Goal: Information Seeking & Learning: Learn about a topic

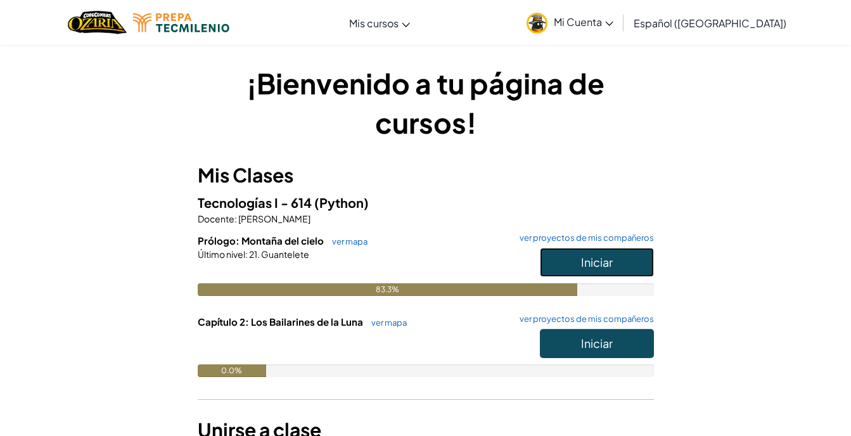
click at [610, 275] on button "Iniciar" at bounding box center [597, 262] width 114 height 29
click at [600, 346] on span "Iniciar" at bounding box center [597, 343] width 32 height 15
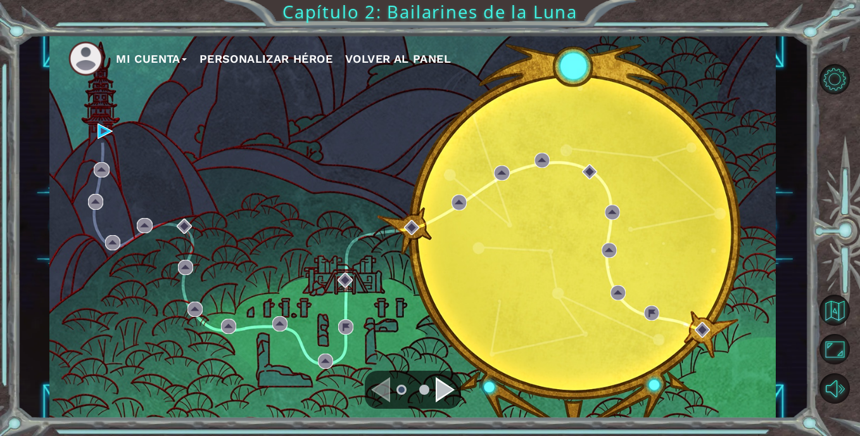
click at [443, 393] on div "Navigate to the next page" at bounding box center [445, 389] width 19 height 25
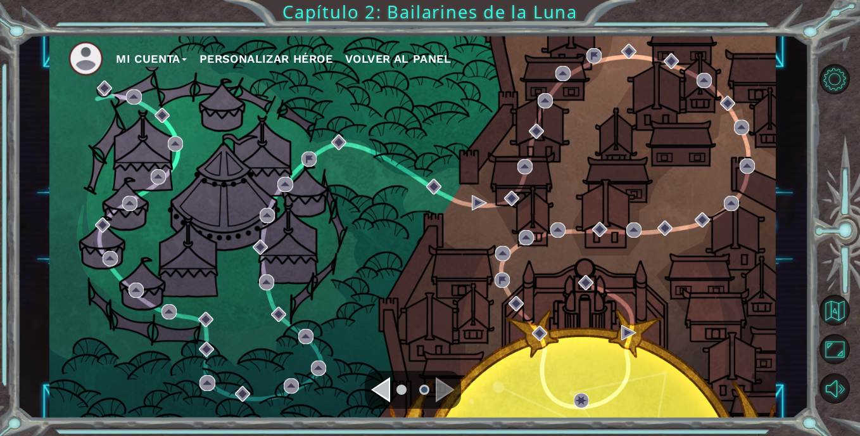
click at [386, 390] on div "Navigate to the previous page" at bounding box center [380, 389] width 19 height 25
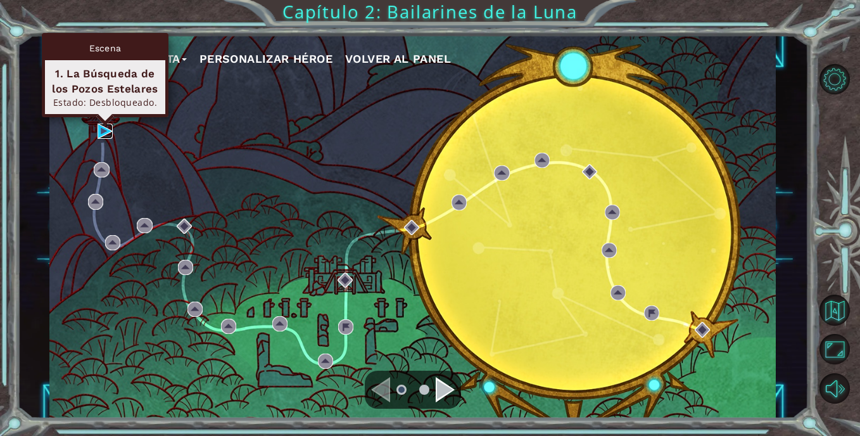
click at [108, 133] on img at bounding box center [105, 131] width 15 height 15
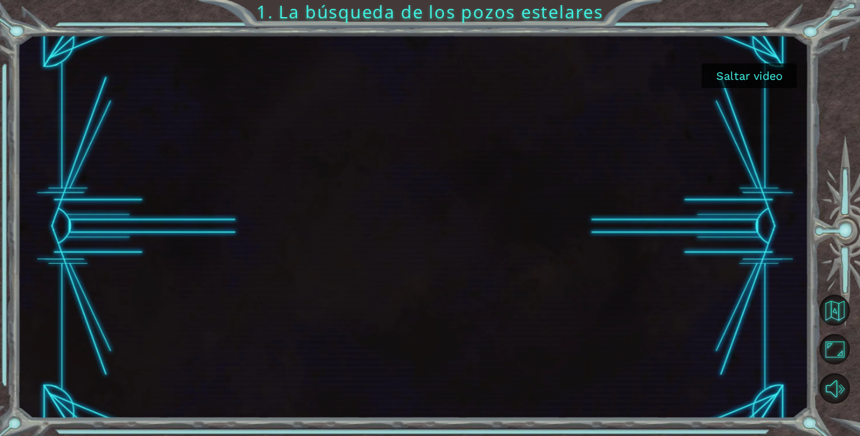
click at [725, 68] on button "Saltar video" at bounding box center [749, 75] width 95 height 25
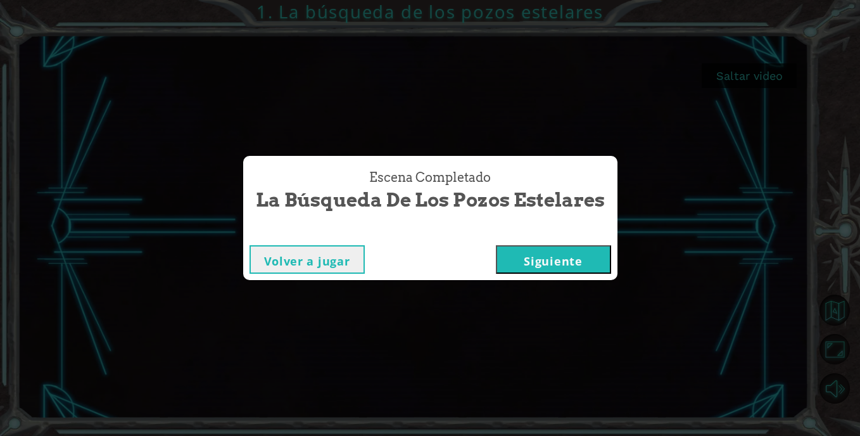
click at [518, 262] on button "Siguiente" at bounding box center [553, 259] width 115 height 29
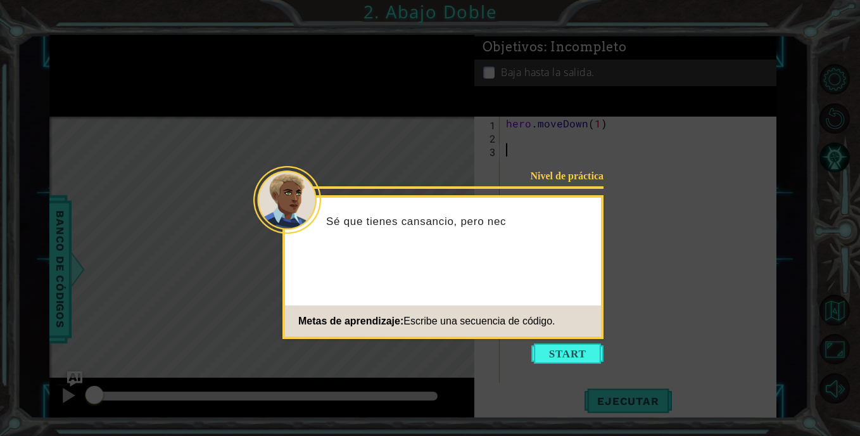
click at [552, 352] on button "Start" at bounding box center [567, 353] width 72 height 20
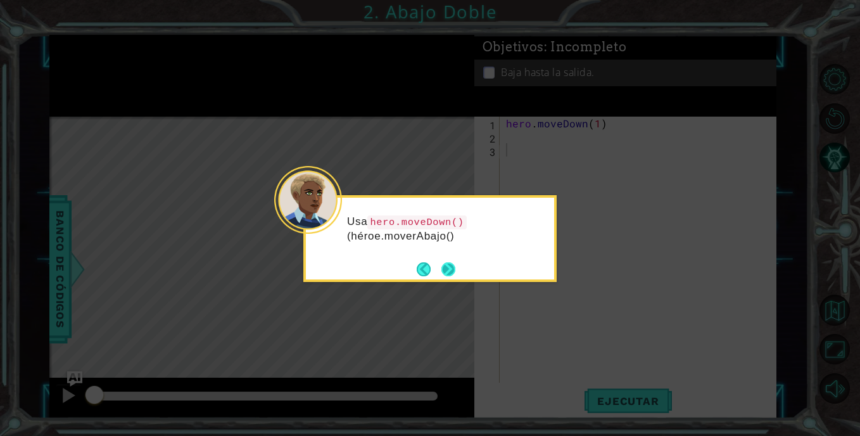
click at [455, 263] on button "Next" at bounding box center [448, 269] width 14 height 14
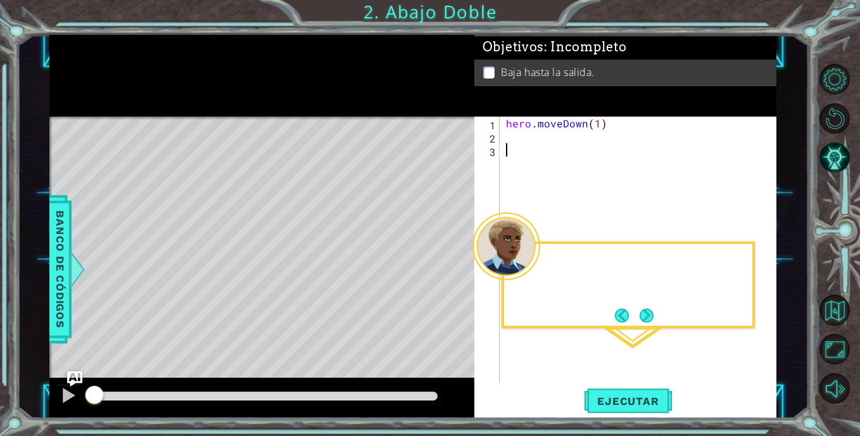
click at [457, 263] on div "Level Map" at bounding box center [341, 303] width 585 height 373
click at [643, 307] on footer at bounding box center [634, 315] width 39 height 19
click at [643, 310] on button "Next" at bounding box center [647, 315] width 14 height 14
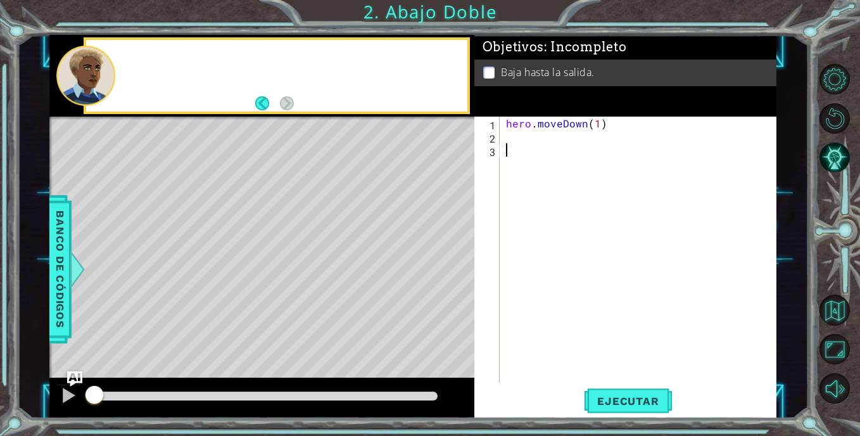
click at [643, 314] on div "hero . moveDown ( 1 )" at bounding box center [642, 263] width 276 height 293
click at [526, 153] on div "hero . moveDown ( 1 )" at bounding box center [642, 263] width 276 height 293
click at [524, 147] on div "hero . moveDown ( 1 )" at bounding box center [642, 263] width 276 height 293
click at [597, 127] on div "hero . moveDown ( 1 )" at bounding box center [642, 263] width 276 height 293
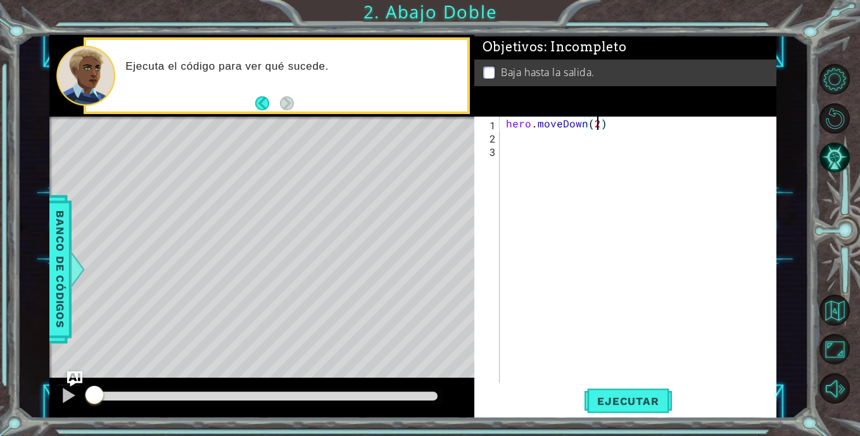
scroll to position [0, 5]
type textarea "hero.moveDown(2)"
click at [638, 403] on span "Ejecutar" at bounding box center [628, 401] width 87 height 13
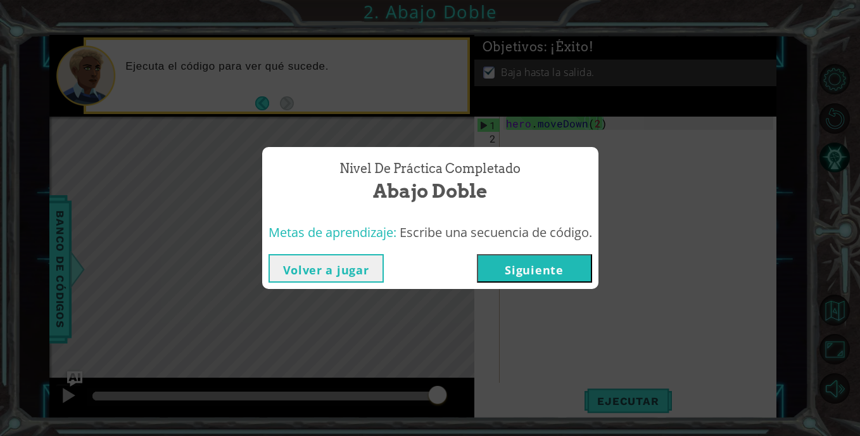
click at [533, 272] on button "Siguiente" at bounding box center [534, 268] width 115 height 29
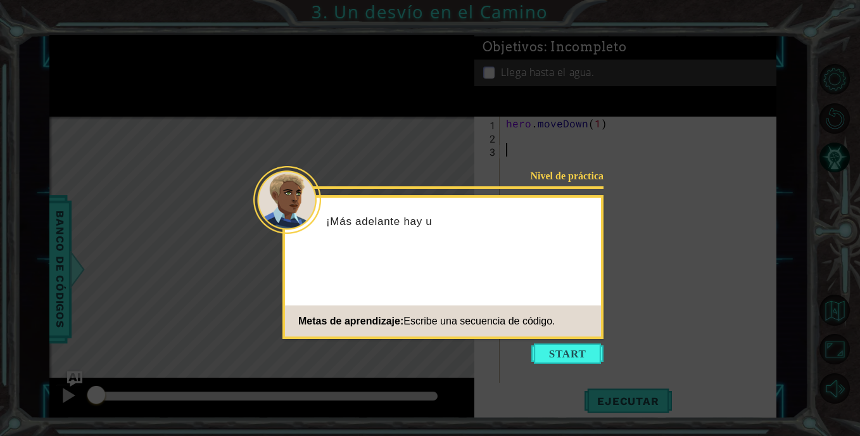
click at [570, 339] on icon at bounding box center [430, 218] width 860 height 436
click at [570, 345] on button "Start" at bounding box center [567, 353] width 72 height 20
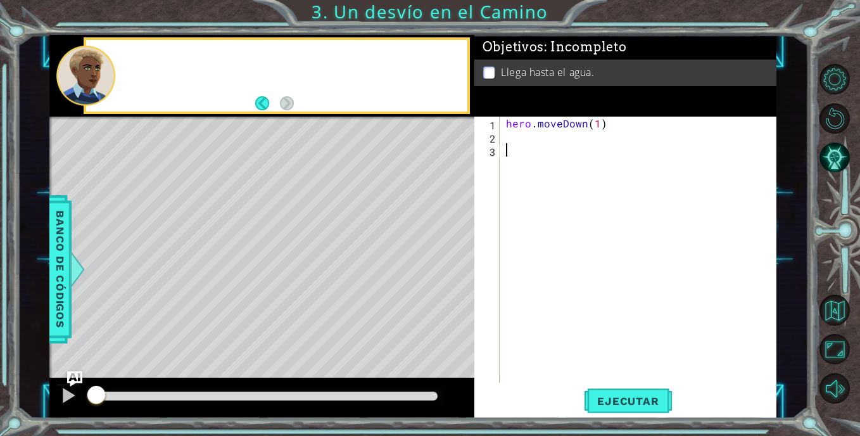
click at [570, 345] on div "hero . moveDown ( 1 )" at bounding box center [642, 263] width 276 height 293
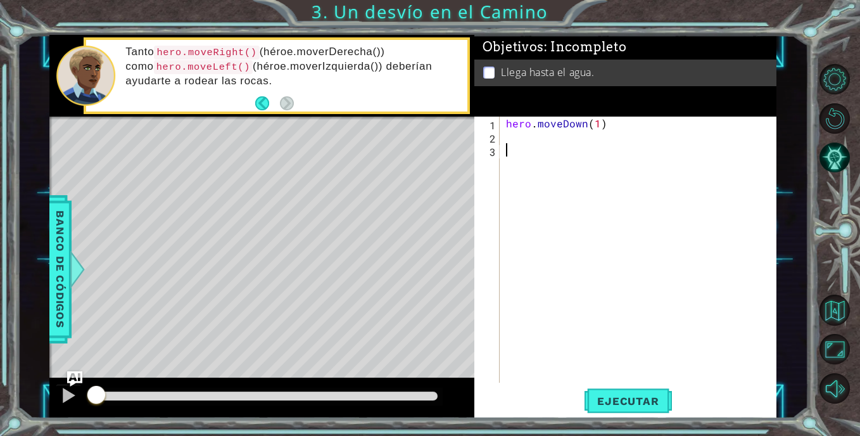
click at [530, 144] on div "hero . moveDown ( 1 )" at bounding box center [642, 263] width 276 height 293
click at [526, 137] on div "hero . moveDown ( 1 )" at bounding box center [642, 263] width 276 height 293
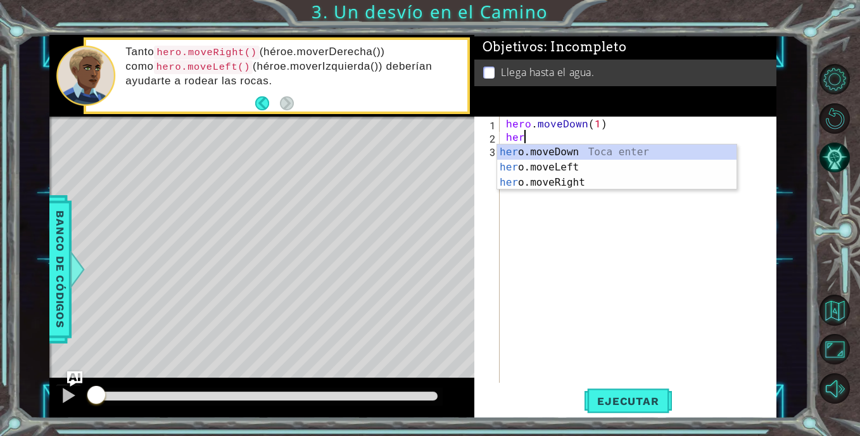
scroll to position [0, 1]
click at [538, 172] on div "hero .moveDown Toca enter hero .moveLeft Toca enter hero .moveRight Toca enter" at bounding box center [616, 182] width 239 height 76
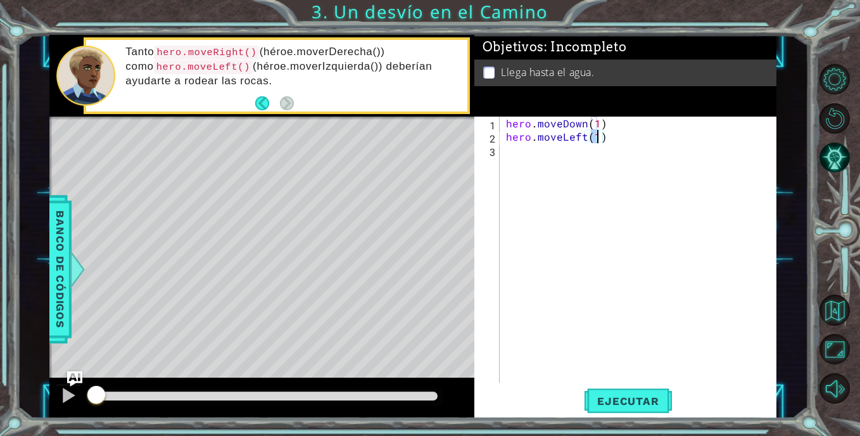
click at [554, 166] on div "hero . moveDown ( 1 ) hero . moveLeft ( 1 )" at bounding box center [642, 263] width 276 height 293
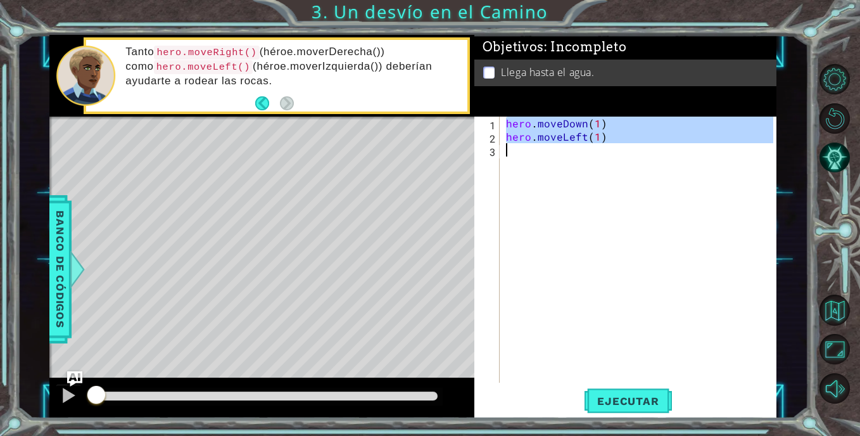
type textarea "hero.moveLeft(1)"
click at [560, 157] on div "hero . moveDown ( 1 ) hero . moveLeft ( 1 )" at bounding box center [639, 250] width 270 height 266
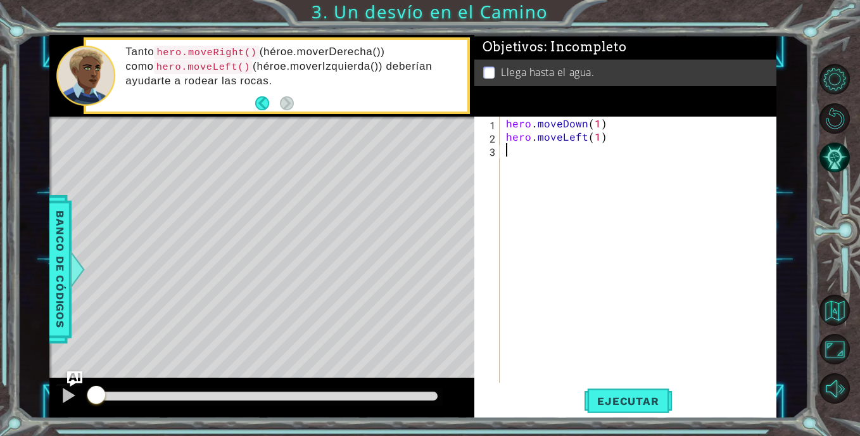
scroll to position [0, 0]
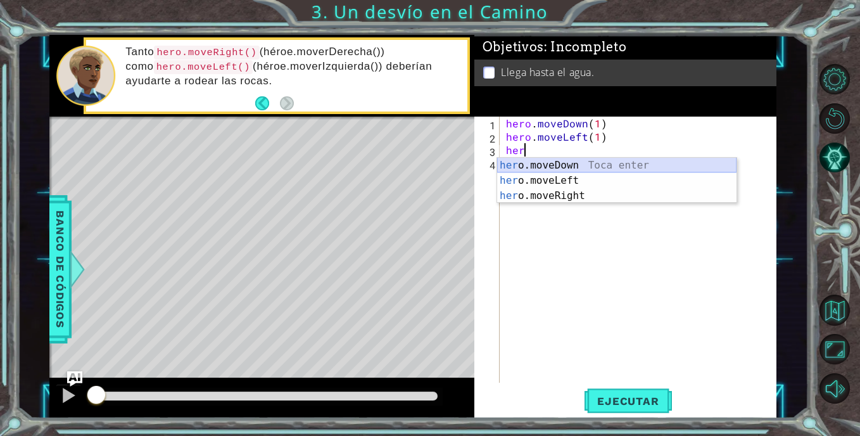
click at [557, 167] on div "her o.moveDown Toca enter her o.moveLeft [PERSON_NAME] enter her o.moveRight To…" at bounding box center [616, 196] width 239 height 76
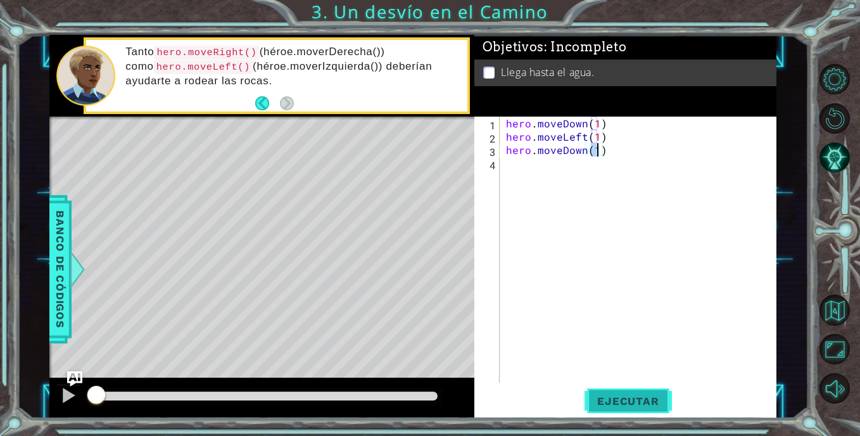
type textarea "hero.moveDown(1)"
click at [619, 405] on span "Ejecutar" at bounding box center [628, 401] width 87 height 13
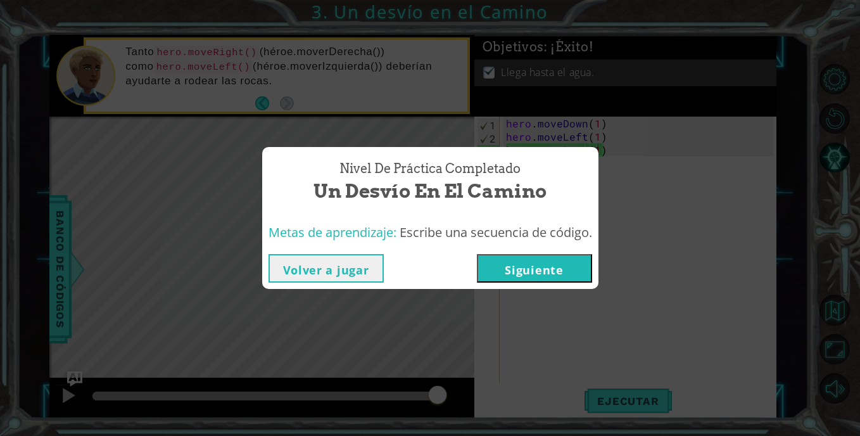
click at [555, 266] on button "Siguiente" at bounding box center [534, 268] width 115 height 29
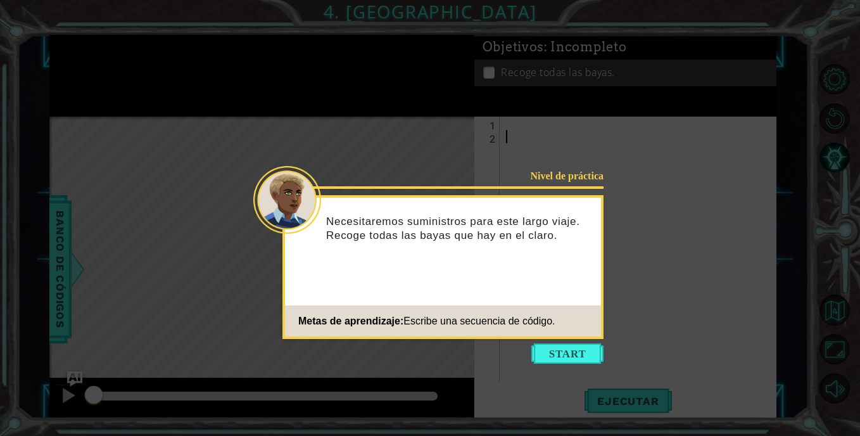
click at [548, 346] on button "Start" at bounding box center [567, 353] width 72 height 20
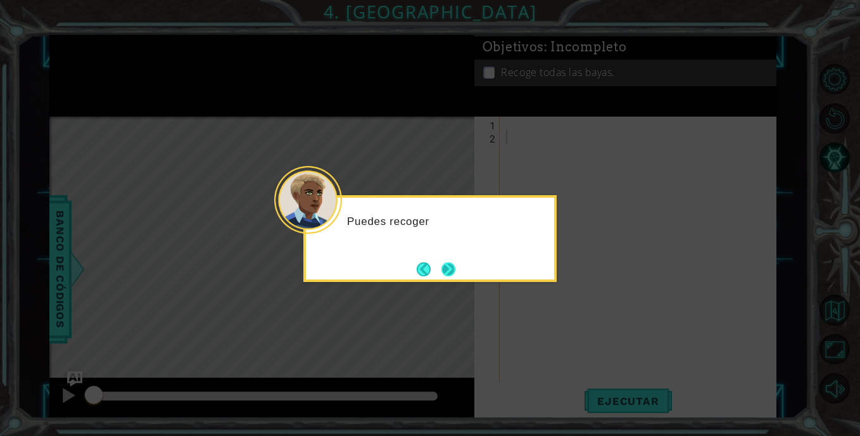
click at [452, 274] on button "Next" at bounding box center [448, 269] width 14 height 14
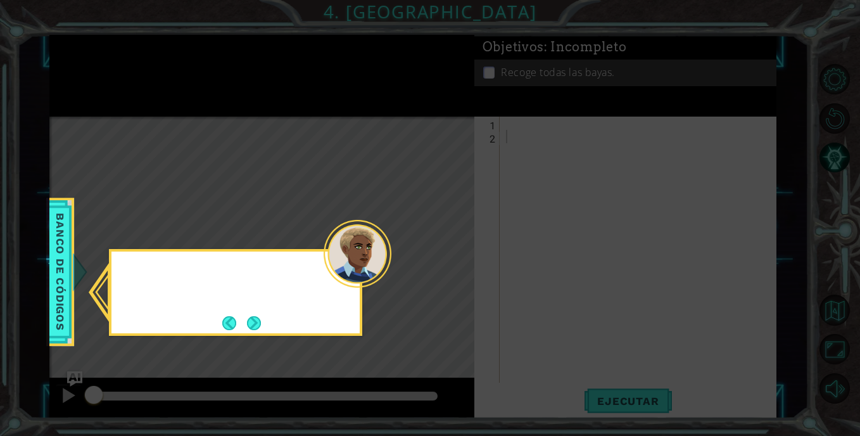
click at [452, 274] on icon at bounding box center [430, 218] width 860 height 436
click at [258, 322] on button "Next" at bounding box center [254, 323] width 14 height 14
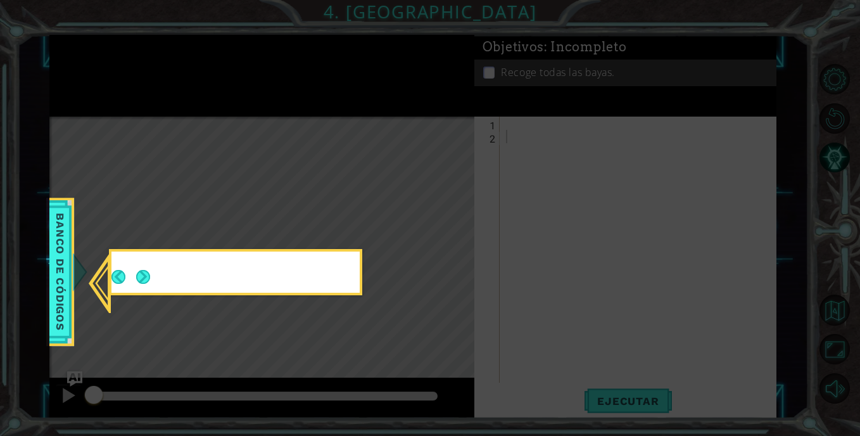
click at [150, 284] on button "Next" at bounding box center [143, 277] width 14 height 14
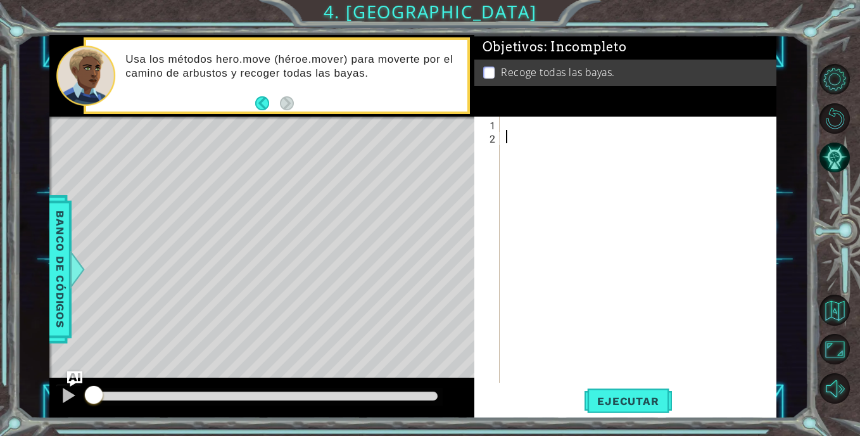
click at [514, 123] on div at bounding box center [642, 263] width 276 height 293
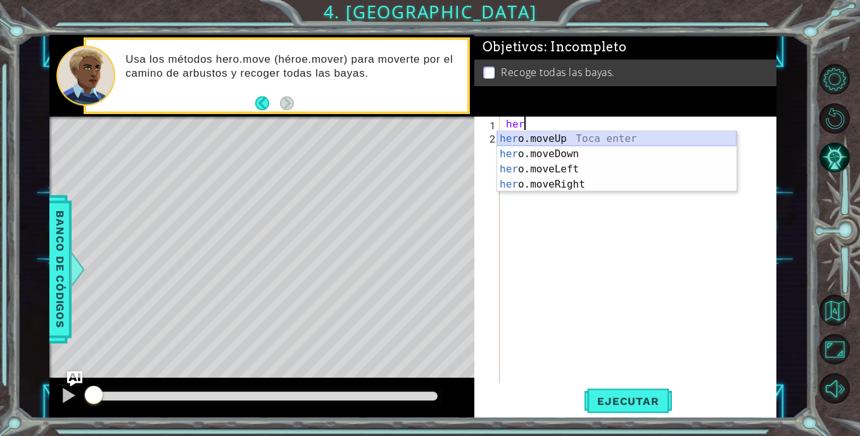
click at [538, 146] on div "her o.moveUp Toca enter her o.moveDown Toca enter her o.moveLeft [PERSON_NAME] …" at bounding box center [616, 176] width 239 height 91
type textarea "hero.moveUp(1)"
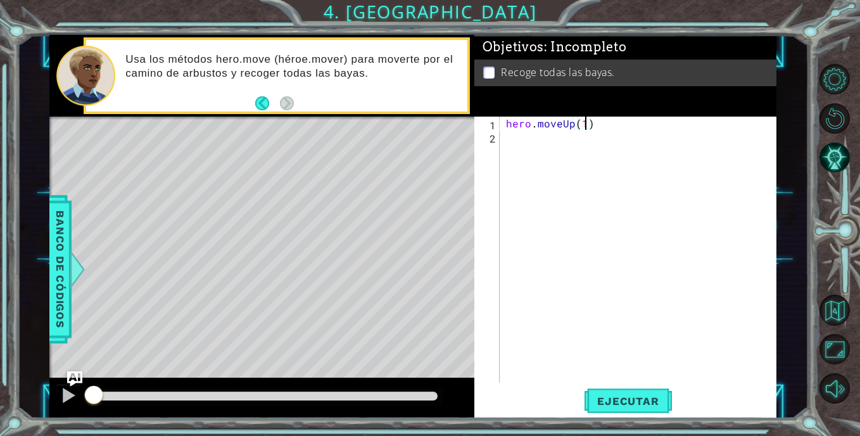
type textarea "hero.moveUp()"
click at [580, 122] on div "hero . moveUp ( )" at bounding box center [642, 263] width 276 height 293
type textarea "hero.moveUp(2)"
click at [581, 143] on div "hero . moveUp ( 2 )" at bounding box center [642, 263] width 276 height 293
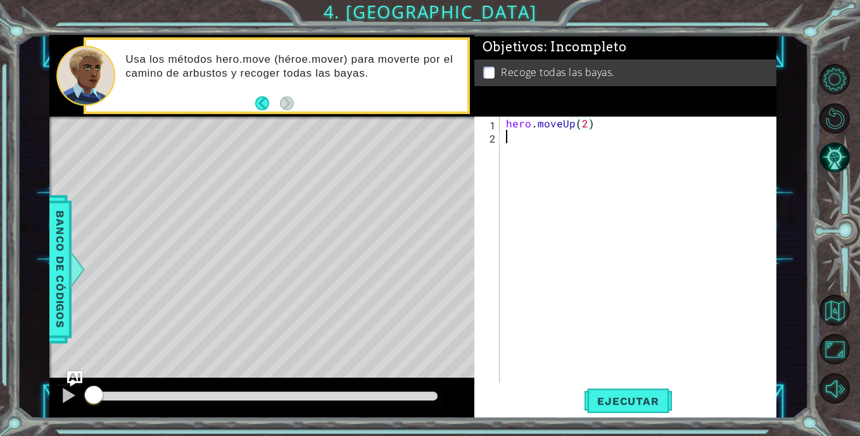
scroll to position [0, 0]
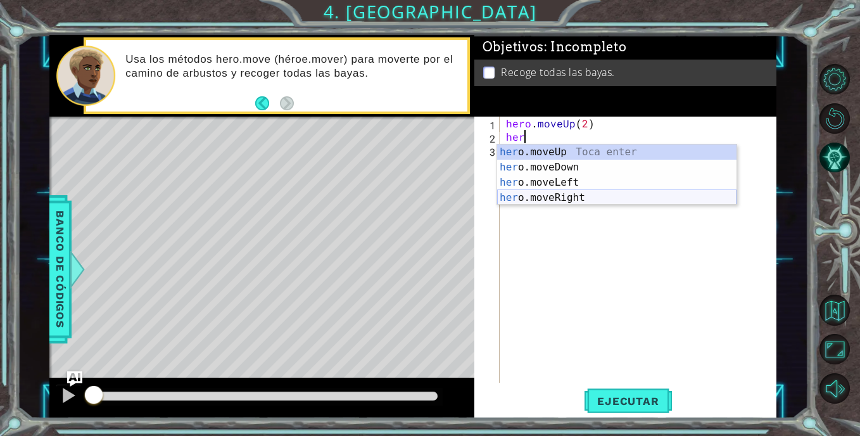
click at [628, 190] on div "her o.moveUp Toca enter her o.moveDown Toca enter her o.moveLeft [PERSON_NAME] …" at bounding box center [616, 189] width 239 height 91
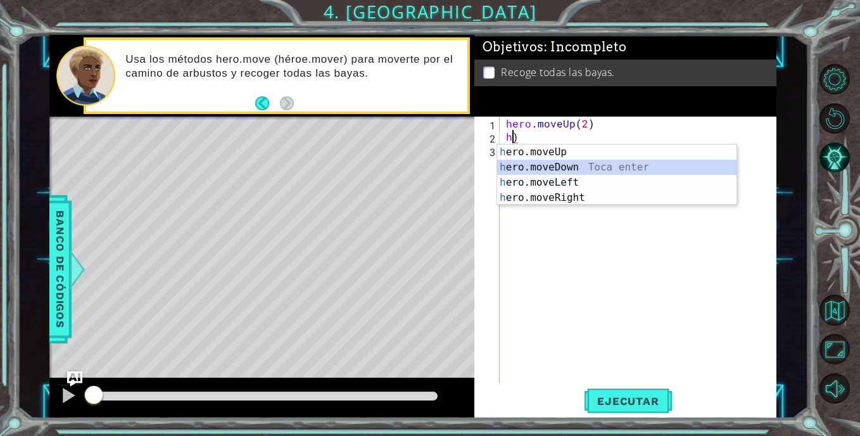
click at [572, 174] on div "h ero.moveUp Toca enter h ero.moveDown Toca enter h ero.moveLeft Toca enter h e…" at bounding box center [616, 189] width 239 height 91
type textarea "hero.moveDown(1)"
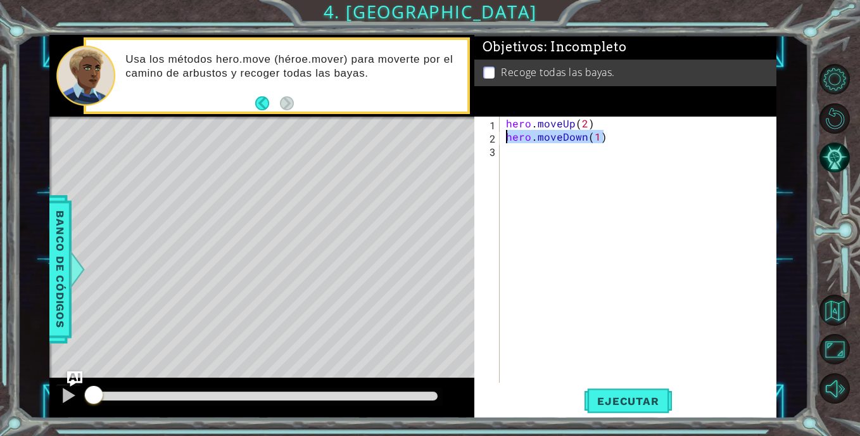
drag, startPoint x: 626, startPoint y: 141, endPoint x: 487, endPoint y: 139, distance: 139.3
click at [487, 139] on div "hero.moveDown(1) 1 2 3 hero . moveUp ( 2 ) hero . moveDown ( 1 ) הההההההההההההה…" at bounding box center [623, 250] width 299 height 266
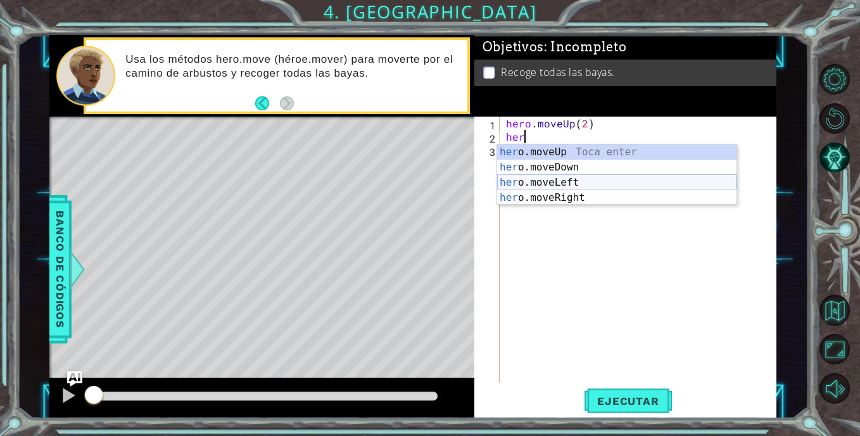
click at [575, 175] on div "her o.moveUp Toca enter her o.moveDown Toca enter her o.moveLeft [PERSON_NAME] …" at bounding box center [616, 189] width 239 height 91
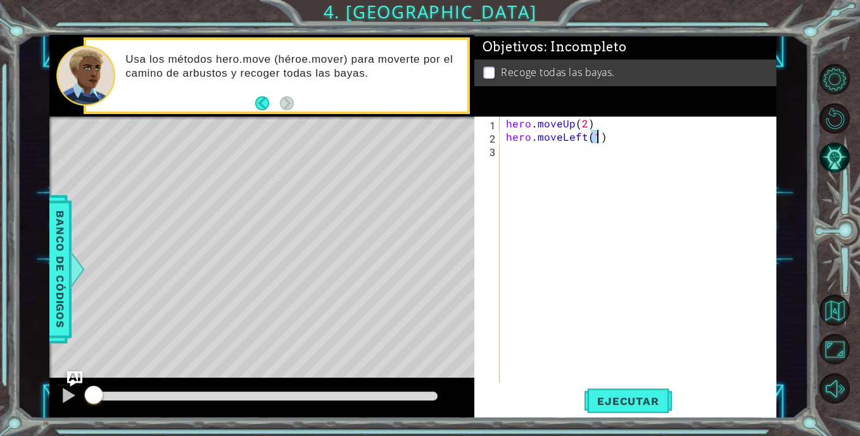
type textarea "hero.moveLeft(2)"
click at [537, 163] on div "hero . moveUp ( 2 ) hero . moveLeft ( 2 )" at bounding box center [642, 263] width 276 height 293
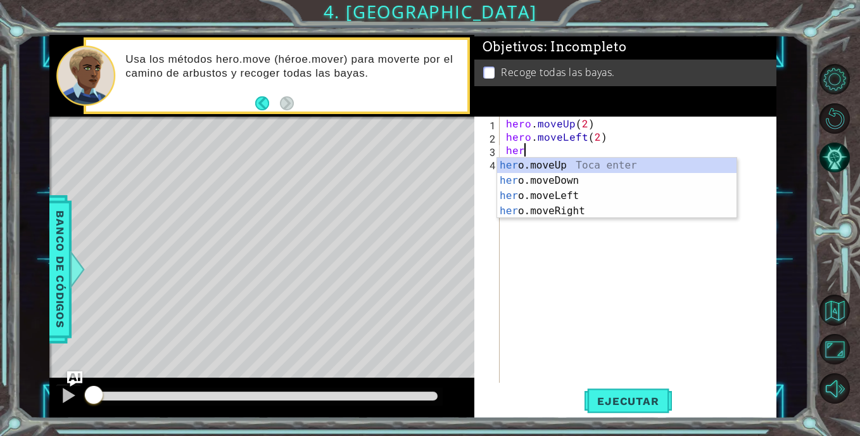
click at [532, 163] on div "her o.moveUp Toca enter her o.moveDown Toca enter her o.moveLeft [PERSON_NAME] …" at bounding box center [616, 203] width 239 height 91
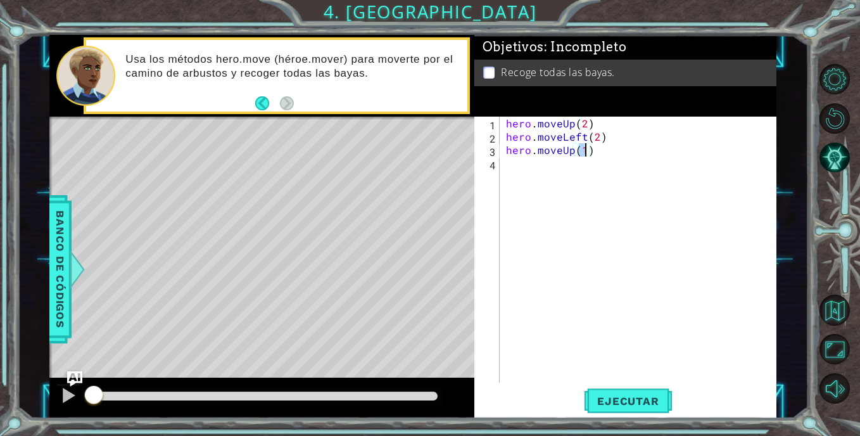
type textarea "hero.moveUp(2)"
click at [551, 170] on div "hero . moveUp ( 2 ) hero . moveLeft ( 2 ) hero . moveUp ( 2 )" at bounding box center [642, 263] width 276 height 293
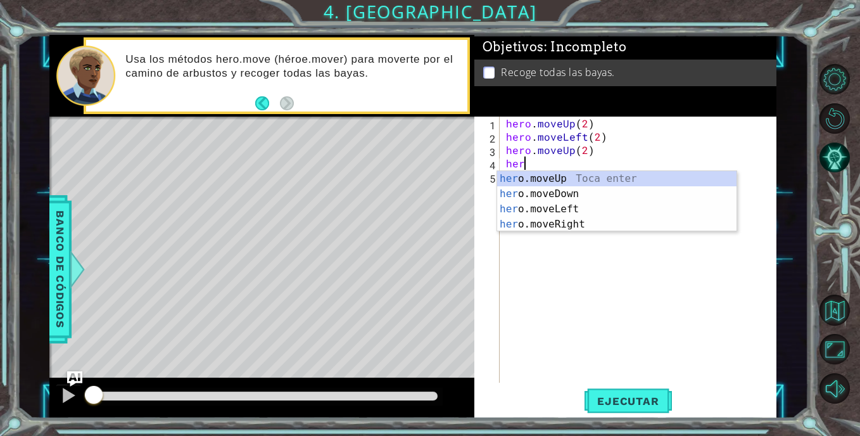
scroll to position [0, 1]
click at [571, 224] on div "hero .moveUp Toca enter hero .moveDown Toca enter hero .moveLeft Toca enter her…" at bounding box center [616, 216] width 239 height 91
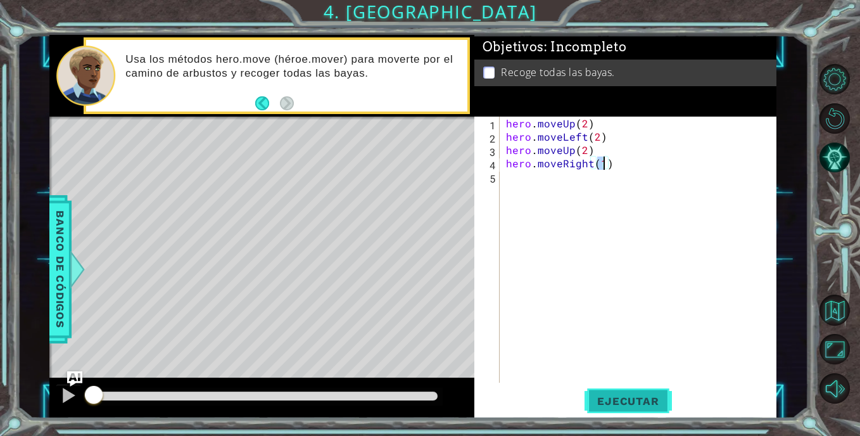
click at [620, 391] on button "Ejecutar" at bounding box center [628, 401] width 87 height 30
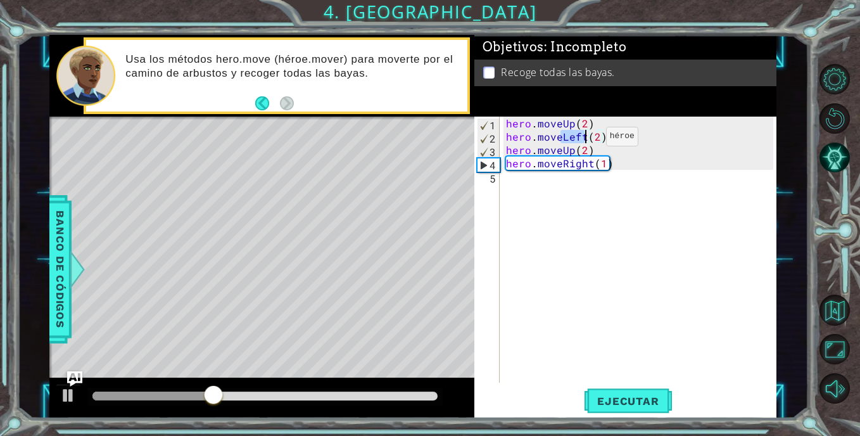
drag, startPoint x: 562, startPoint y: 136, endPoint x: 585, endPoint y: 139, distance: 23.1
click at [585, 139] on div "hero . moveUp ( 2 ) hero . moveLeft ( 2 ) hero . moveUp ( 2 ) hero . moveRight …" at bounding box center [642, 263] width 276 height 293
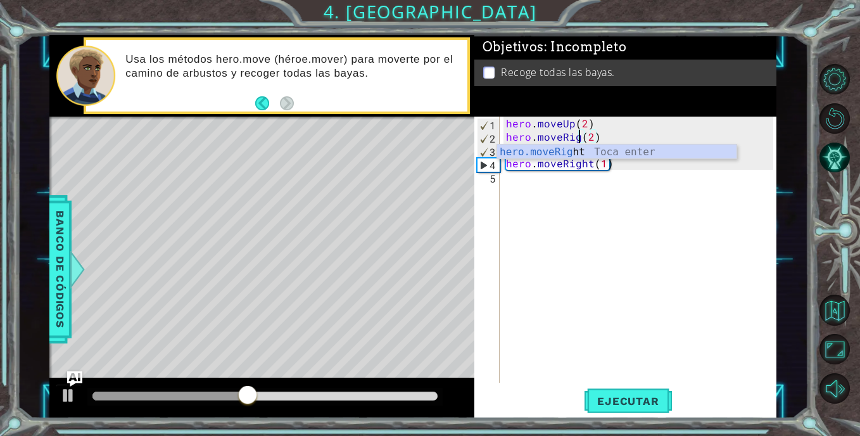
type textarea "hero.moveRight(2)"
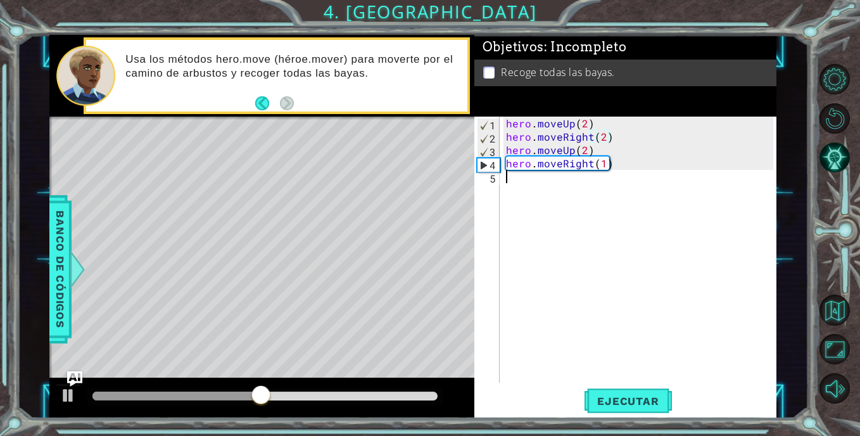
click at [661, 195] on div "hero . moveUp ( 2 ) hero . moveRight ( 2 ) hero . moveUp ( 2 ) hero . moveRight…" at bounding box center [642, 263] width 276 height 293
drag, startPoint x: 592, startPoint y: 165, endPoint x: 610, endPoint y: 197, distance: 37.2
click at [592, 165] on div "hero . moveUp ( 2 ) hero . moveRight ( 2 ) hero . moveUp ( 2 ) hero . moveRight…" at bounding box center [642, 263] width 276 height 293
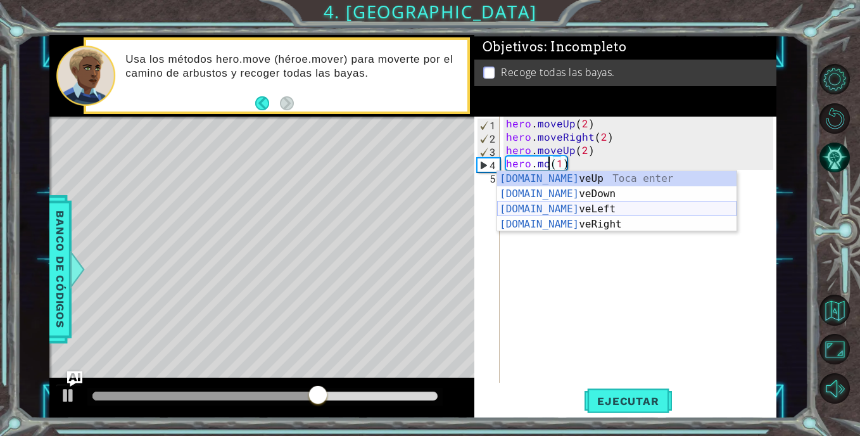
click at [605, 211] on div "[DOMAIN_NAME] veUp Toca enter [DOMAIN_NAME] veDown Toca enter [DOMAIN_NAME] veL…" at bounding box center [616, 216] width 239 height 91
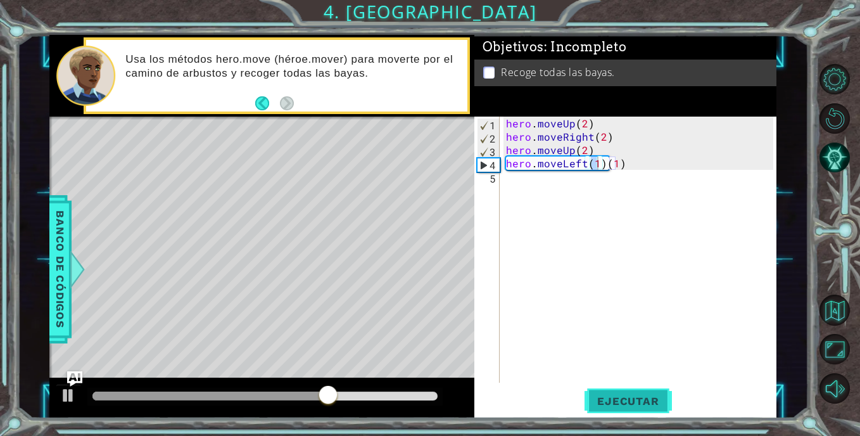
click at [664, 390] on button "Ejecutar" at bounding box center [628, 401] width 87 height 30
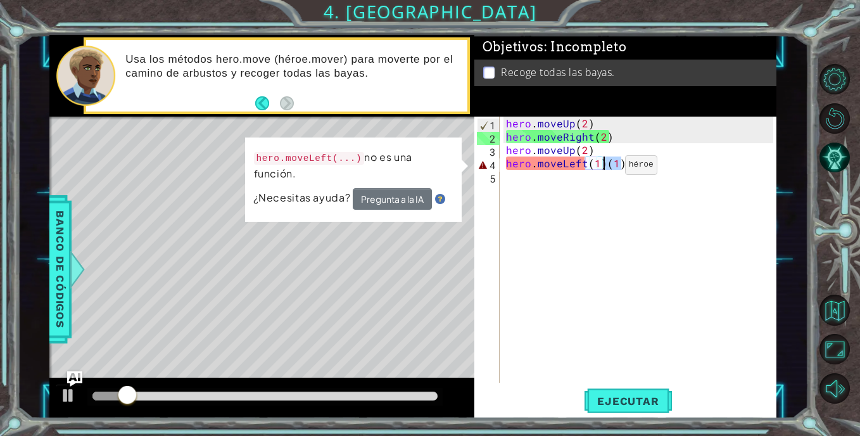
drag, startPoint x: 637, startPoint y: 167, endPoint x: 604, endPoint y: 168, distance: 33.6
click at [604, 168] on div "hero . moveUp ( 2 ) hero . moveRight ( 2 ) hero . moveUp ( 2 ) hero . moveLeft …" at bounding box center [642, 263] width 276 height 293
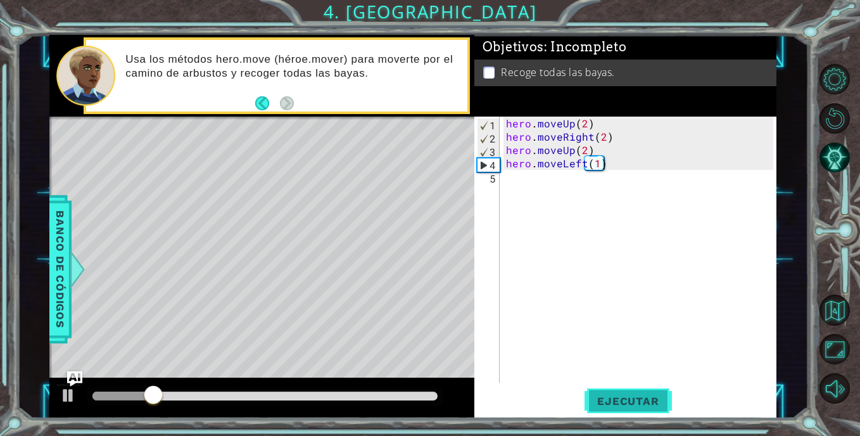
click at [664, 396] on span "Ejecutar" at bounding box center [628, 401] width 87 height 13
click at [588, 136] on div "hero . moveUp ( 2 ) hero . moveRight ( 2 ) hero . moveUp ( 2 ) hero . moveLeft …" at bounding box center [642, 263] width 276 height 293
type textarea "hero.moveUp(2) hero.moveRight(2)"
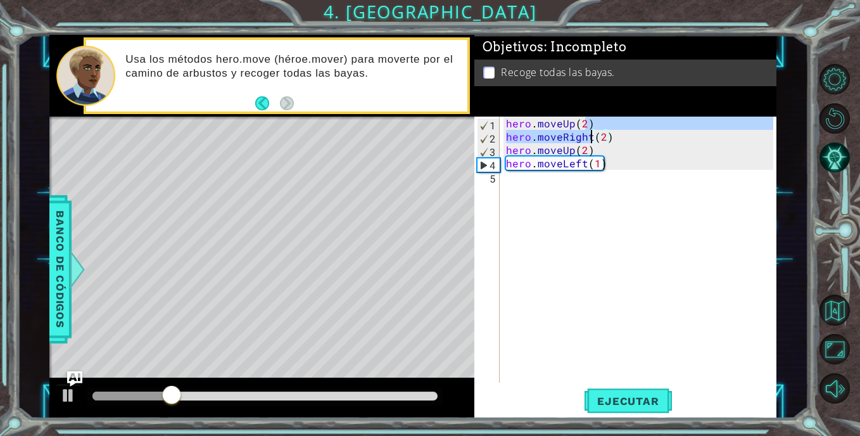
click at [601, 198] on div "hero . moveUp ( 2 ) hero . moveRight ( 2 ) hero . moveUp ( 2 ) hero . moveLeft …" at bounding box center [642, 263] width 276 height 293
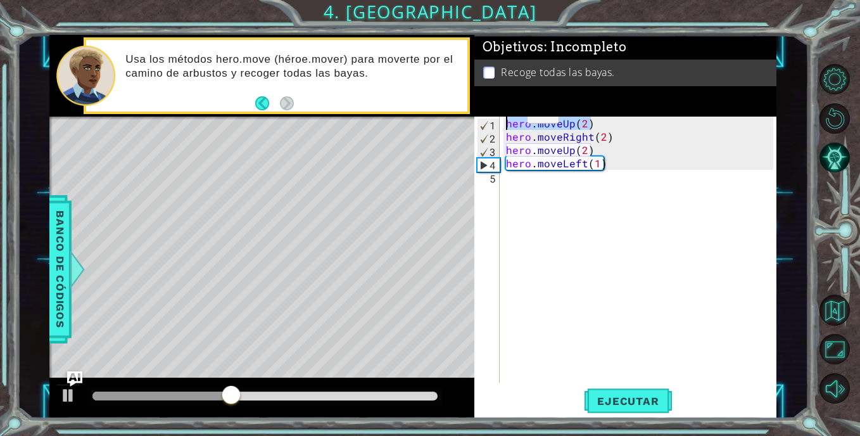
drag, startPoint x: 597, startPoint y: 124, endPoint x: 502, endPoint y: 115, distance: 96.1
click at [502, 115] on div "Objetivos : Incompleto Recoge todas las bayas. 1 2 3 4 5 hero . moveUp ( 2 ) he…" at bounding box center [625, 226] width 302 height 383
type textarea "hero.moveUp(2)"
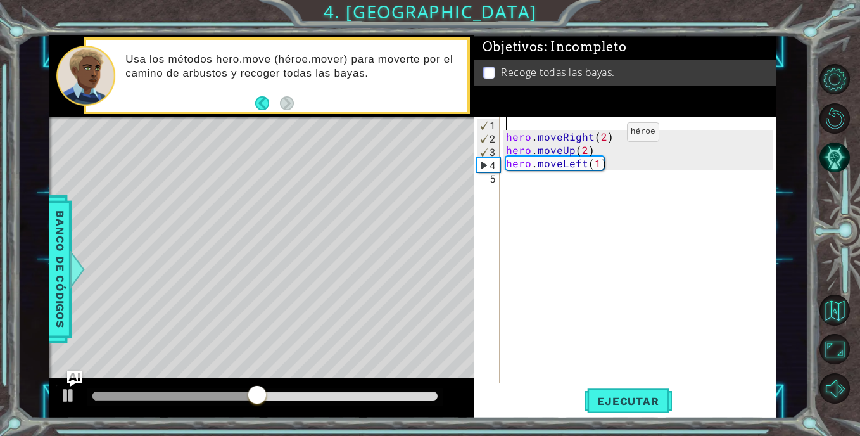
click at [605, 136] on div "hero . moveRight ( 2 ) hero . moveUp ( 2 ) hero . moveLeft ( 1 )" at bounding box center [642, 263] width 276 height 293
click at [632, 395] on span "Ejecutar" at bounding box center [628, 401] width 87 height 13
click at [285, 206] on div "Level Map" at bounding box center [341, 303] width 585 height 373
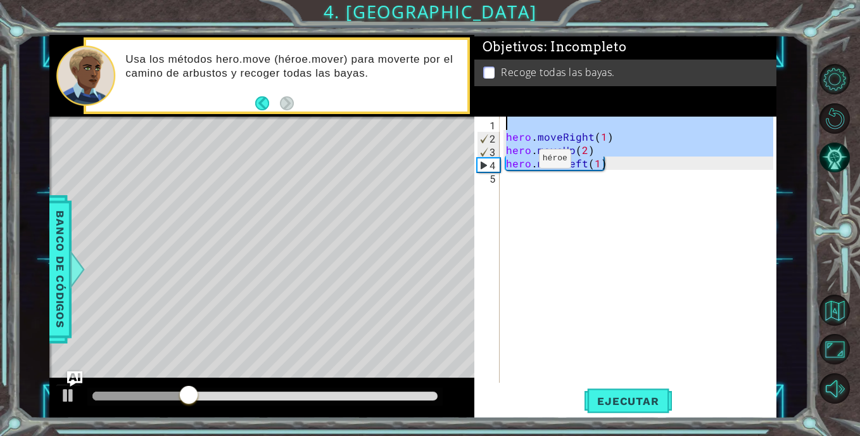
drag, startPoint x: 640, startPoint y: 168, endPoint x: 471, endPoint y: 115, distance: 177.3
click at [471, 115] on div "1 ההההההההההההההההההההההההההההההההההההההההההההההההההההההההההההההההההההההההההההה…" at bounding box center [412, 226] width 726 height 383
type textarea "hero.moveRight(1)"
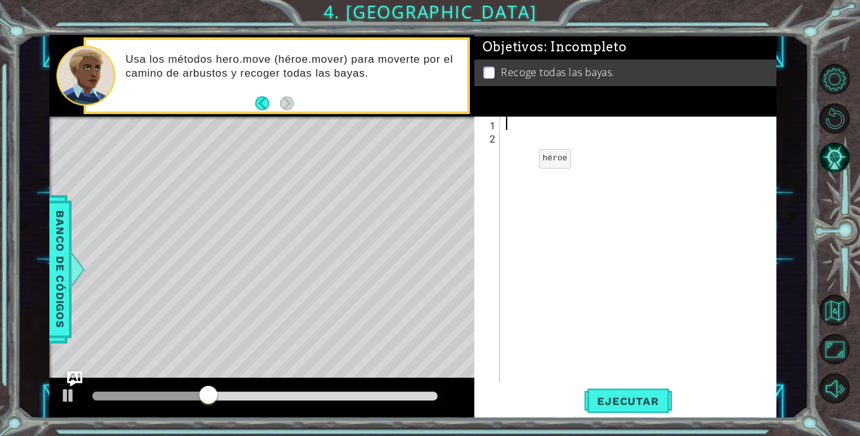
scroll to position [0, 0]
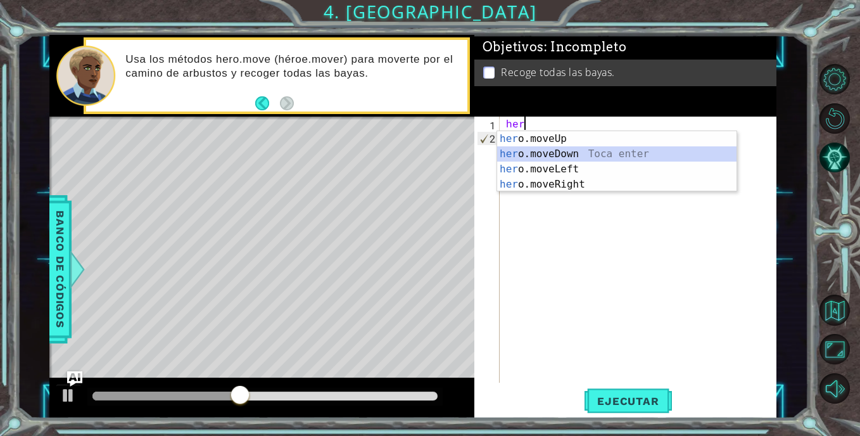
click at [524, 149] on div "her o.moveUp Toca enter her o.moveDown Toca enter her o.moveLeft [PERSON_NAME] …" at bounding box center [616, 176] width 239 height 91
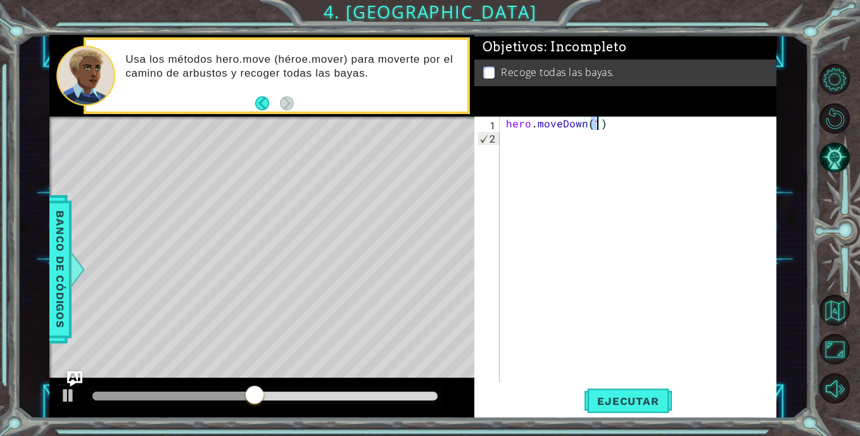
type textarea "hero.moveDown(2)"
click at [550, 151] on div "hero . moveDown ( 2 )" at bounding box center [642, 263] width 276 height 293
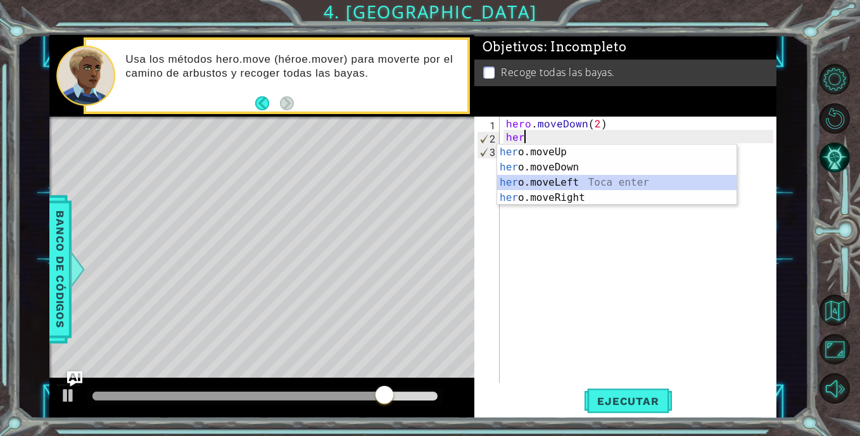
click at [578, 184] on div "her o.moveUp Toca enter her o.moveDown Toca enter her o.moveLeft [PERSON_NAME] …" at bounding box center [616, 189] width 239 height 91
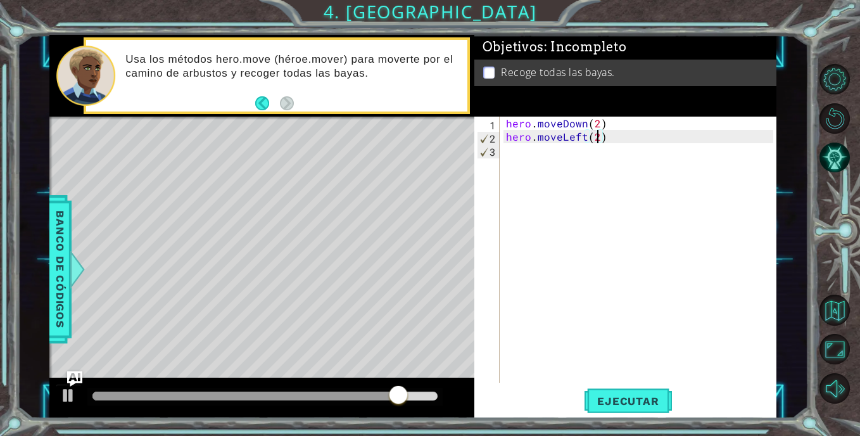
scroll to position [0, 5]
type textarea "hero.moveLeft(2)"
click at [611, 398] on span "Ejecutar" at bounding box center [628, 401] width 87 height 13
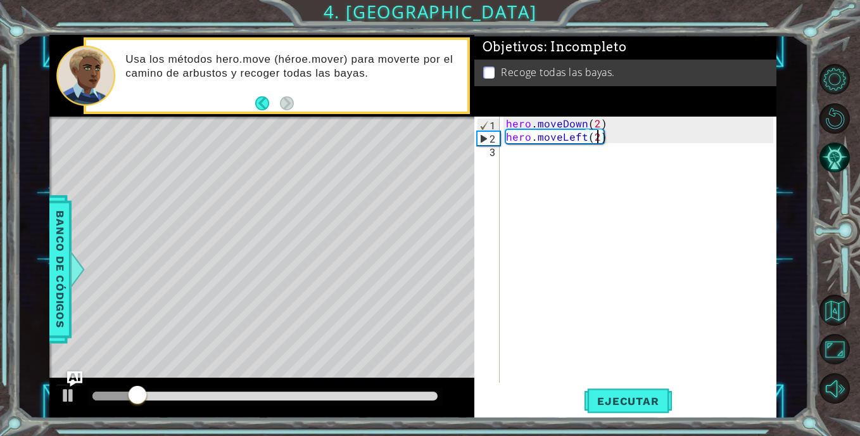
click at [561, 170] on div "hero . moveDown ( 2 ) hero . moveLeft ( 2 )" at bounding box center [642, 263] width 276 height 293
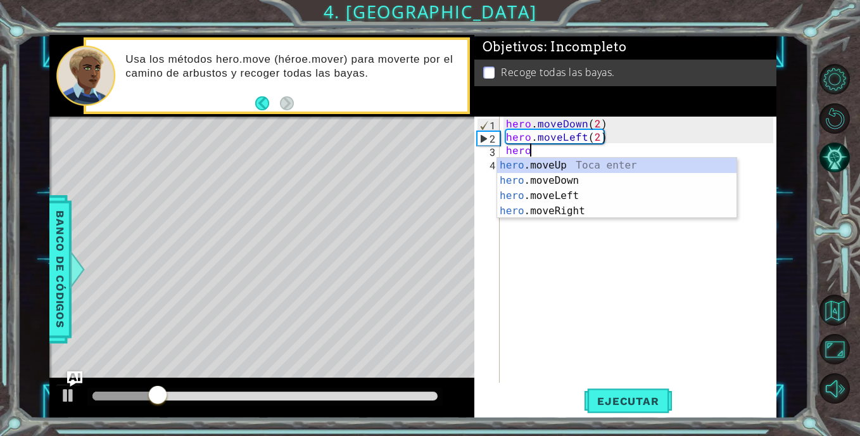
scroll to position [0, 1]
click at [587, 166] on div "hero .moveUp Toca enter hero .moveDown Toca enter hero .moveLeft Toca enter her…" at bounding box center [616, 203] width 239 height 91
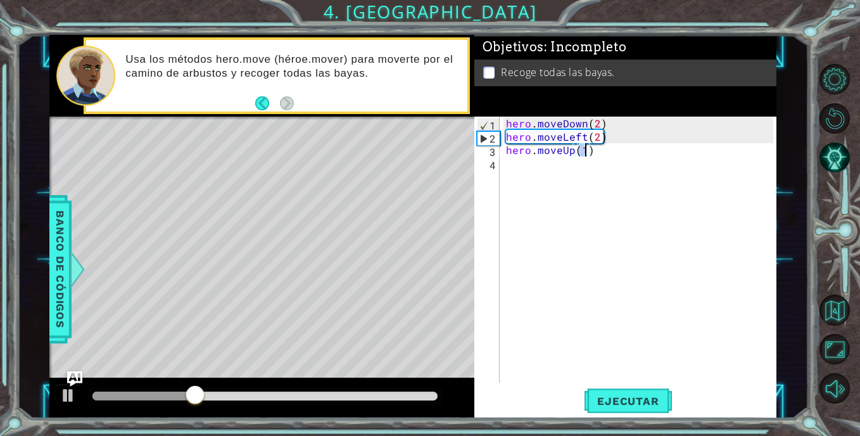
type textarea "hero.moveUp(2)"
click at [574, 184] on div "hero . moveDown ( 2 ) hero . moveLeft ( 2 ) hero . moveUp ( 2 )" at bounding box center [642, 263] width 276 height 293
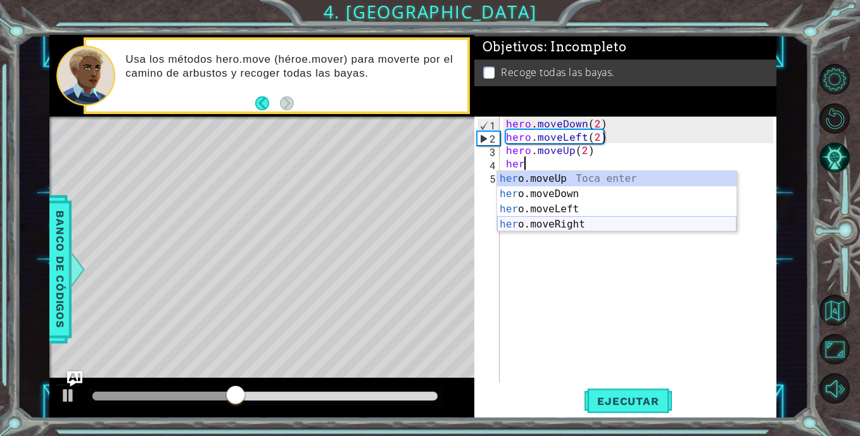
drag, startPoint x: 585, startPoint y: 219, endPoint x: 592, endPoint y: 249, distance: 30.7
click at [581, 220] on div "her o.moveUp Toca enter her o.moveDown Toca enter her o.moveLeft [PERSON_NAME] …" at bounding box center [616, 216] width 239 height 91
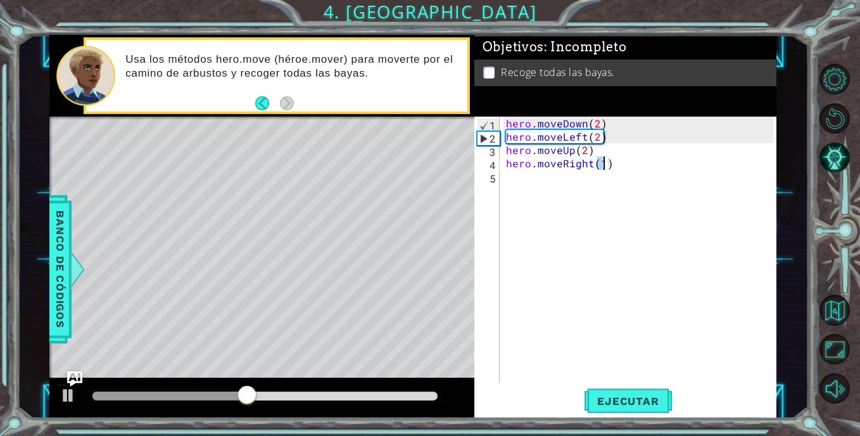
type textarea "hero.moveRight(1)"
drag, startPoint x: 576, startPoint y: 405, endPoint x: 589, endPoint y: 400, distance: 13.6
click at [576, 404] on div "Ejecutar" at bounding box center [629, 401] width 302 height 30
click at [589, 400] on span "Ejecutar" at bounding box center [628, 401] width 87 height 13
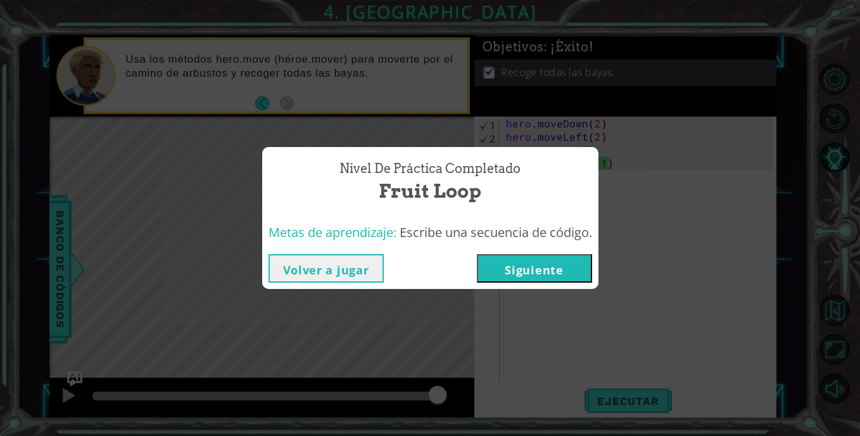
click at [519, 272] on button "Siguiente" at bounding box center [534, 268] width 115 height 29
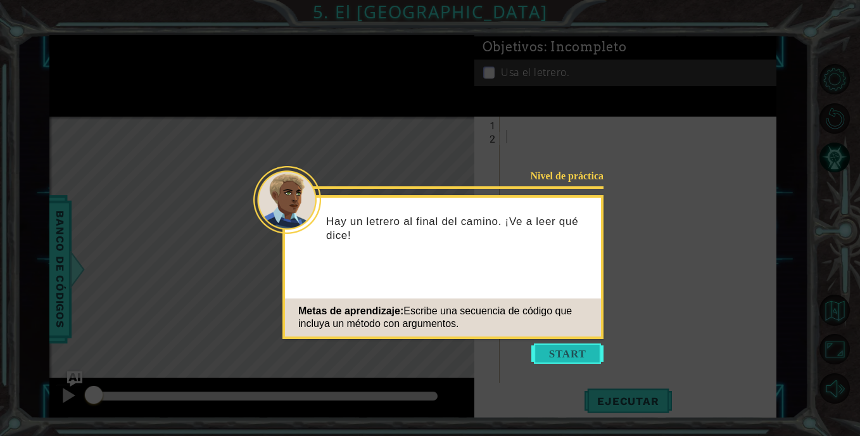
click at [593, 355] on button "Start" at bounding box center [567, 353] width 72 height 20
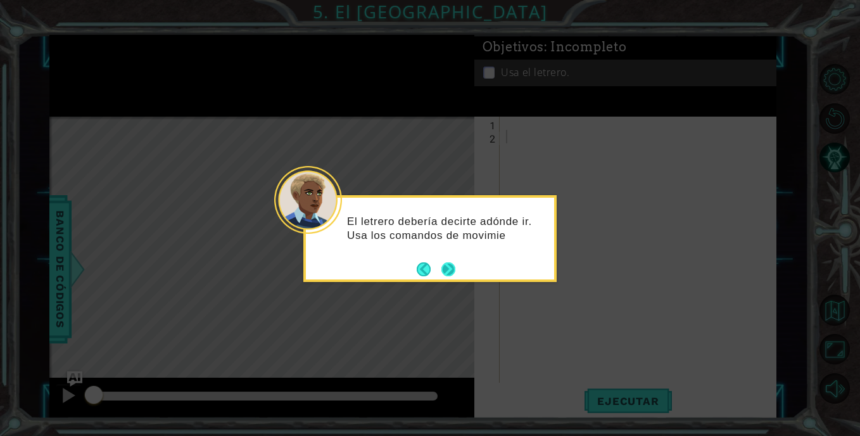
click at [444, 268] on button "Next" at bounding box center [448, 269] width 14 height 14
click at [445, 257] on div "Cuand" at bounding box center [429, 238] width 253 height 87
click at [448, 265] on button "Next" at bounding box center [448, 269] width 15 height 15
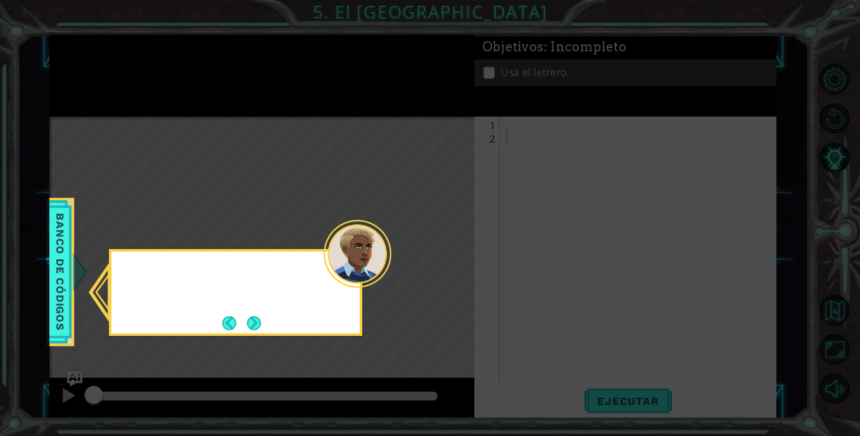
click at [448, 265] on icon at bounding box center [430, 218] width 860 height 436
click at [254, 327] on button "Next" at bounding box center [254, 323] width 14 height 14
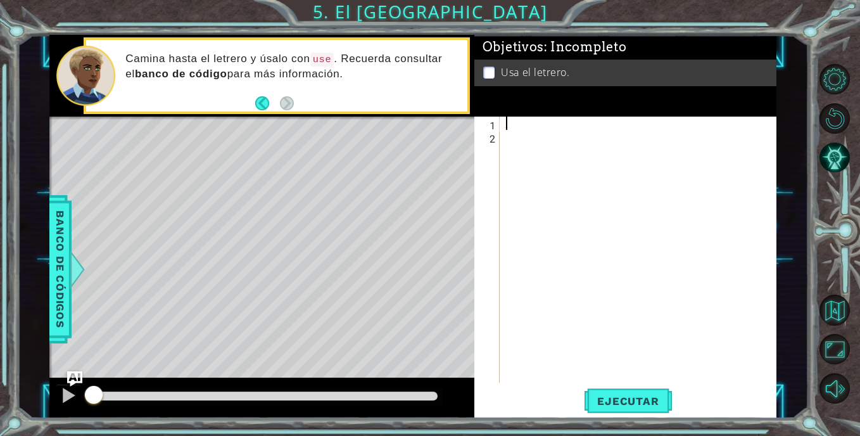
click at [512, 122] on div at bounding box center [642, 263] width 276 height 293
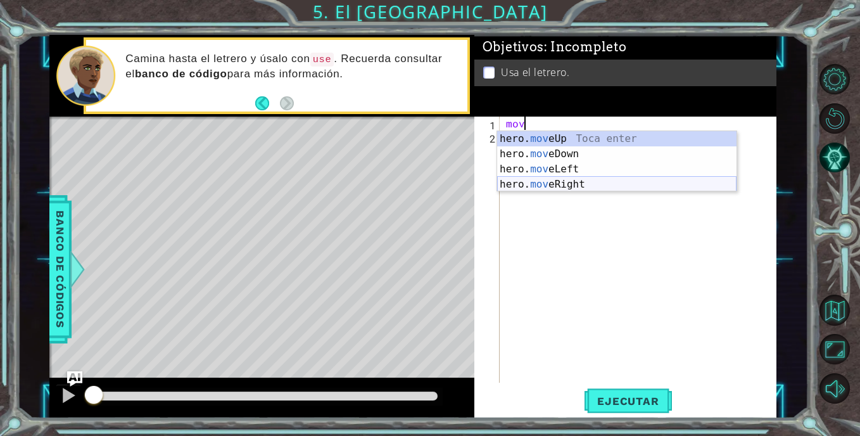
click at [516, 183] on div "hero. mov eUp Toca enter hero. mov eDown Toca enter hero. mov eLeft Toca enter …" at bounding box center [616, 176] width 239 height 91
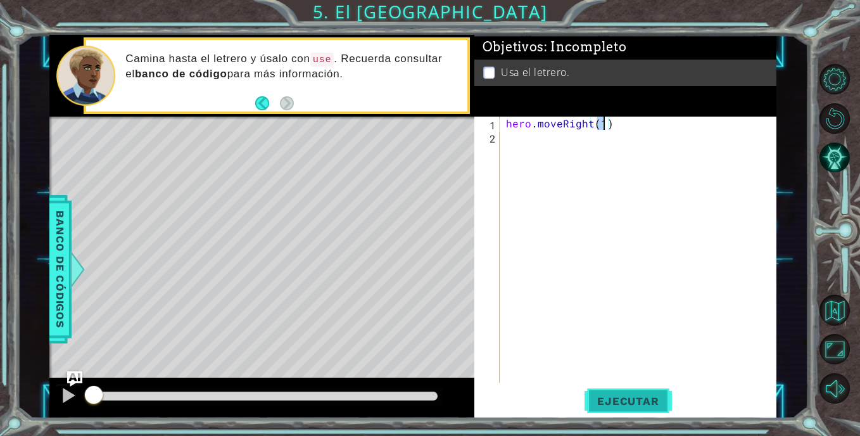
type textarea "hero.moveRight(1)"
click at [645, 396] on span "Ejecutar" at bounding box center [628, 401] width 87 height 13
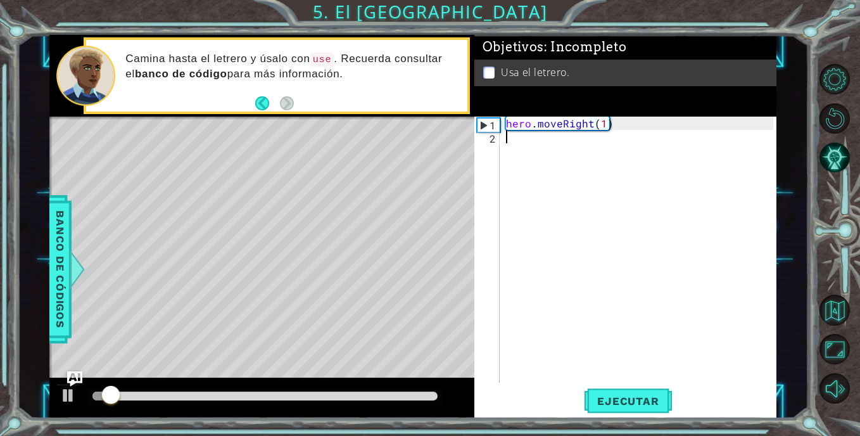
click at [547, 151] on div "hero . moveRight ( 1 )" at bounding box center [642, 263] width 276 height 293
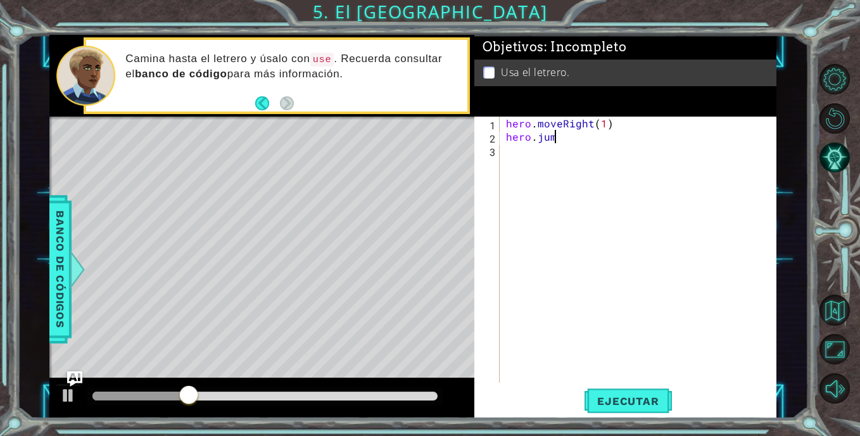
scroll to position [0, 3]
type textarea "hero.jumpRight"
drag, startPoint x: 660, startPoint y: 336, endPoint x: 644, endPoint y: 189, distance: 148.4
click at [659, 317] on div "hero . moveRight ( 1 ) hero . jumpRight" at bounding box center [642, 263] width 276 height 293
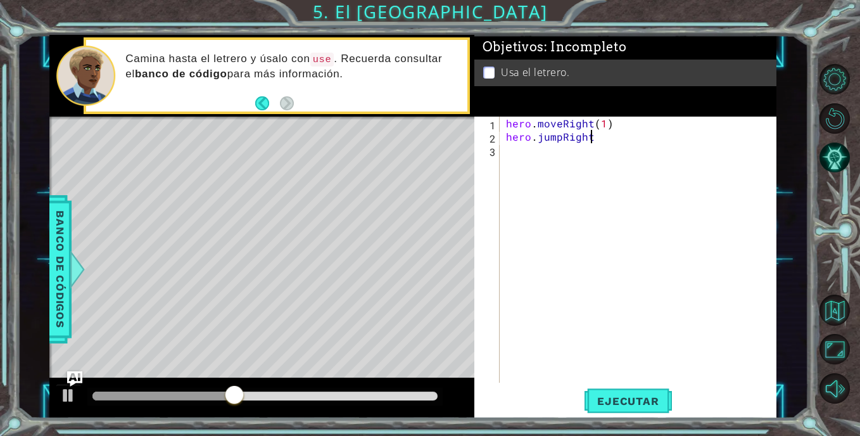
scroll to position [0, 0]
click at [606, 141] on div "hero . moveRight ( 1 ) hero . jumpRight" at bounding box center [642, 263] width 276 height 293
type textarea "hero.jumpRight(1)"
click at [630, 397] on span "Ejecutar" at bounding box center [628, 401] width 87 height 13
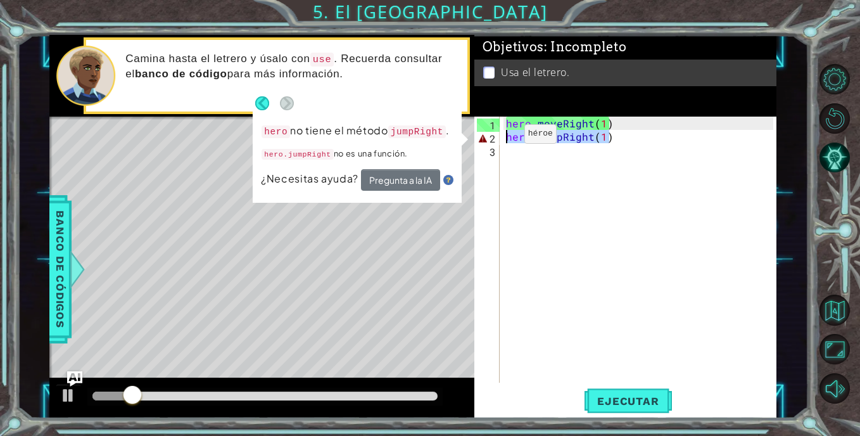
drag, startPoint x: 630, startPoint y: 140, endPoint x: 495, endPoint y: 138, distance: 134.9
click at [495, 138] on div "hero.jumpRight(1) 1 2 3 hero . moveRight ( 1 ) hero . jumpRight ( 1 ) ההההההההה…" at bounding box center [623, 250] width 299 height 266
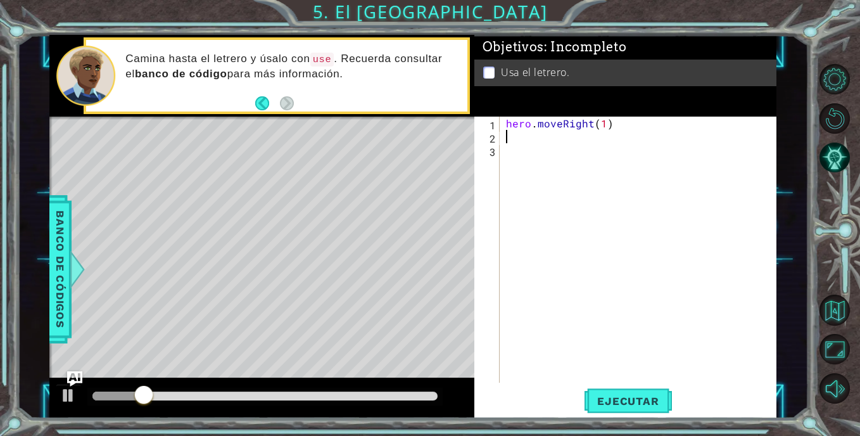
scroll to position [0, 0]
click at [523, 141] on div "hero . moveRight ( 1 )" at bounding box center [642, 263] width 276 height 293
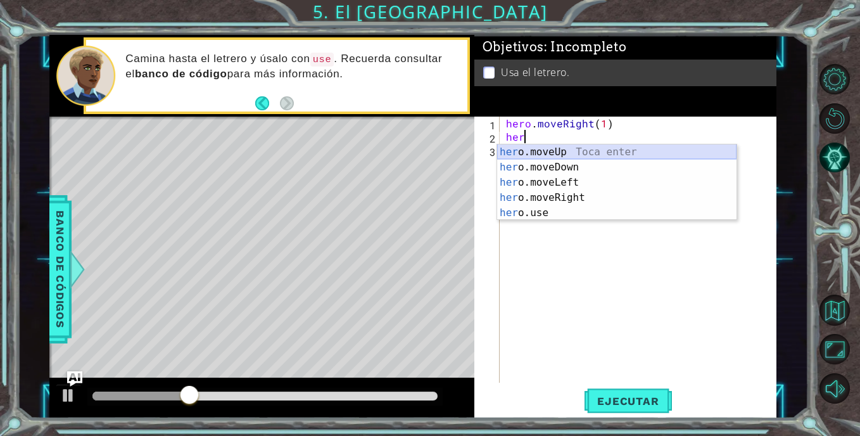
click at [540, 147] on div "her o.moveUp Toca enter her o.moveDown Toca enter her o.moveLeft [PERSON_NAME] …" at bounding box center [616, 197] width 239 height 106
type textarea "hero.moveUp(1)"
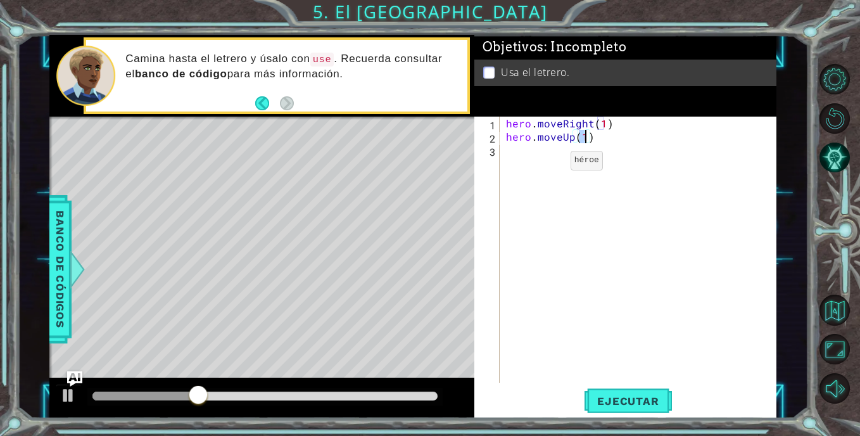
click at [544, 159] on div "hero . moveRight ( 1 ) hero . moveUp ( 1 )" at bounding box center [642, 263] width 276 height 293
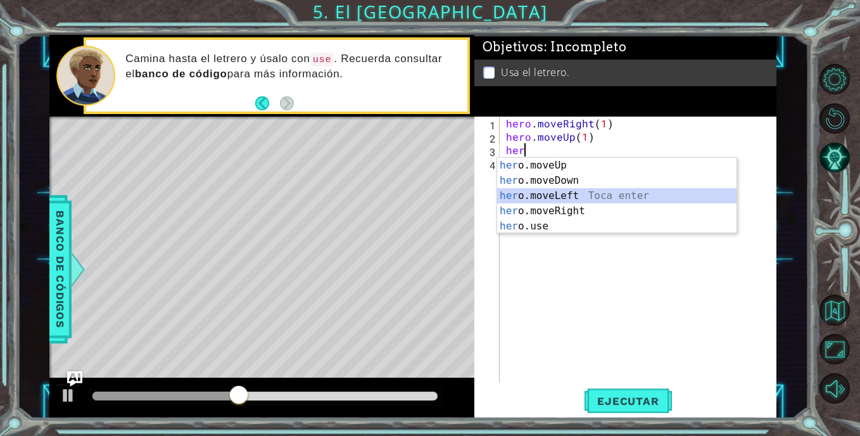
click at [574, 199] on div "her o.moveUp Toca enter her o.moveDown Toca enter her o.moveLeft [PERSON_NAME] …" at bounding box center [616, 211] width 239 height 106
type textarea "hero.moveLeft(1)"
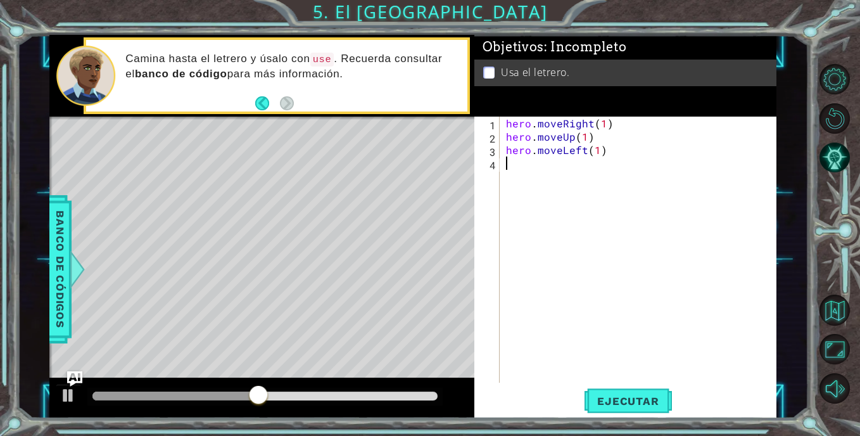
click at [552, 171] on div "hero . moveRight ( 1 ) hero . moveUp ( 1 ) hero . moveLeft ( 1 )" at bounding box center [642, 263] width 276 height 293
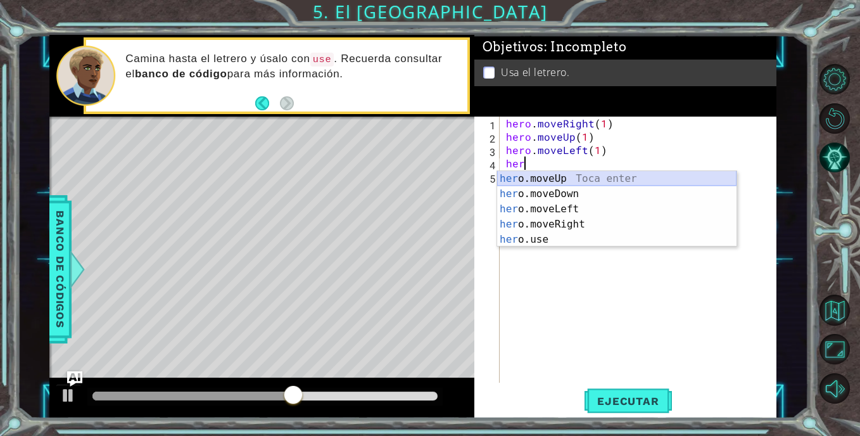
click at [573, 177] on div "her o.moveUp Toca enter her o.moveDown Toca enter her o.moveLeft [PERSON_NAME] …" at bounding box center [616, 224] width 239 height 106
type textarea "hero.moveUp(1)"
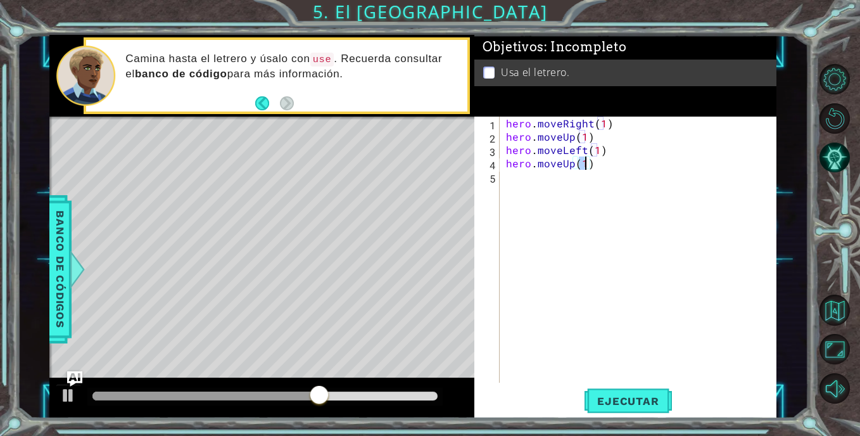
click at [557, 193] on div "hero . moveRight ( 1 ) hero . moveUp ( 1 ) hero . moveLeft ( 1 ) hero . moveUp …" at bounding box center [642, 263] width 276 height 293
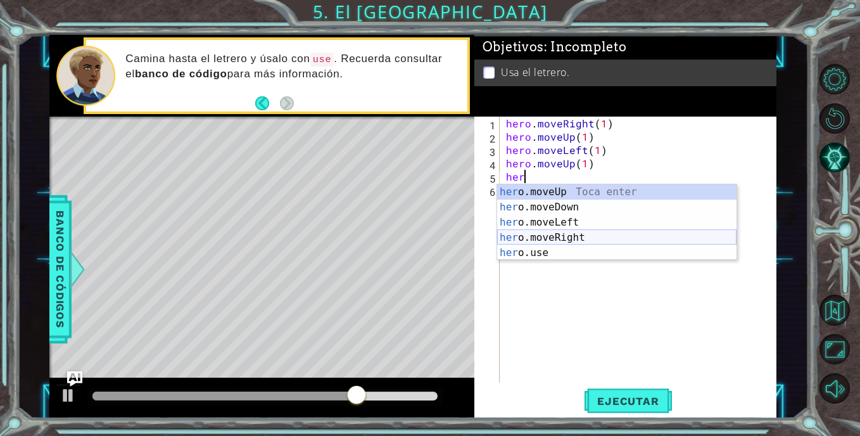
click at [574, 233] on div "her o.moveUp Toca enter her o.moveDown Toca enter her o.moveLeft [PERSON_NAME] …" at bounding box center [616, 237] width 239 height 106
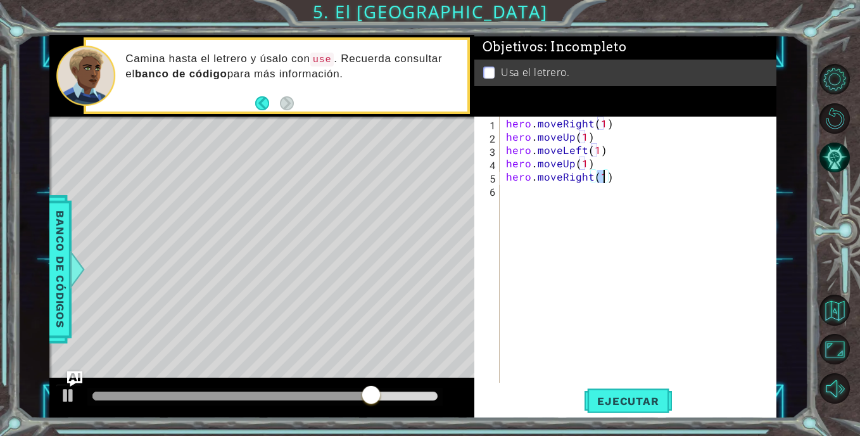
type textarea "hero.moveRight(2)"
click at [531, 196] on div "hero . moveRight ( 1 ) hero . moveUp ( 1 ) hero . moveLeft ( 1 ) hero . moveUp …" at bounding box center [642, 263] width 276 height 293
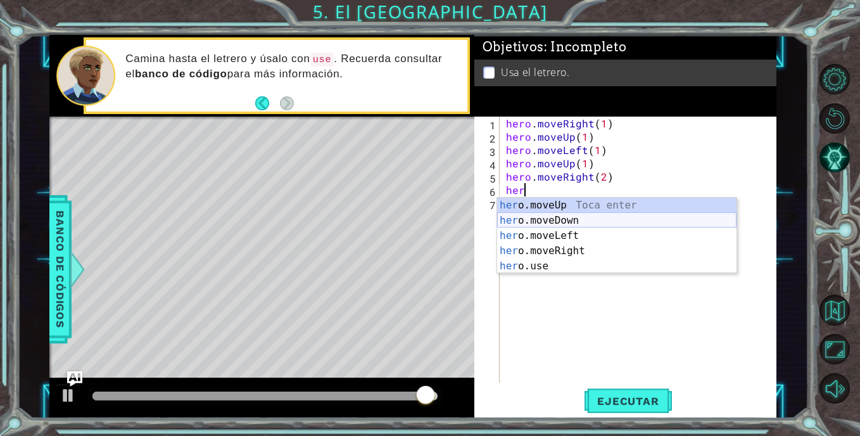
click at [550, 220] on div "her o.moveUp Toca enter her o.moveDown Toca enter her o.moveLeft [PERSON_NAME] …" at bounding box center [616, 251] width 239 height 106
type textarea "hero.moveDown(1)"
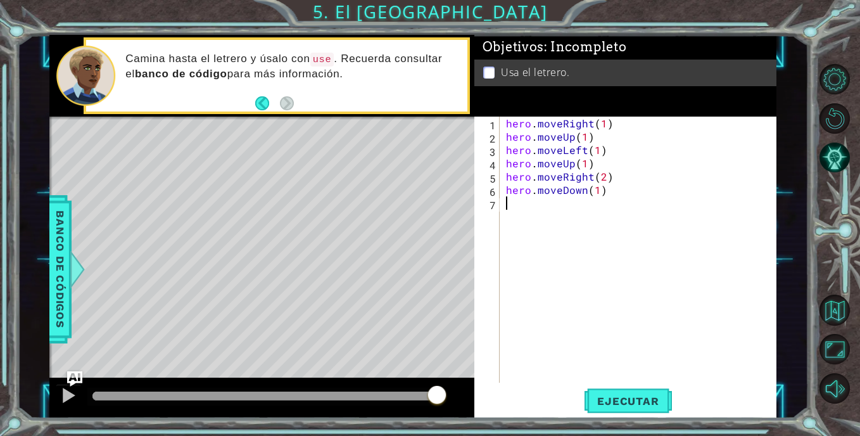
click at [547, 219] on div "hero . moveRight ( 1 ) hero . moveUp ( 1 ) hero . moveLeft ( 1 ) hero . moveUp …" at bounding box center [642, 263] width 276 height 293
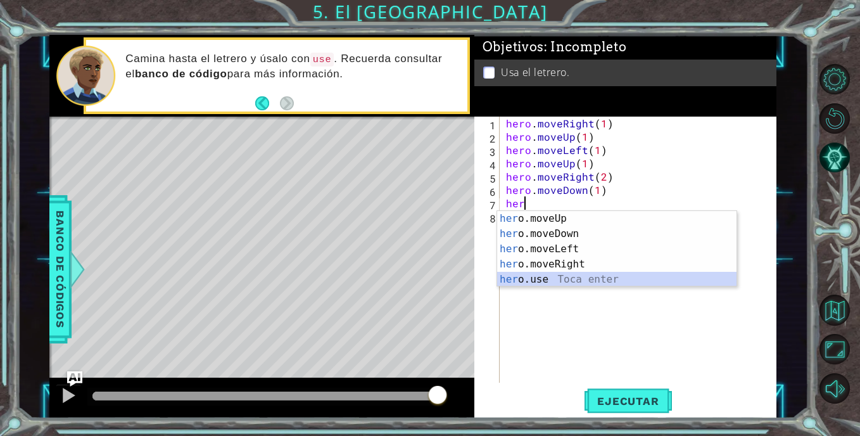
click at [562, 277] on div "her o.moveUp Toca enter her o.moveDown Toca enter her o.moveLeft [PERSON_NAME] …" at bounding box center [616, 264] width 239 height 106
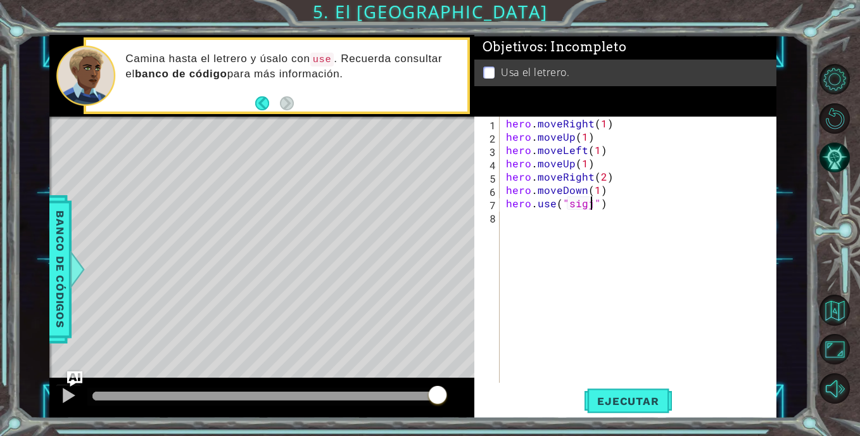
scroll to position [0, 5]
type textarea "hero.use("sign")"
click at [593, 238] on div "hero . moveRight ( 1 ) hero . moveUp ( 1 ) hero . moveLeft ( 1 ) hero . moveUp …" at bounding box center [642, 263] width 276 height 293
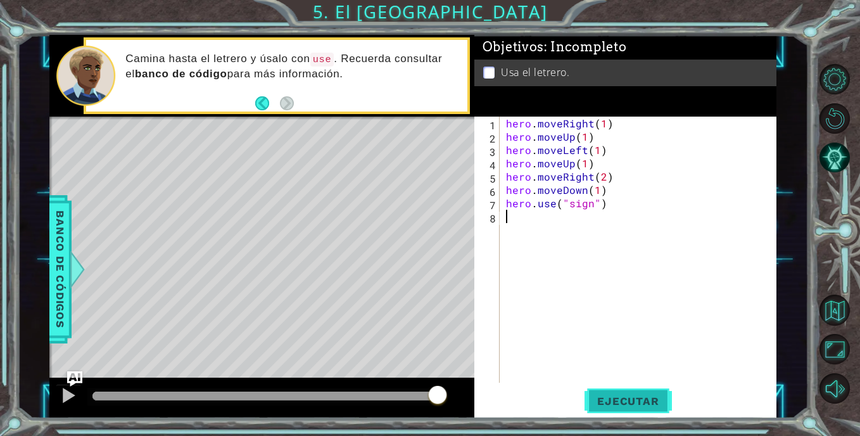
click at [624, 398] on span "Ejecutar" at bounding box center [628, 401] width 87 height 13
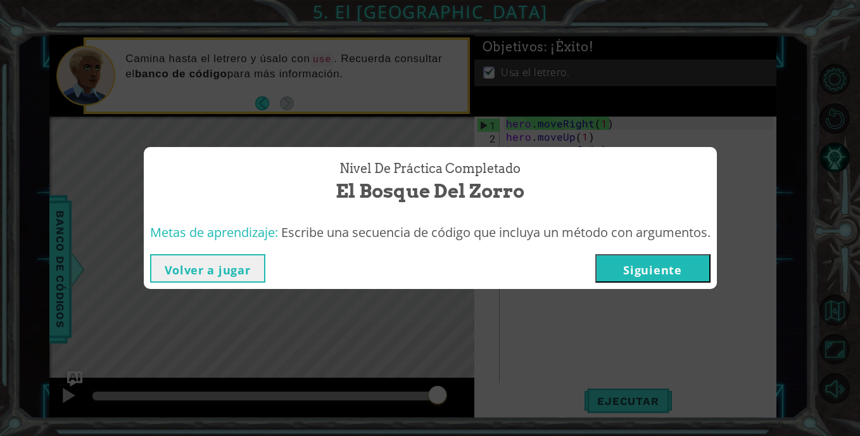
click at [638, 268] on button "Siguiente" at bounding box center [652, 268] width 115 height 29
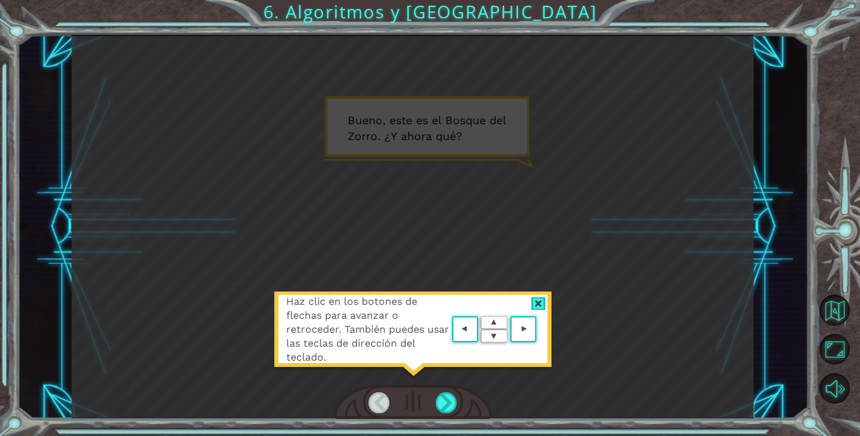
drag, startPoint x: 534, startPoint y: 335, endPoint x: 542, endPoint y: 310, distance: 25.8
click at [540, 329] on area at bounding box center [540, 329] width 0 height 0
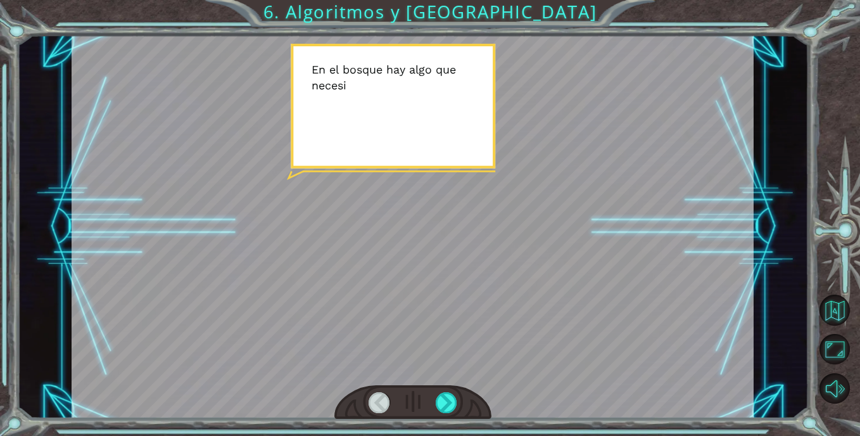
click at [509, 295] on div at bounding box center [413, 226] width 682 height 383
click at [457, 400] on div at bounding box center [412, 402] width 157 height 34
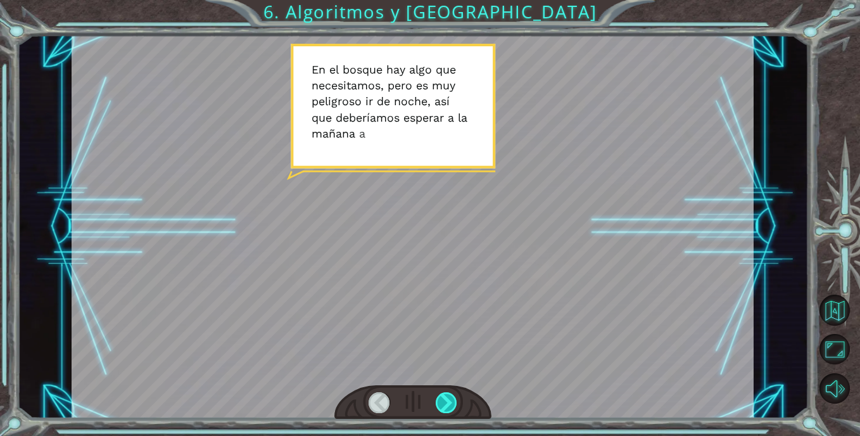
click at [452, 397] on div at bounding box center [447, 402] width 22 height 21
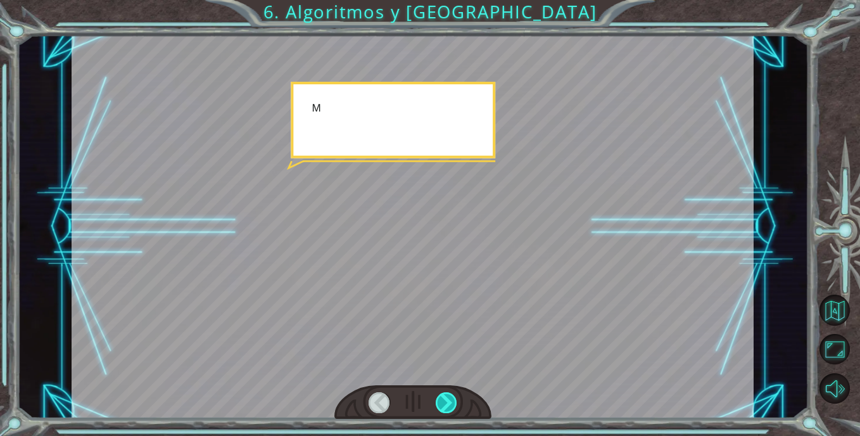
click at [452, 397] on div at bounding box center [447, 402] width 22 height 21
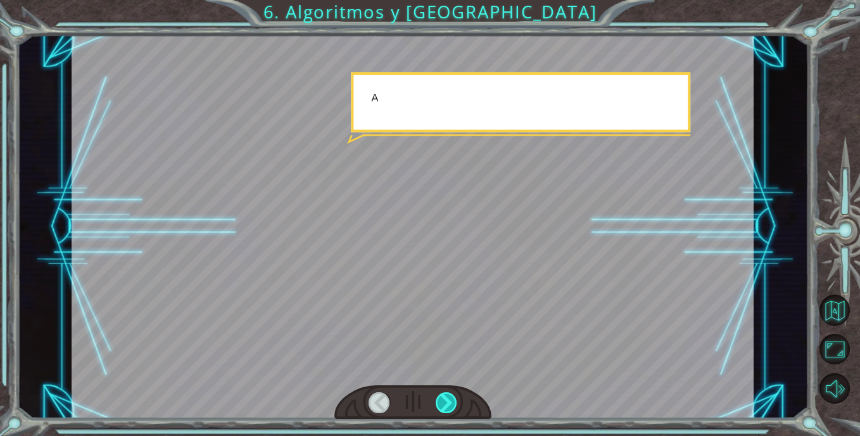
click at [452, 396] on div at bounding box center [447, 402] width 22 height 21
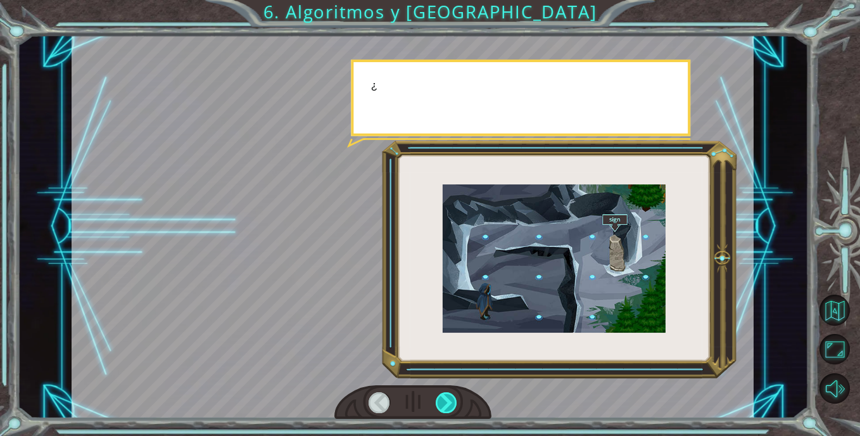
click at [452, 396] on div at bounding box center [447, 402] width 22 height 21
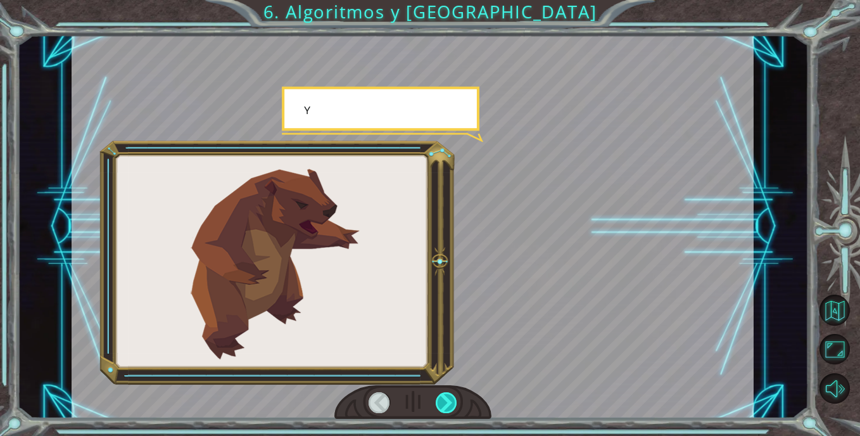
click at [452, 396] on div at bounding box center [447, 402] width 22 height 21
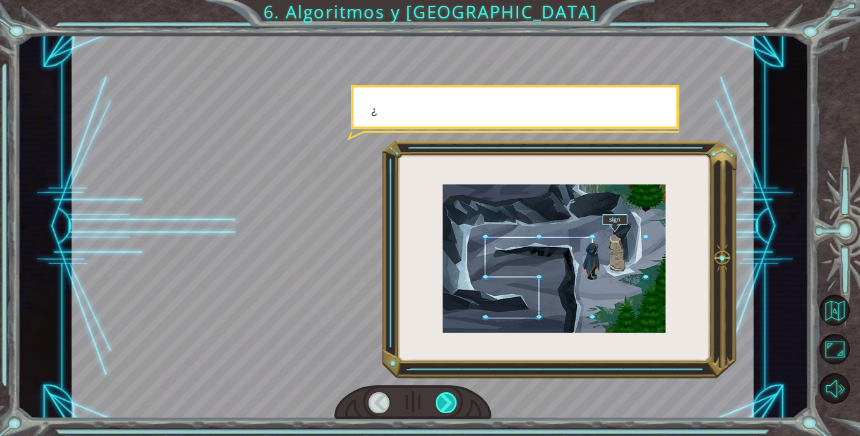
click at [452, 396] on div at bounding box center [447, 402] width 22 height 21
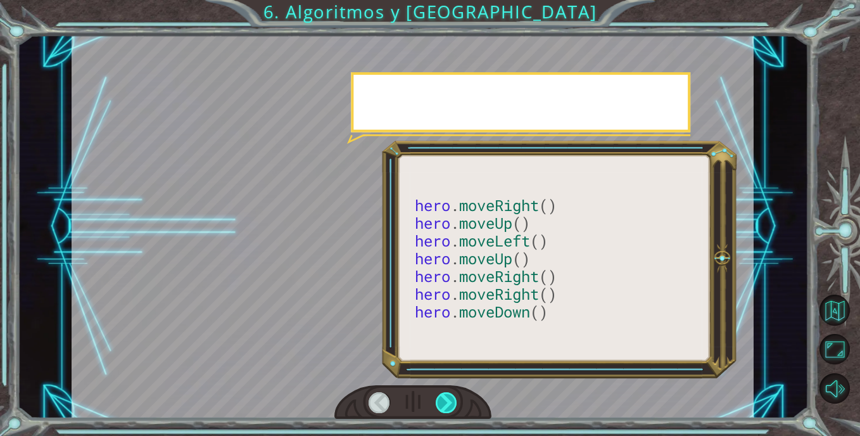
click at [452, 396] on div at bounding box center [447, 402] width 22 height 21
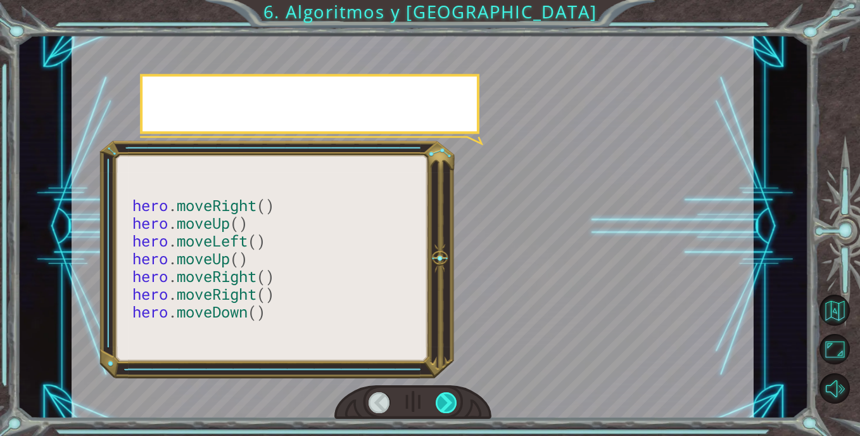
click at [452, 396] on div at bounding box center [447, 402] width 22 height 21
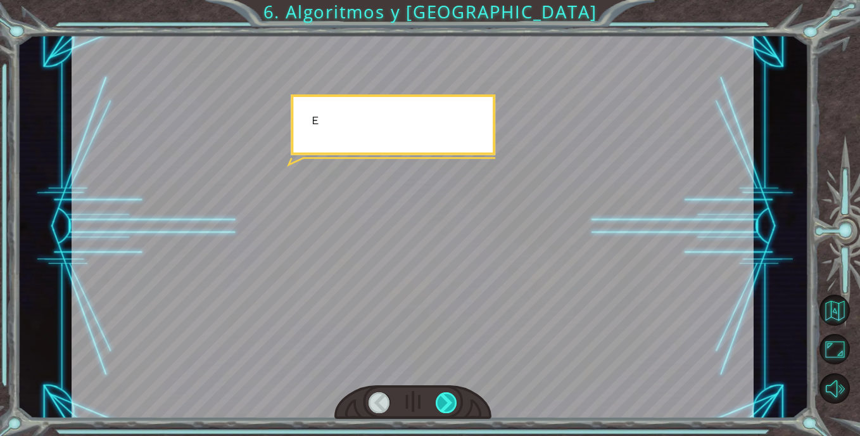
click at [452, 396] on div at bounding box center [447, 402] width 22 height 21
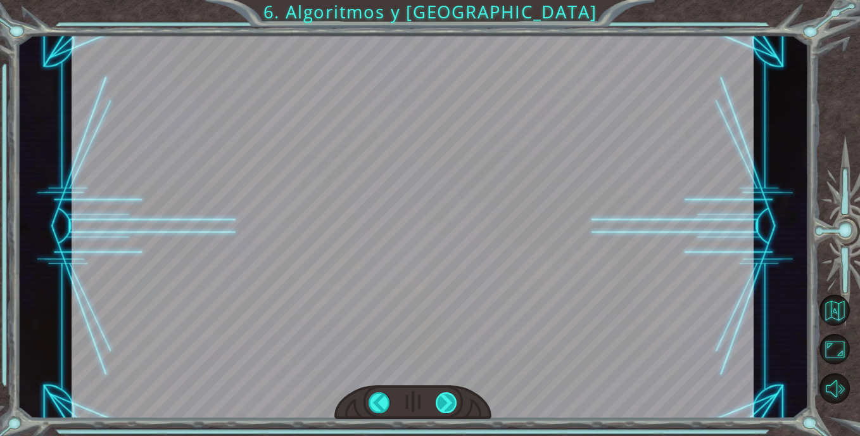
click at [452, 396] on div at bounding box center [447, 402] width 22 height 21
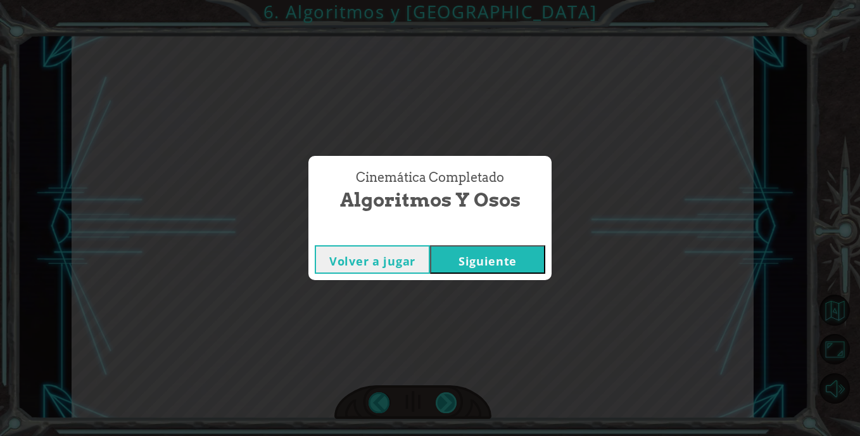
click at [452, 396] on div "Cinemática Completado Algoritmos y Osos Volver a jugar [GEOGRAPHIC_DATA]" at bounding box center [430, 218] width 860 height 436
drag, startPoint x: 452, startPoint y: 396, endPoint x: 497, endPoint y: 269, distance: 135.4
click at [497, 269] on button "Siguiente" at bounding box center [487, 259] width 115 height 29
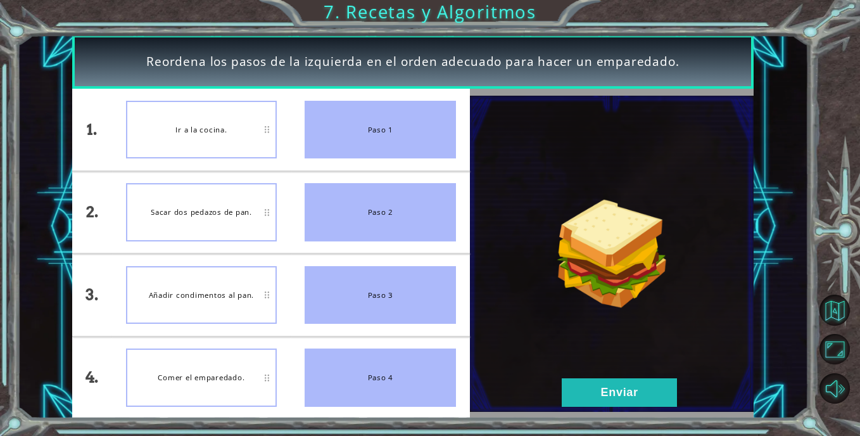
drag, startPoint x: 341, startPoint y: 134, endPoint x: 311, endPoint y: 122, distance: 32.5
click at [334, 116] on div "Paso 1" at bounding box center [380, 130] width 151 height 58
click at [217, 125] on div "Ir a la cocina." at bounding box center [201, 130] width 151 height 58
click at [376, 143] on div "Paso 1" at bounding box center [380, 130] width 151 height 58
click at [266, 126] on div "Ir a la cocina." at bounding box center [201, 130] width 151 height 58
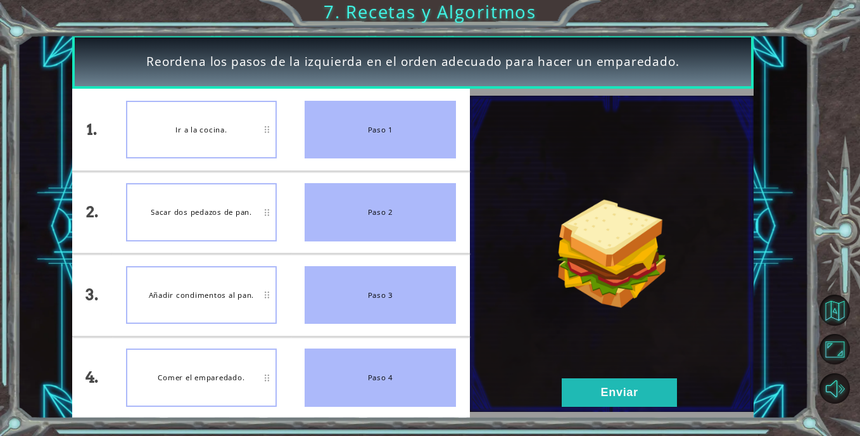
drag, startPoint x: 331, startPoint y: 132, endPoint x: 355, endPoint y: 137, distance: 23.8
click at [355, 137] on div "Paso 1" at bounding box center [380, 130] width 151 height 58
drag, startPoint x: 345, startPoint y: 139, endPoint x: 281, endPoint y: 130, distance: 64.0
click at [274, 128] on div "1. 2. 3. 4. Ir a la cocina. Sacar dos pedazos de pan. Añadir condimentos al pan…" at bounding box center [271, 253] width 398 height 329
drag, startPoint x: 374, startPoint y: 132, endPoint x: 287, endPoint y: 124, distance: 87.2
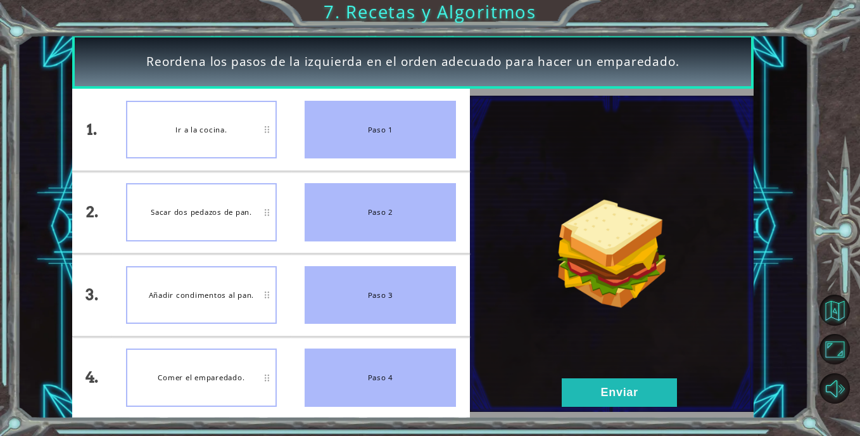
click at [289, 124] on div "1. 2. 3. 4. Ir a la cocina. Sacar dos pedazos de pan. Añadir condimentos al pan…" at bounding box center [271, 253] width 398 height 329
click at [249, 134] on div "Ir a la cocina." at bounding box center [201, 130] width 151 height 58
click at [336, 129] on div "Paso 1" at bounding box center [380, 130] width 151 height 58
click at [605, 387] on button "Enviar" at bounding box center [619, 392] width 115 height 29
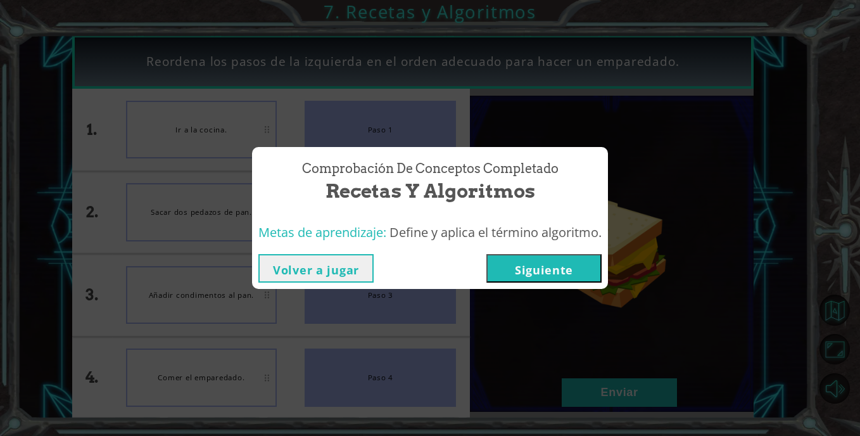
click at [553, 261] on button "Siguiente" at bounding box center [543, 268] width 115 height 29
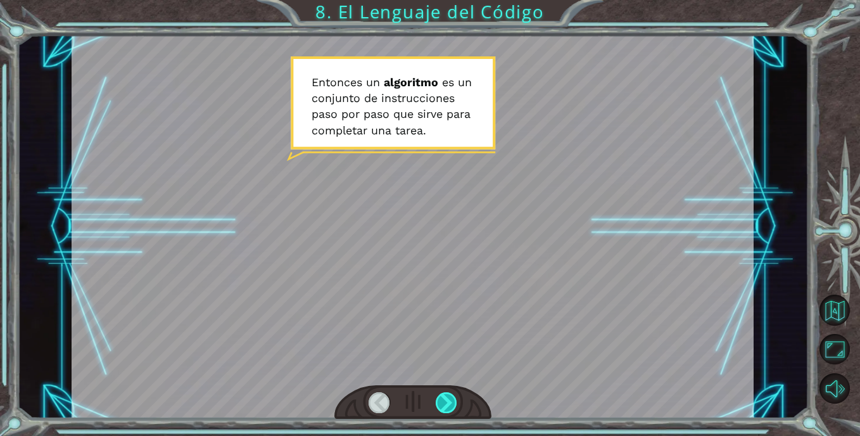
click at [444, 408] on div at bounding box center [447, 402] width 22 height 21
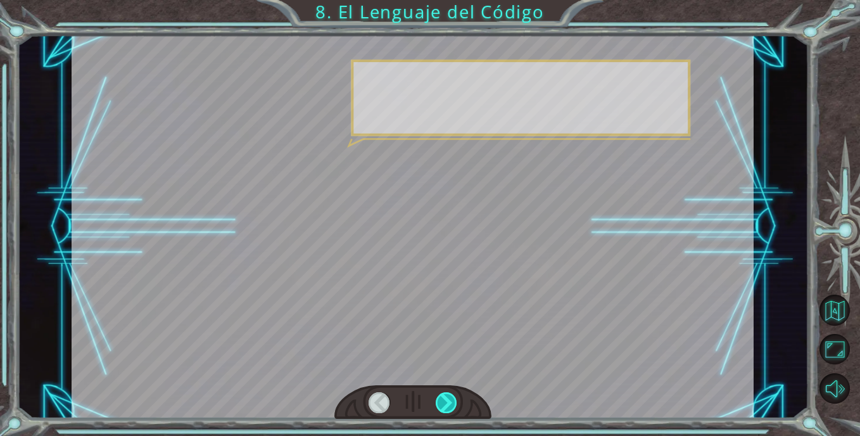
click at [444, 408] on div at bounding box center [447, 402] width 22 height 21
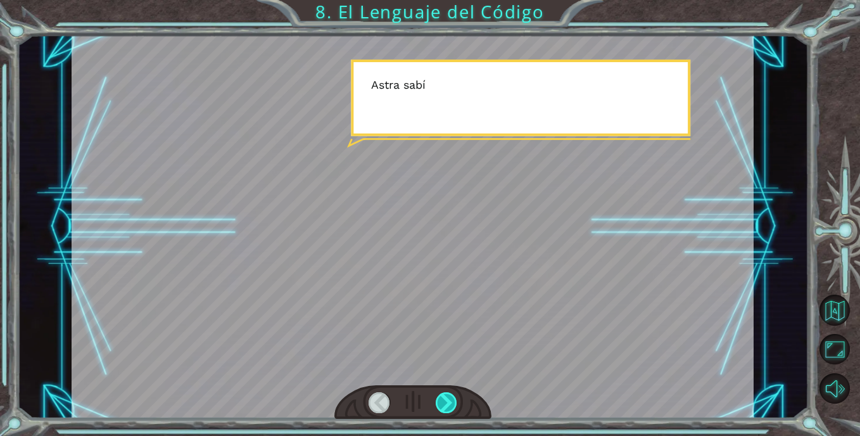
click at [444, 408] on div at bounding box center [447, 402] width 22 height 21
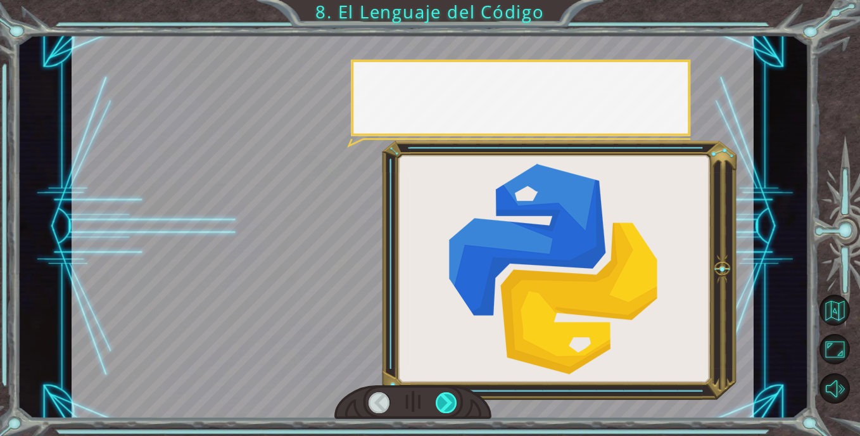
click at [444, 408] on div at bounding box center [447, 402] width 22 height 21
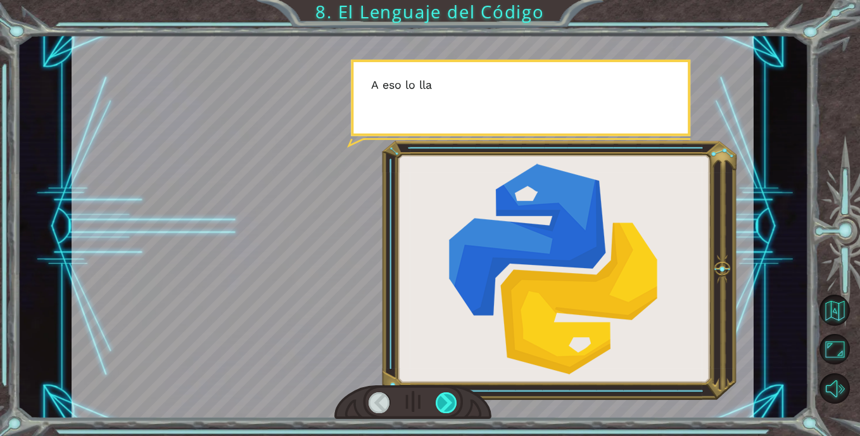
click at [444, 408] on div at bounding box center [447, 402] width 22 height 21
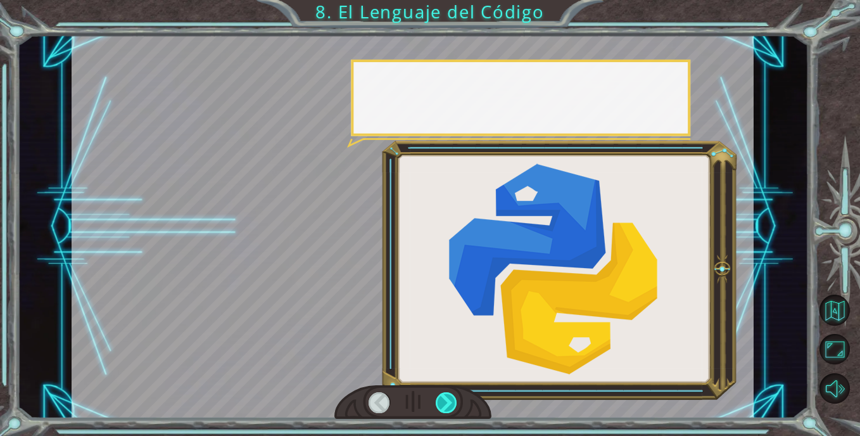
click at [444, 408] on div at bounding box center [447, 402] width 22 height 21
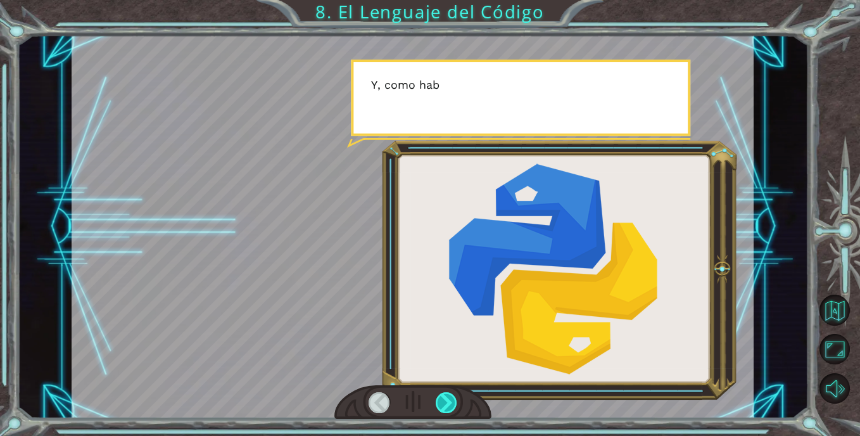
click at [444, 408] on div at bounding box center [447, 402] width 22 height 21
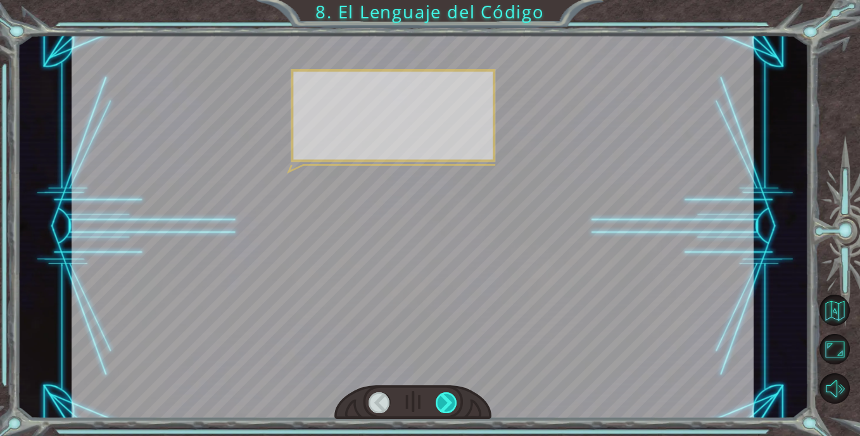
click at [444, 407] on div at bounding box center [447, 402] width 22 height 21
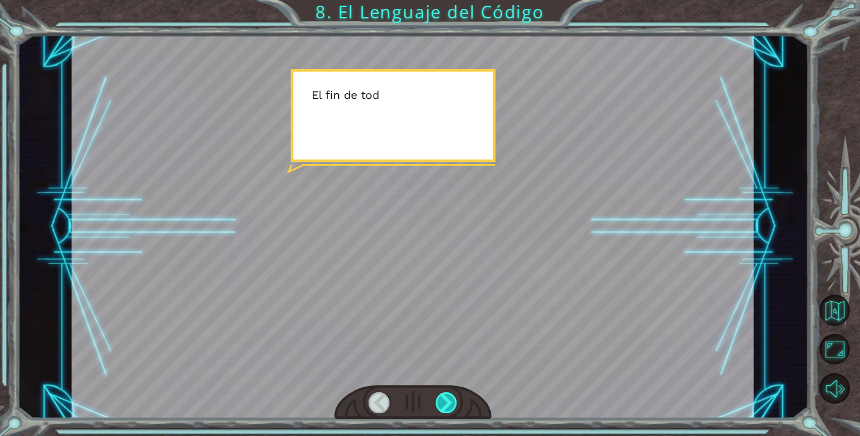
click at [444, 406] on div at bounding box center [447, 402] width 22 height 21
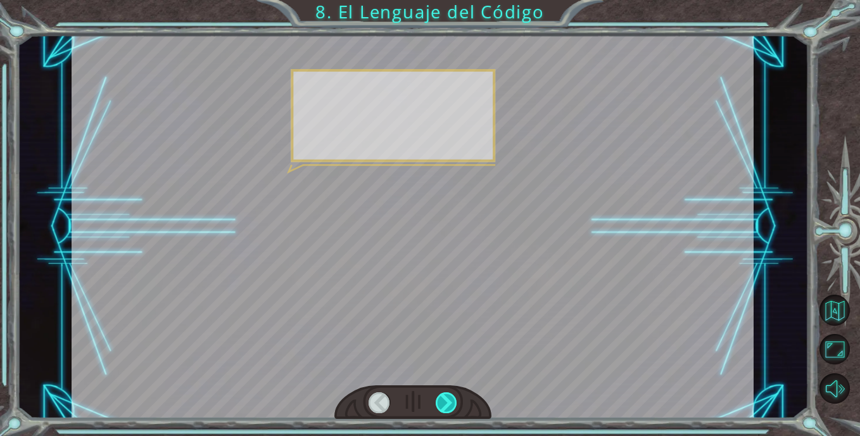
click at [444, 406] on div at bounding box center [447, 402] width 22 height 21
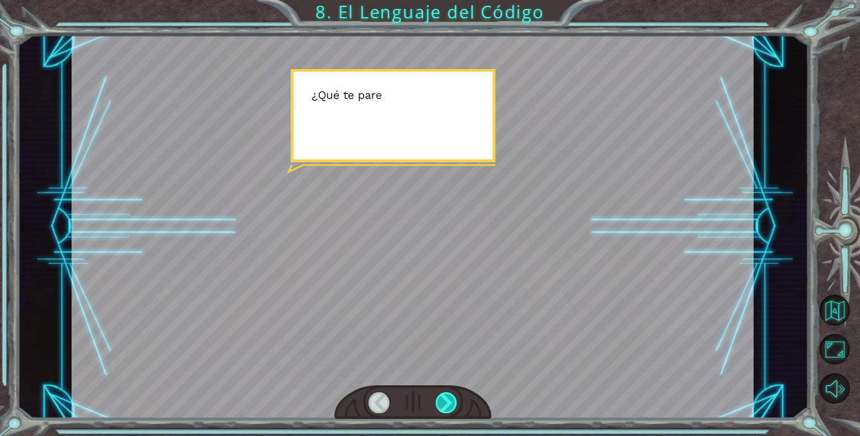
click at [444, 406] on div at bounding box center [447, 402] width 22 height 21
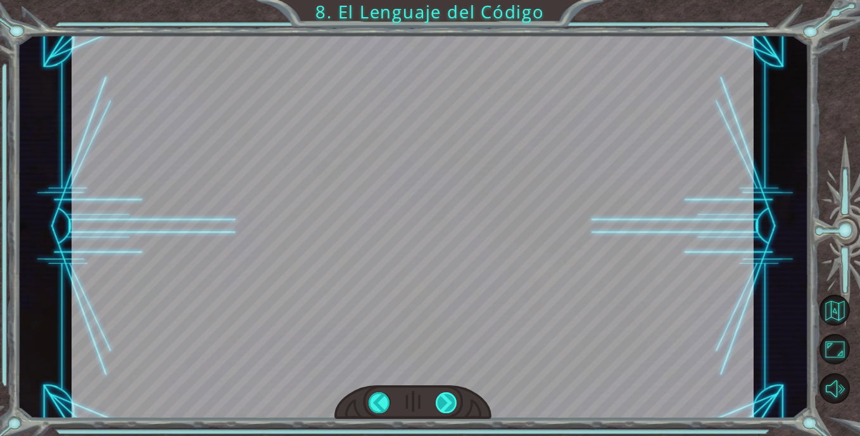
click at [444, 0] on div "E n t o n c e s u n a l g o r i t m o e s u n c o n j u n t o d e i n s t r u c…" at bounding box center [430, 0] width 860 height 0
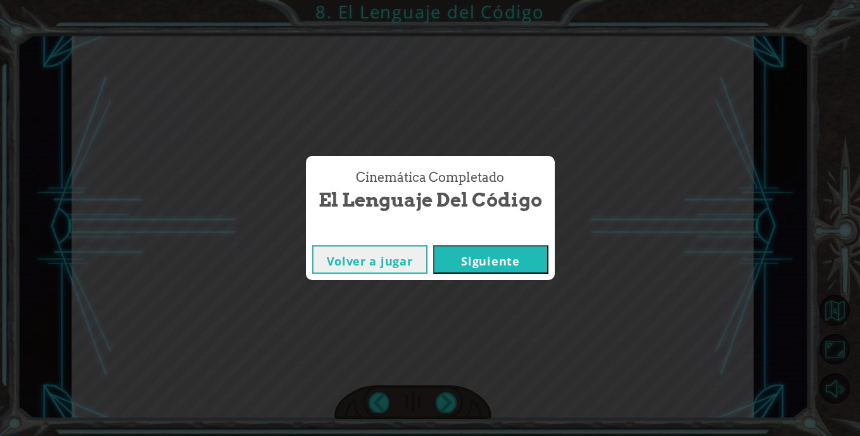
click at [506, 267] on button "Siguiente" at bounding box center [490, 259] width 115 height 29
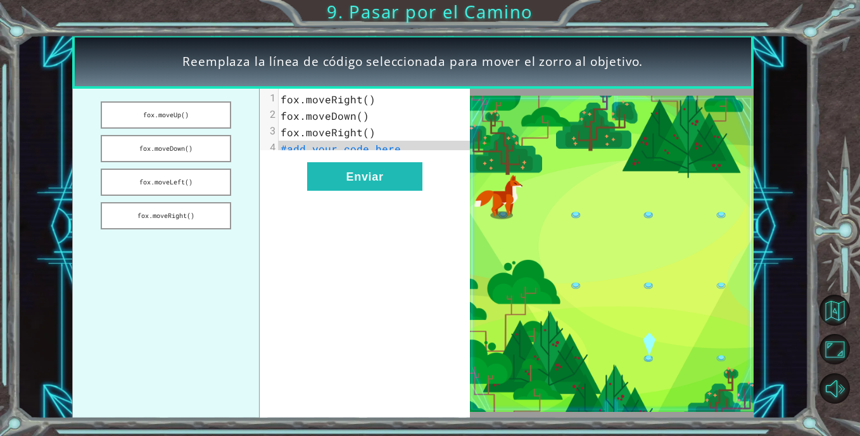
click at [402, 151] on pre "#add your code here" at bounding box center [379, 149] width 201 height 16
drag, startPoint x: 200, startPoint y: 149, endPoint x: 276, endPoint y: 153, distance: 76.1
click at [276, 153] on div "[PERSON_NAME].moveUp() [PERSON_NAME].moveDown() [PERSON_NAME].moveLeft() [PERSO…" at bounding box center [271, 253] width 398 height 329
click at [168, 148] on button "fox.moveDown()" at bounding box center [166, 148] width 130 height 27
click at [361, 152] on span "fox.moveDown()" at bounding box center [325, 148] width 89 height 13
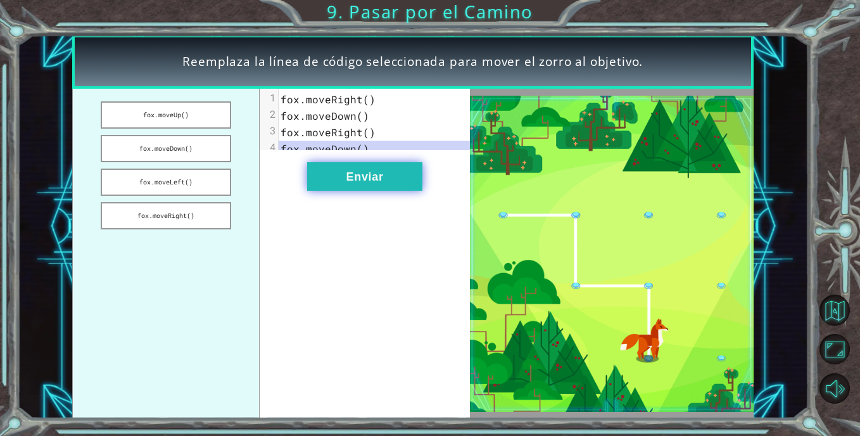
click at [349, 183] on button "Enviar" at bounding box center [364, 176] width 115 height 29
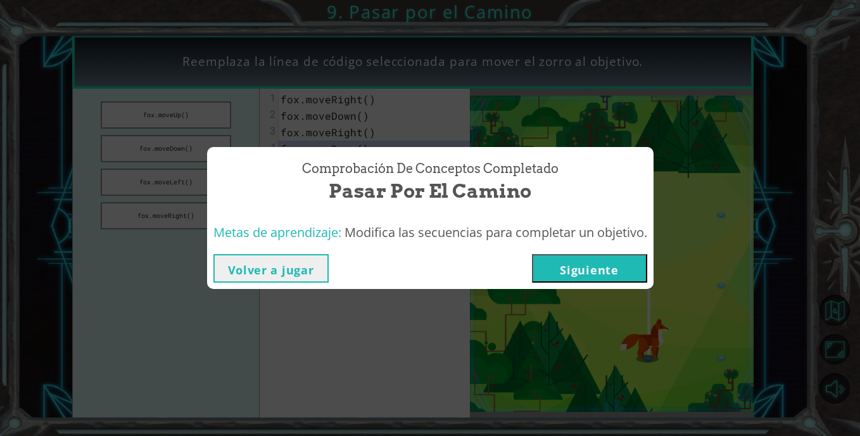
click at [594, 257] on button "Siguiente" at bounding box center [589, 268] width 115 height 29
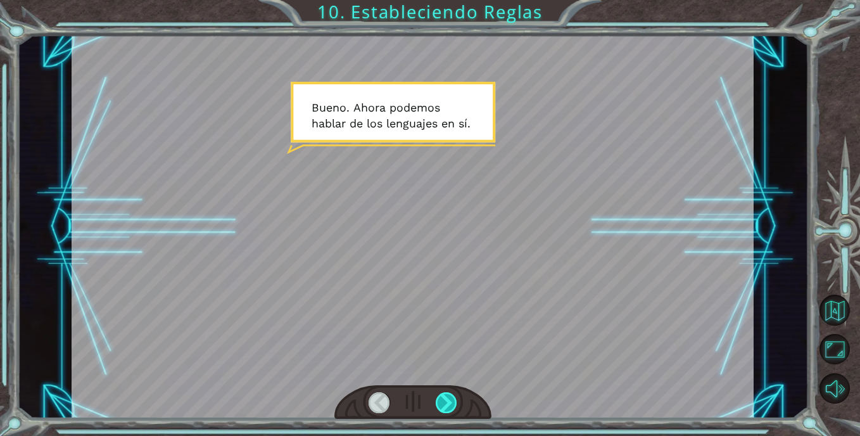
click at [453, 402] on div at bounding box center [447, 402] width 22 height 21
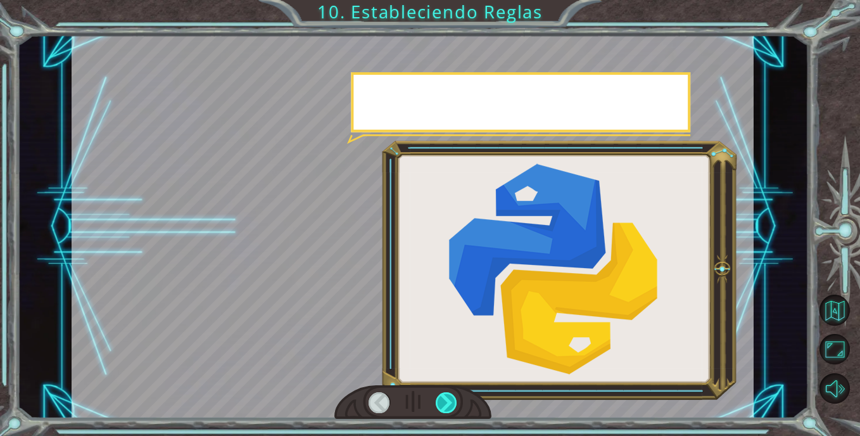
click at [453, 402] on div at bounding box center [447, 402] width 22 height 21
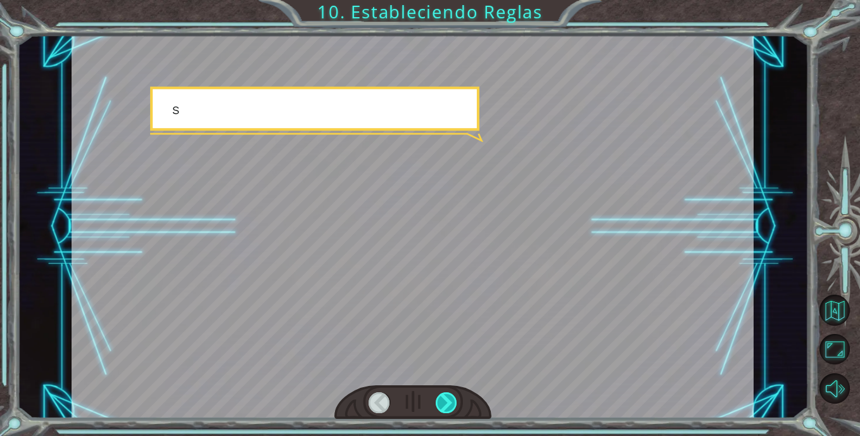
click at [453, 402] on div at bounding box center [447, 402] width 22 height 21
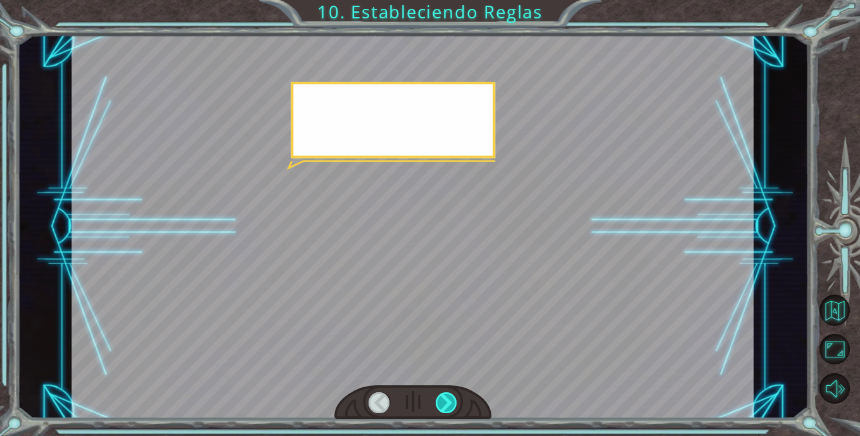
click at [453, 402] on div at bounding box center [447, 402] width 22 height 21
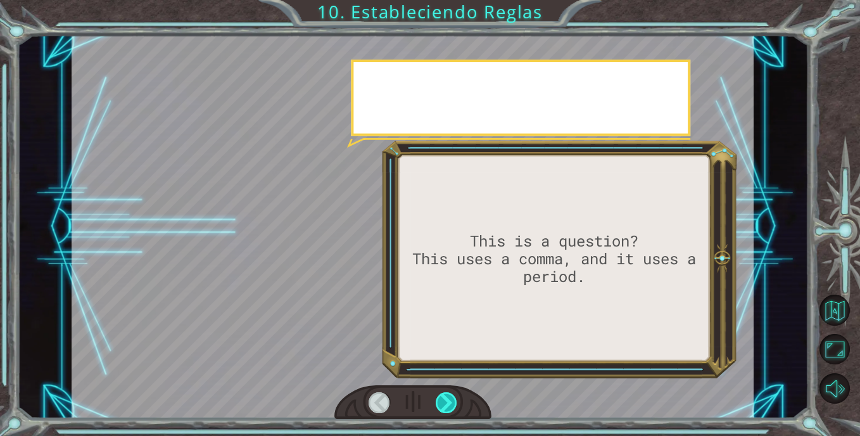
click at [452, 402] on div at bounding box center [447, 402] width 22 height 21
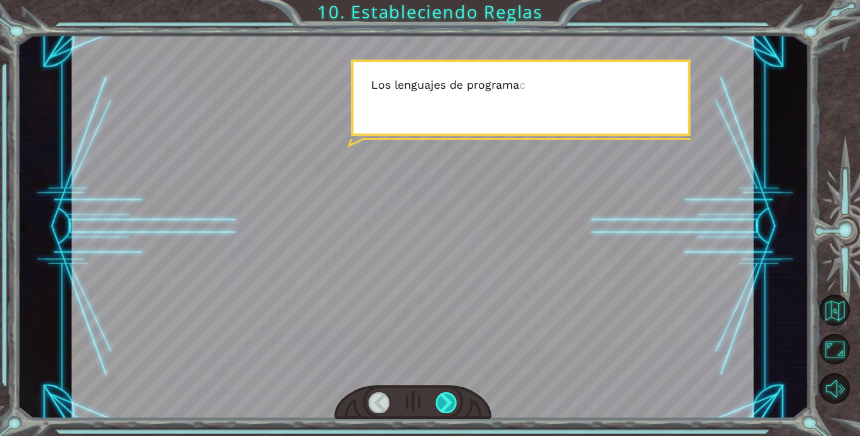
click at [438, 410] on div at bounding box center [447, 402] width 22 height 21
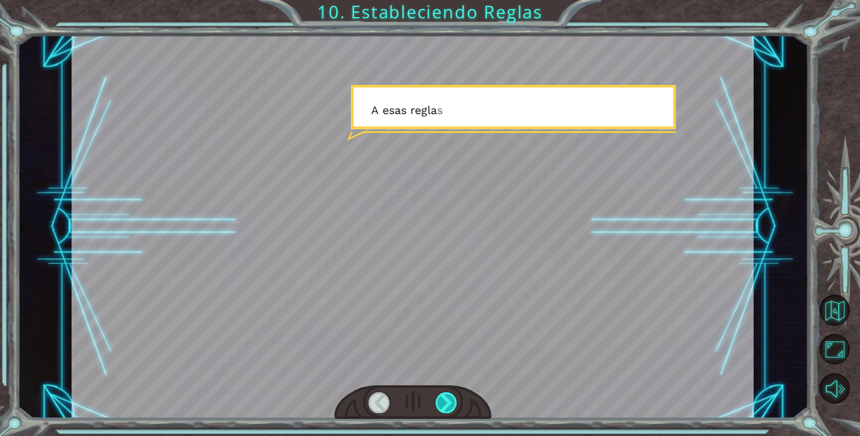
click at [438, 409] on div at bounding box center [447, 402] width 22 height 21
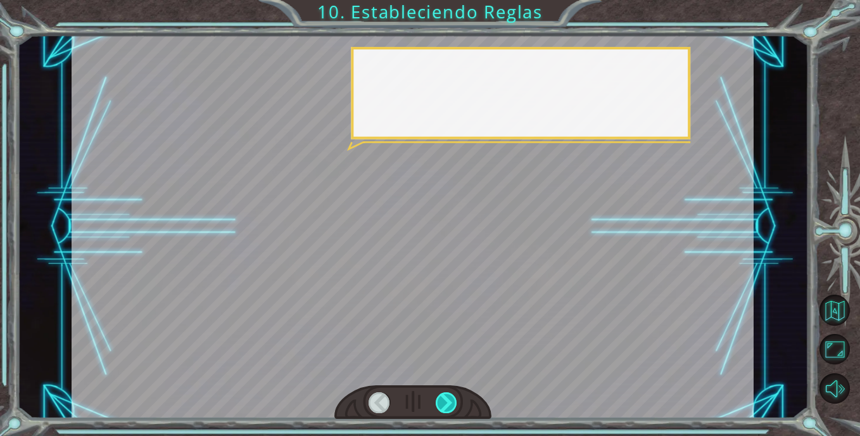
click at [438, 408] on div at bounding box center [447, 402] width 22 height 21
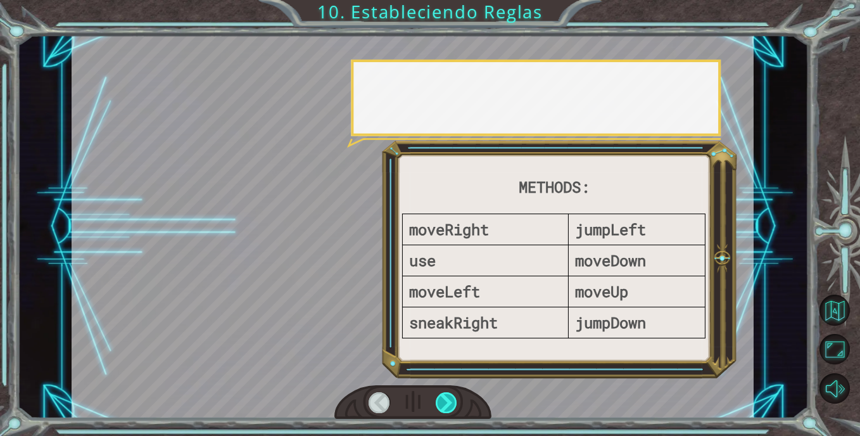
click at [438, 408] on div at bounding box center [447, 402] width 22 height 21
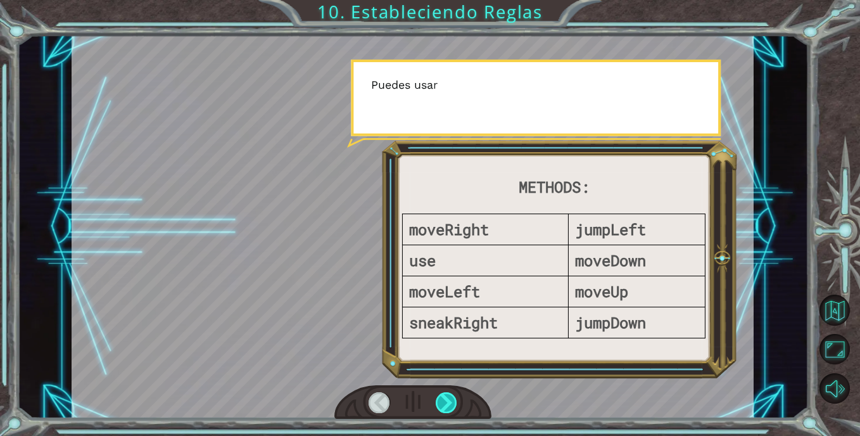
click at [438, 408] on div at bounding box center [447, 402] width 22 height 21
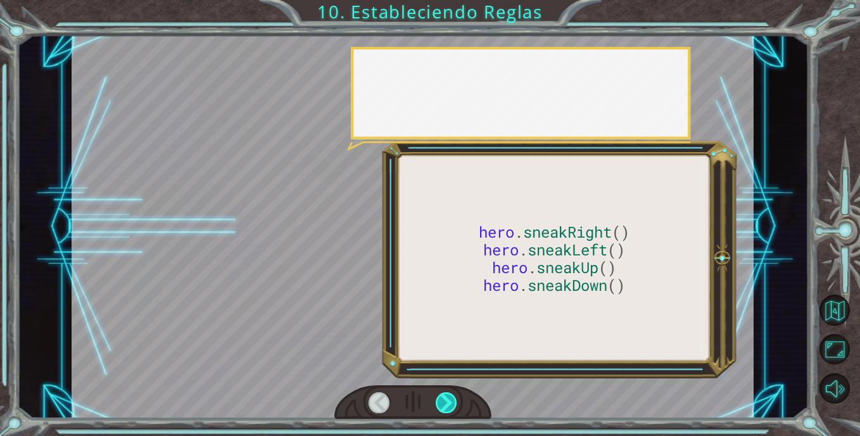
click at [437, 407] on div at bounding box center [447, 402] width 22 height 21
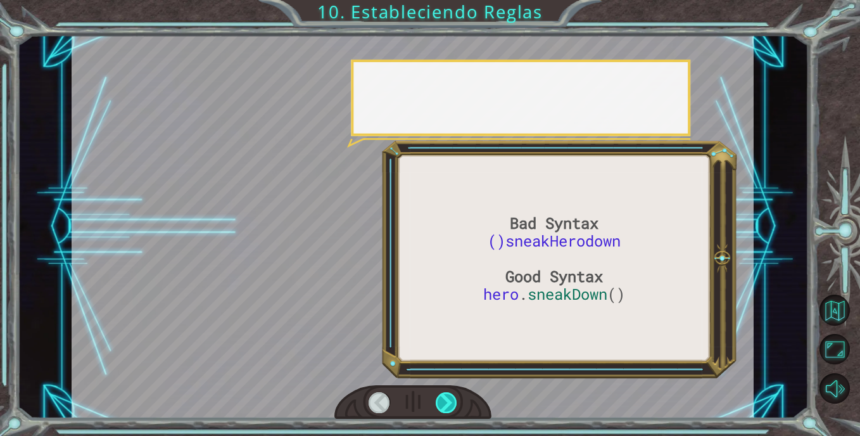
click at [437, 407] on div at bounding box center [447, 402] width 22 height 21
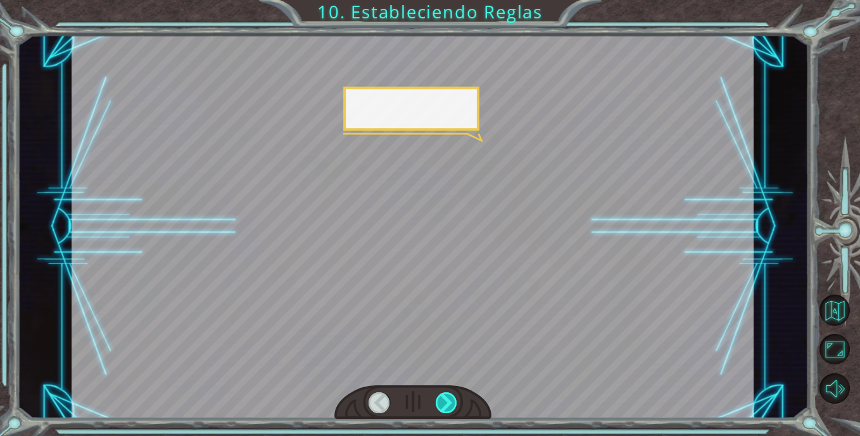
click at [437, 407] on div at bounding box center [447, 402] width 22 height 21
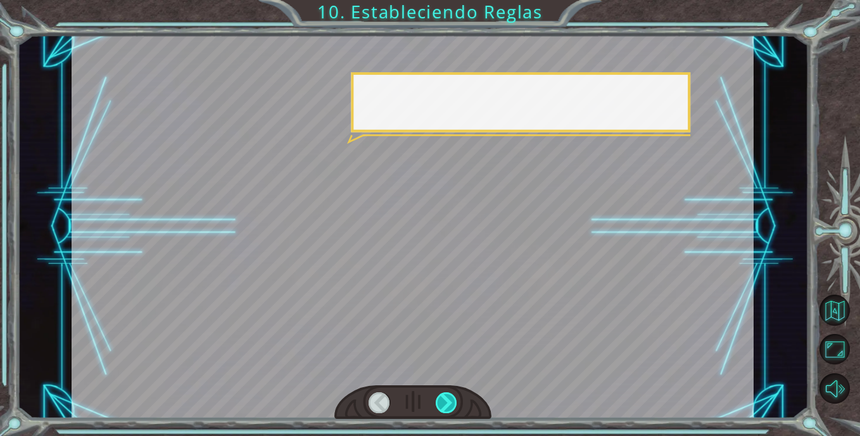
click at [437, 407] on div at bounding box center [447, 402] width 22 height 21
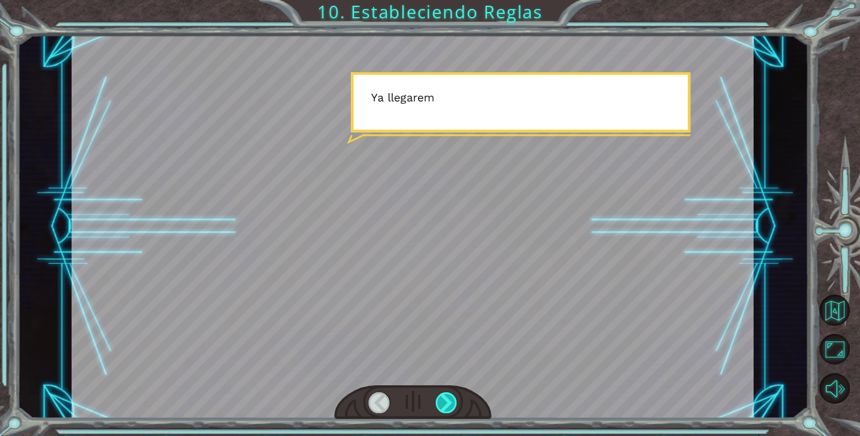
click at [437, 407] on div at bounding box center [447, 402] width 22 height 21
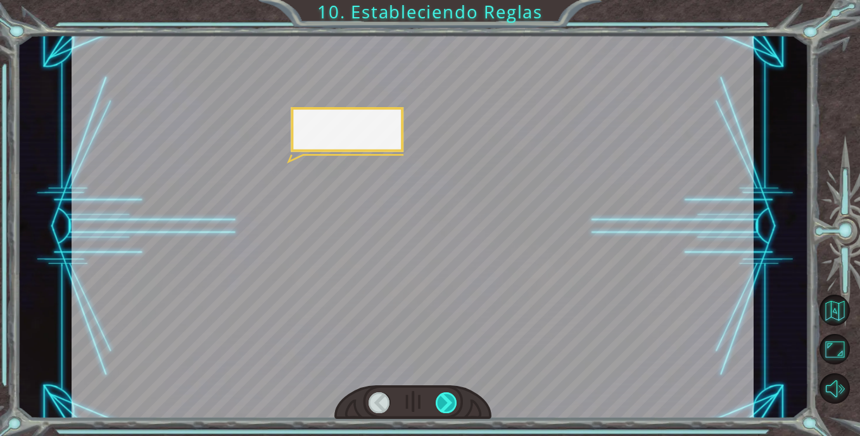
click at [437, 407] on div at bounding box center [447, 402] width 22 height 21
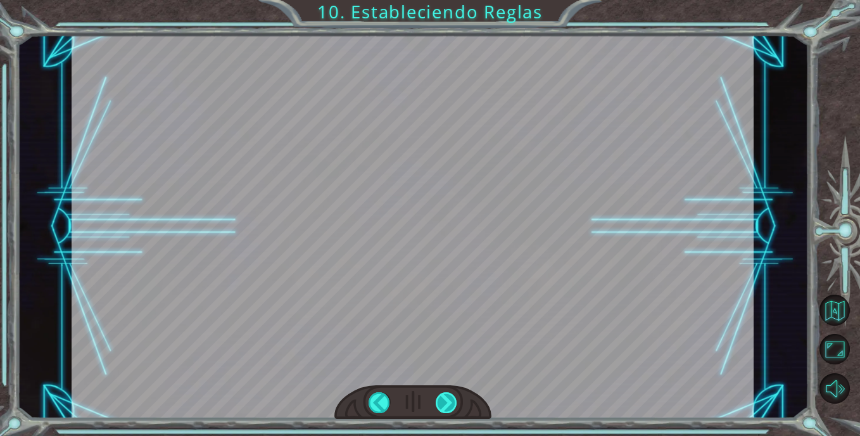
click at [437, 407] on div at bounding box center [447, 402] width 22 height 21
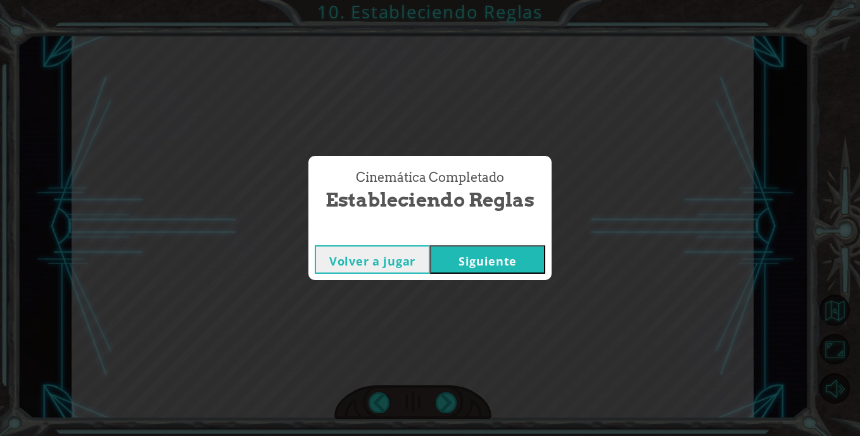
click at [437, 407] on div "Cinemática Completado Estableciendo Reglas Volver a jugar [GEOGRAPHIC_DATA]" at bounding box center [430, 218] width 860 height 436
drag, startPoint x: 437, startPoint y: 407, endPoint x: 493, endPoint y: 248, distance: 169.1
click at [493, 248] on button "Siguiente" at bounding box center [487, 259] width 115 height 29
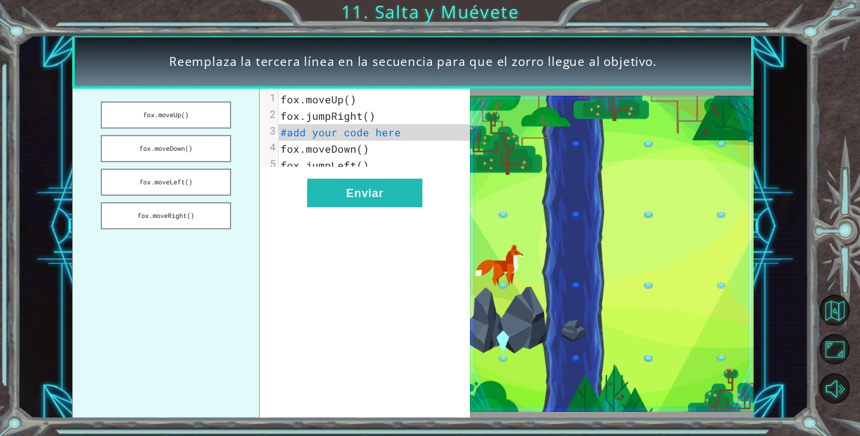
click at [410, 144] on pre "fox.moveDown()" at bounding box center [379, 149] width 201 height 16
click at [403, 138] on pre "#add your code here" at bounding box center [379, 132] width 201 height 16
click at [376, 136] on span "#add your code here" at bounding box center [341, 131] width 120 height 13
drag, startPoint x: 342, startPoint y: 206, endPoint x: 360, endPoint y: 286, distance: 81.9
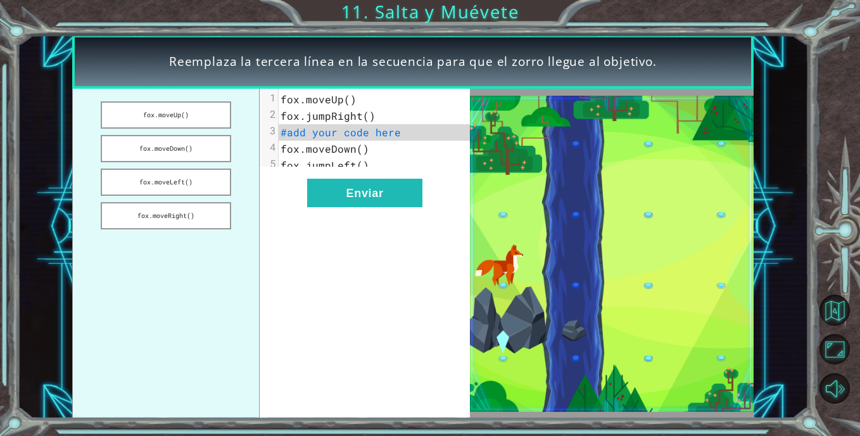
click at [360, 286] on div "xxxxxxxxxx 5 1 [PERSON_NAME].moveUp() 2 [PERSON_NAME].jumpRight() 3 #add your c…" at bounding box center [365, 253] width 210 height 329
click at [181, 149] on button "fox.moveDown()" at bounding box center [166, 148] width 130 height 27
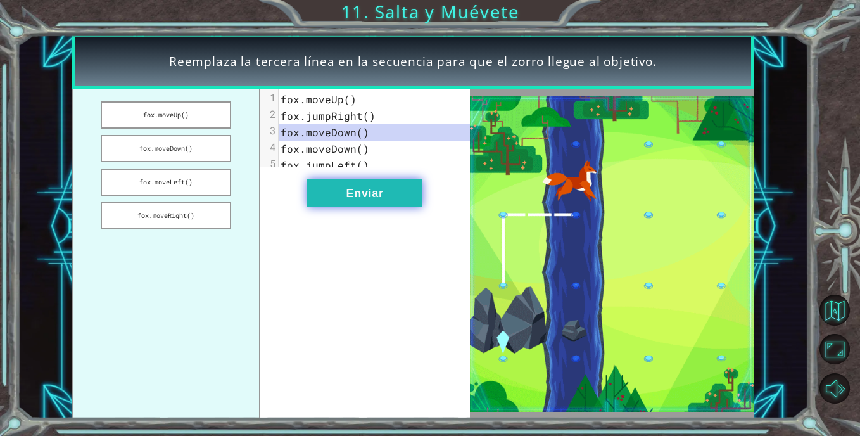
click at [362, 203] on button "Enviar" at bounding box center [364, 193] width 115 height 29
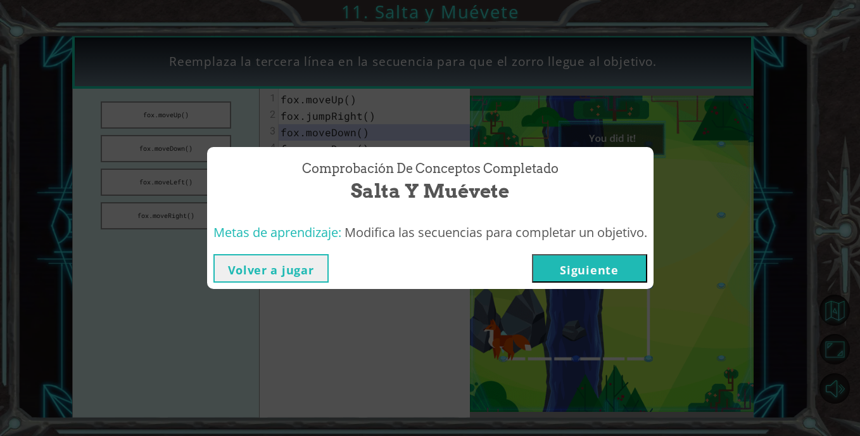
click at [593, 263] on button "Siguiente" at bounding box center [589, 268] width 115 height 29
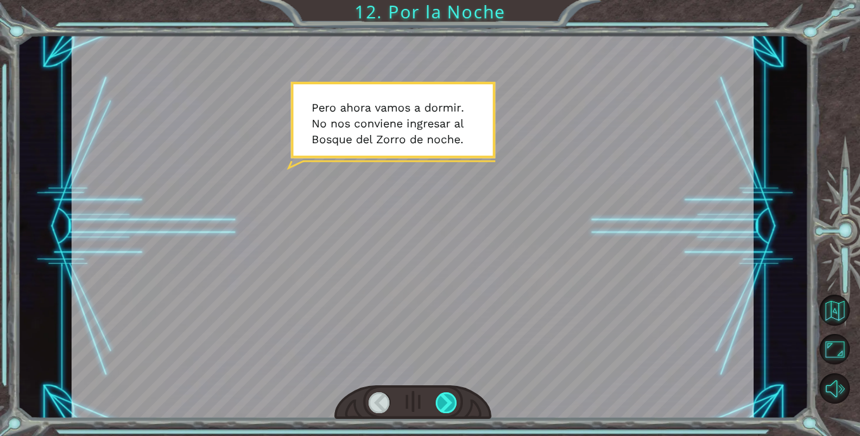
click at [450, 407] on div at bounding box center [447, 402] width 22 height 21
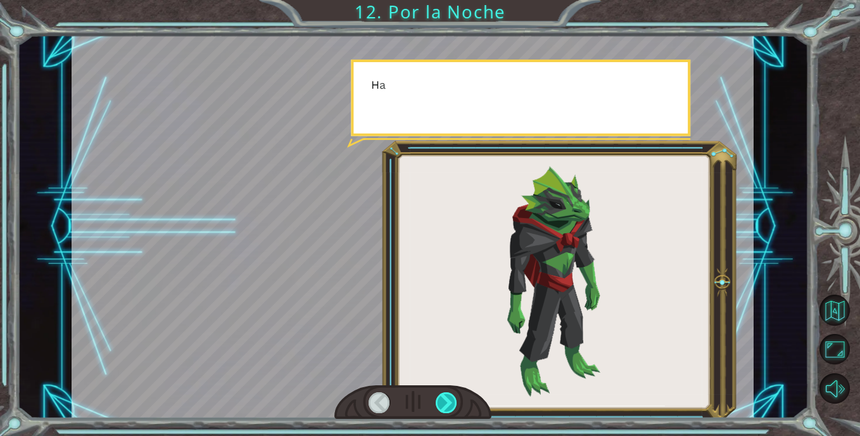
click at [450, 407] on div at bounding box center [447, 402] width 22 height 21
click at [450, 405] on div at bounding box center [447, 402] width 22 height 21
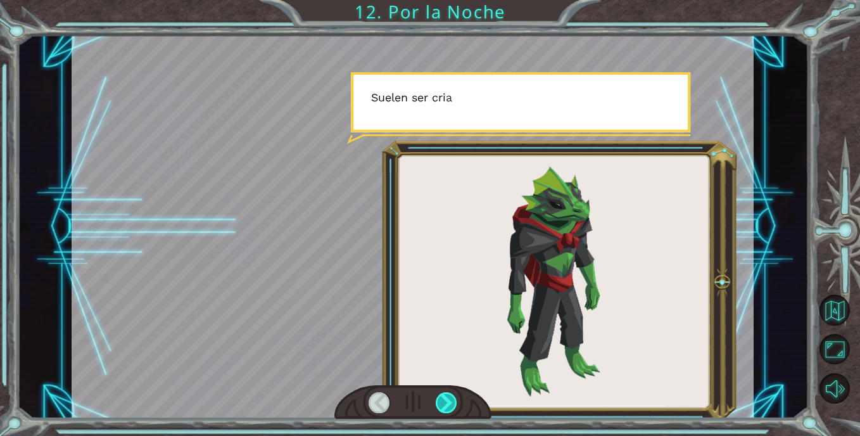
click at [452, 404] on div at bounding box center [447, 402] width 22 height 21
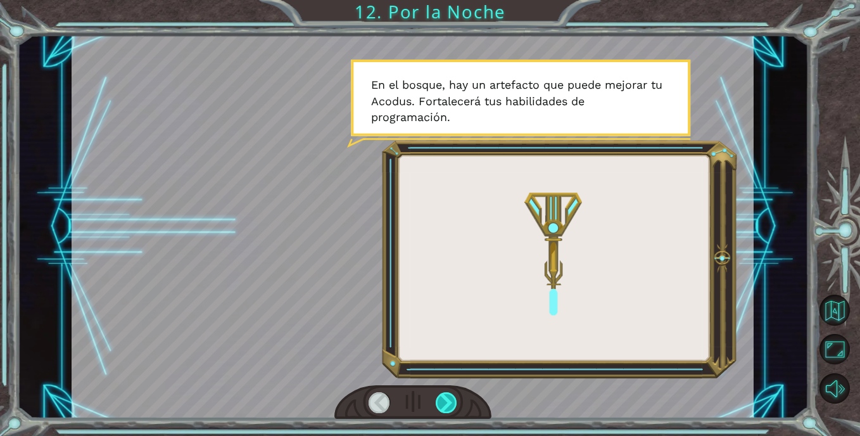
click at [445, 406] on div at bounding box center [447, 402] width 22 height 21
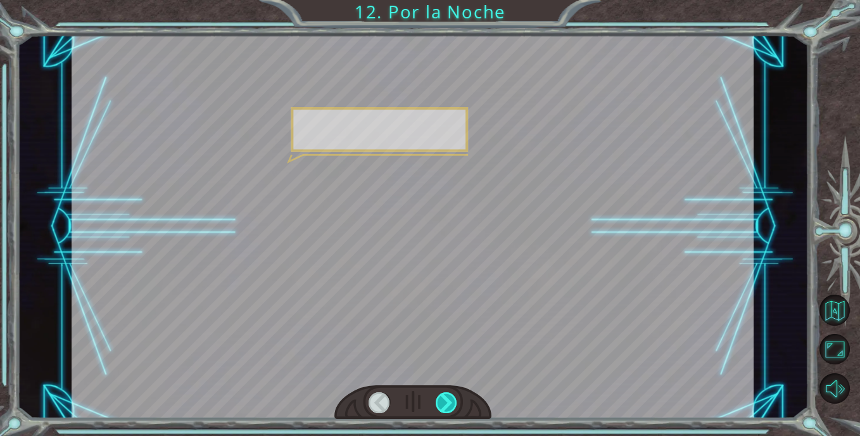
click at [445, 406] on div at bounding box center [447, 402] width 22 height 21
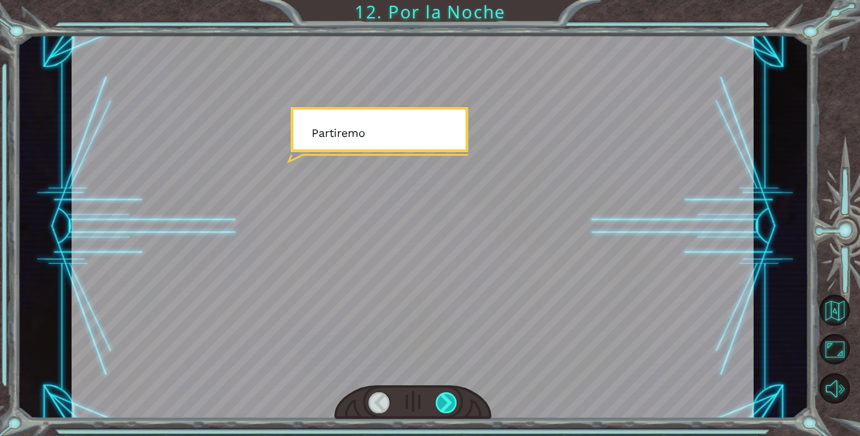
click at [445, 406] on div at bounding box center [447, 402] width 22 height 21
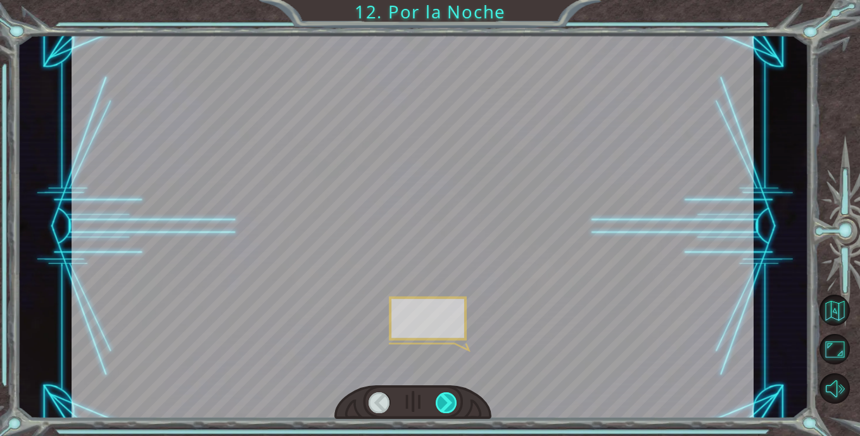
click at [445, 406] on div at bounding box center [447, 402] width 22 height 21
click at [445, 0] on div "P e r o a h o r a v a m o s a d o r m i r . N o n o s c o n v i e n e i n g r e…" at bounding box center [430, 0] width 860 height 0
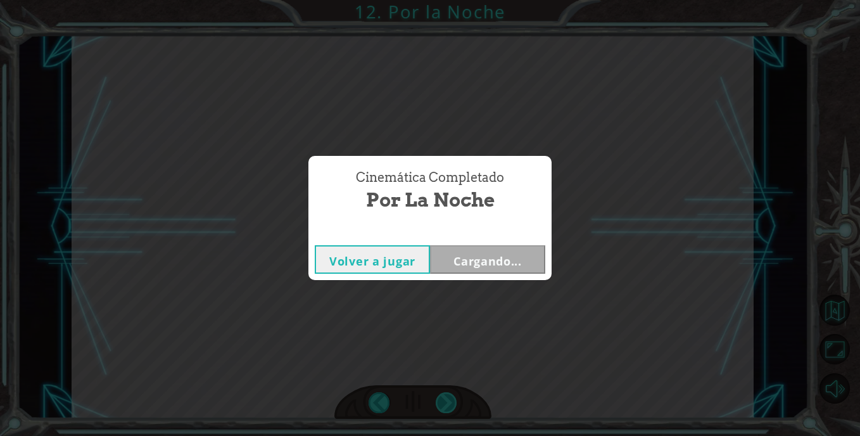
click at [445, 406] on div "Cinemática Completado Por la Noche Volver a jugar Cargando..." at bounding box center [430, 218] width 860 height 436
click at [515, 263] on button "Siguiente" at bounding box center [487, 259] width 115 height 29
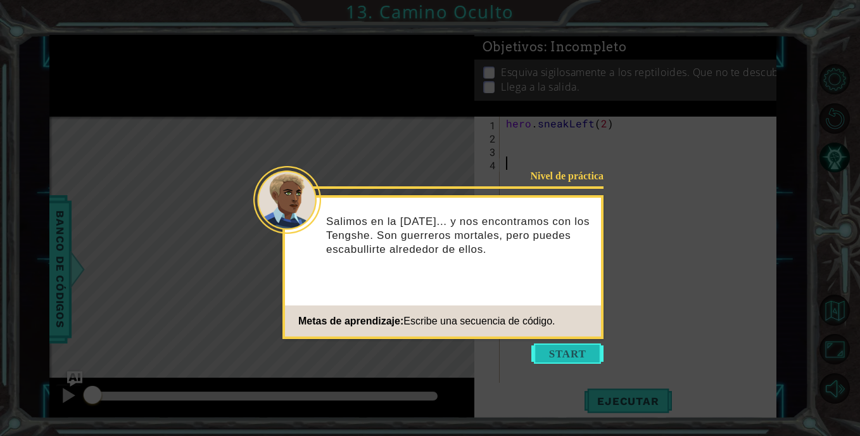
click at [557, 362] on button "Start" at bounding box center [567, 353] width 72 height 20
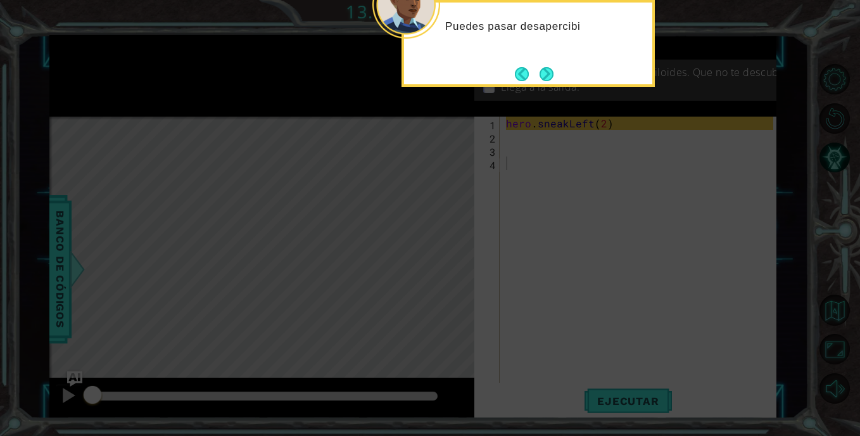
click at [543, 78] on button "Next" at bounding box center [547, 74] width 14 height 14
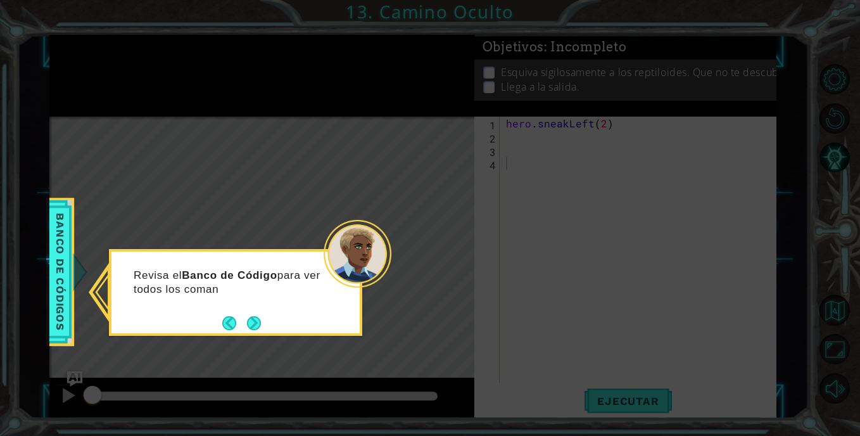
click at [255, 327] on button "Next" at bounding box center [254, 323] width 14 height 14
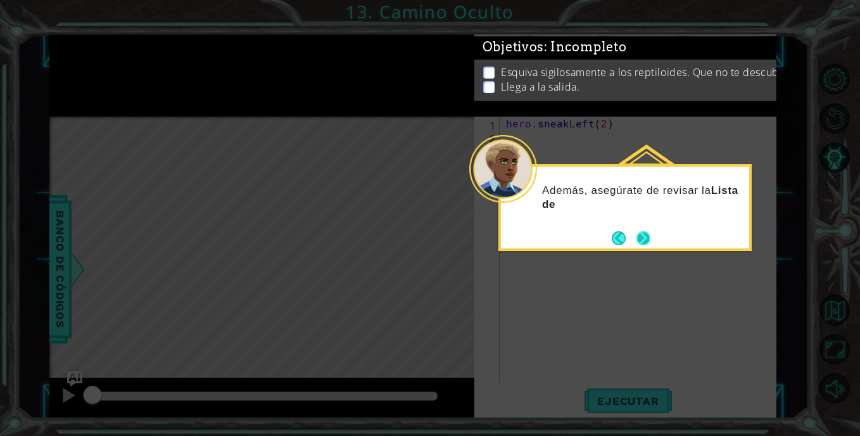
click at [645, 240] on button "Next" at bounding box center [644, 238] width 14 height 14
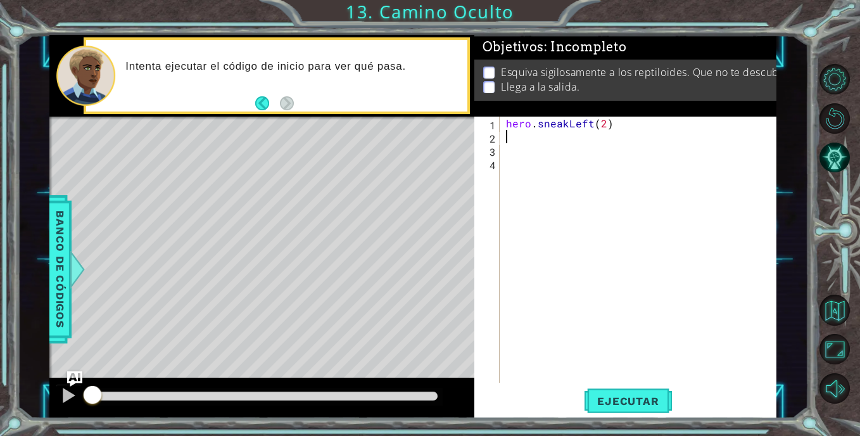
click at [535, 141] on div "hero . sneakLeft ( 2 )" at bounding box center [642, 263] width 276 height 293
drag, startPoint x: 607, startPoint y: 397, endPoint x: 601, endPoint y: 391, distance: 8.5
click at [604, 395] on span "Ejecutar" at bounding box center [628, 401] width 87 height 13
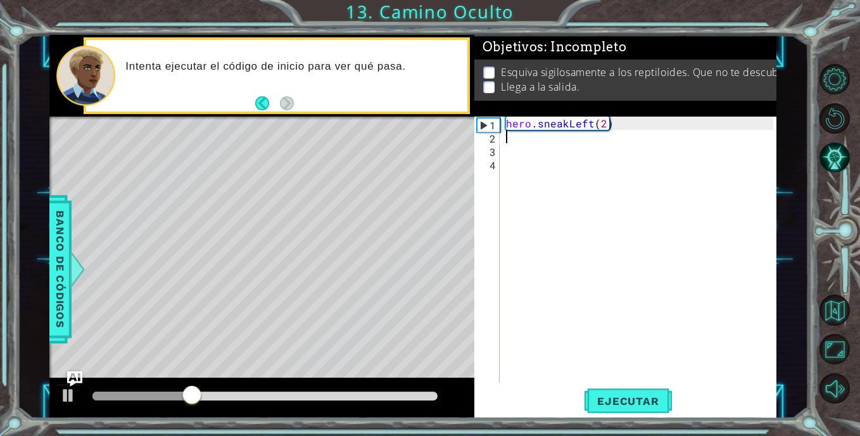
click at [521, 145] on div "hero . sneakLeft ( 2 )" at bounding box center [642, 263] width 276 height 293
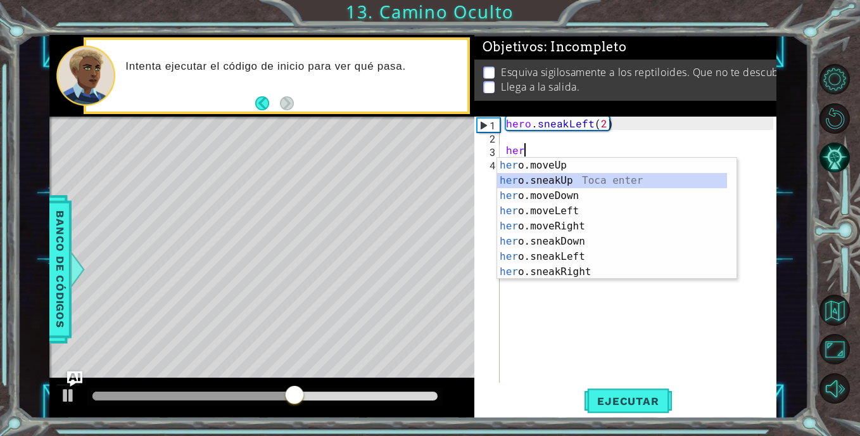
click at [580, 185] on div "her o.moveUp Toca enter her o.sneakUp Toca enter her o.moveDown Toca enter her …" at bounding box center [612, 234] width 230 height 152
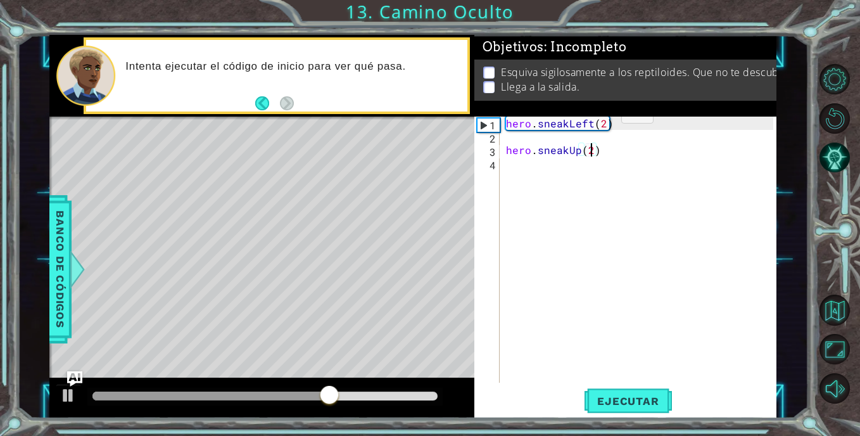
scroll to position [0, 5]
type textarea "hero.sneakUp(2)"
drag, startPoint x: 862, startPoint y: 38, endPoint x: 849, endPoint y: 47, distance: 15.5
click at [850, 47] on div "1 ההההההההההההההההההההההההההההההההההההההההההההההההההההההההההההההההההההההההההההה…" at bounding box center [430, 218] width 860 height 436
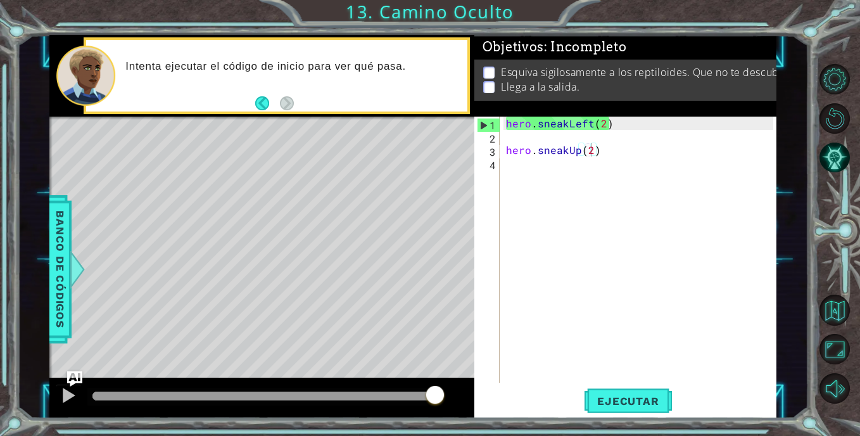
scroll to position [0, 0]
click at [585, 168] on div "hero . sneakLeft ( 2 ) hero . sneakUp ( 2 )" at bounding box center [642, 263] width 276 height 293
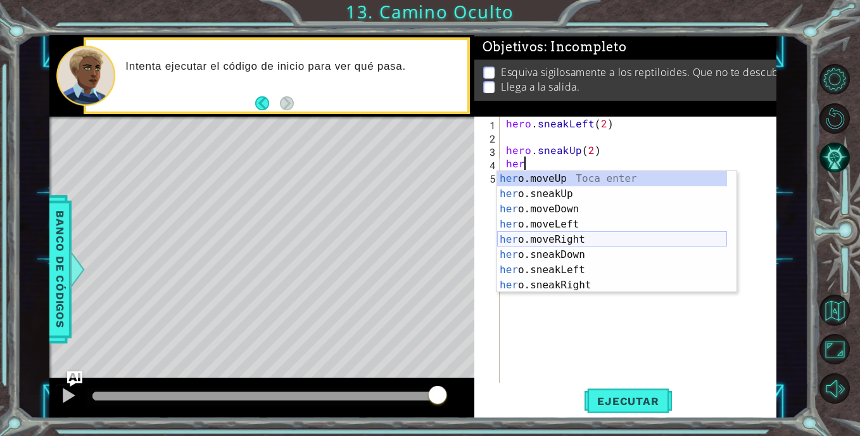
click at [563, 242] on div "her o.moveUp Toca enter her o.sneakUp Toca enter her o.moveDown Toca enter her …" at bounding box center [612, 247] width 230 height 152
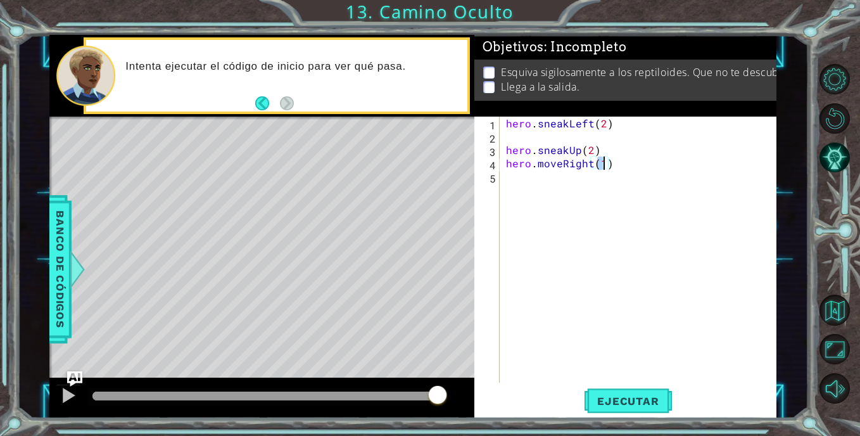
scroll to position [0, 6]
click at [632, 399] on span "Ejecutar" at bounding box center [628, 401] width 87 height 13
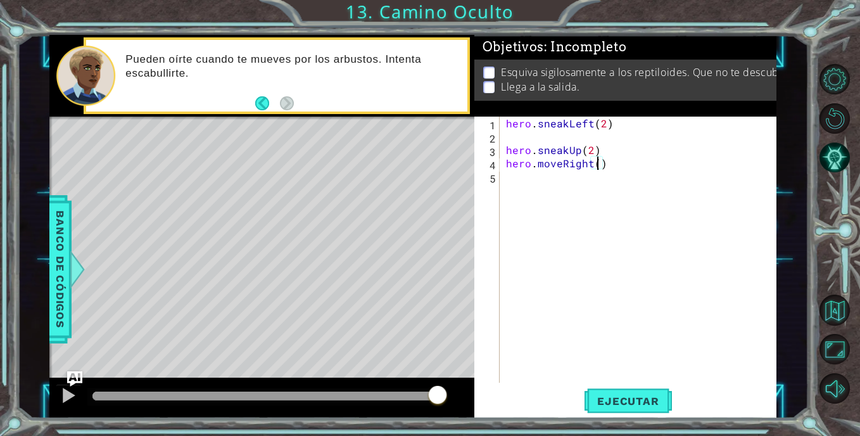
type textarea "hero.moveRight(1)"
click at [542, 186] on div "hero . sneakLeft ( 2 ) hero . sneakUp ( 2 ) hero . moveRight ( 1 )" at bounding box center [642, 263] width 276 height 293
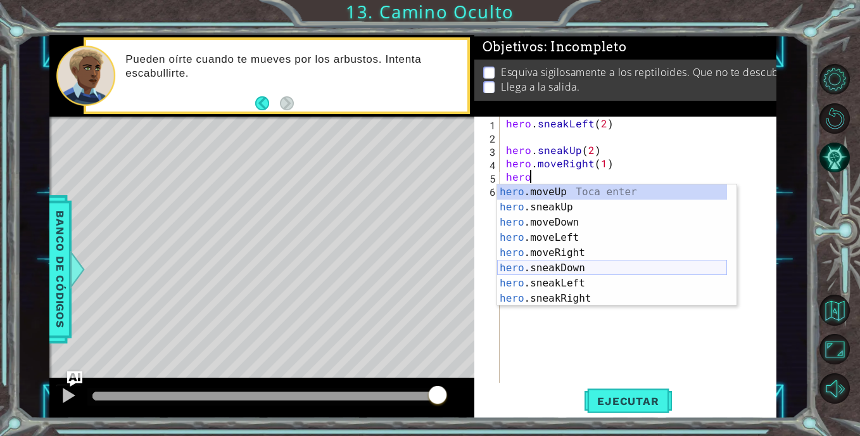
scroll to position [0, 0]
click at [567, 173] on div "hero . sneakLeft ( 2 ) hero . sneakUp ( 2 ) hero . moveRight ( 1 ) hero" at bounding box center [642, 263] width 276 height 293
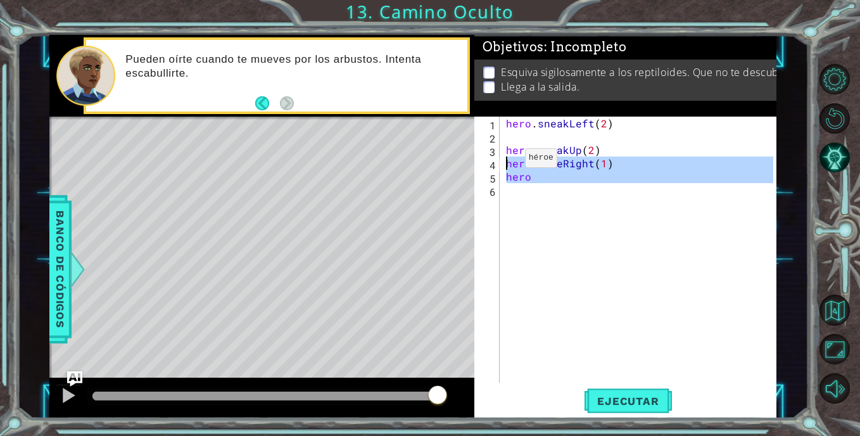
drag, startPoint x: 529, startPoint y: 187, endPoint x: 507, endPoint y: 162, distance: 34.6
click at [507, 162] on div "hero . sneakLeft ( 2 ) hero . sneakUp ( 2 ) hero . moveRight ( 1 ) hero" at bounding box center [642, 263] width 276 height 293
type textarea "hero.moveRight(1) hero"
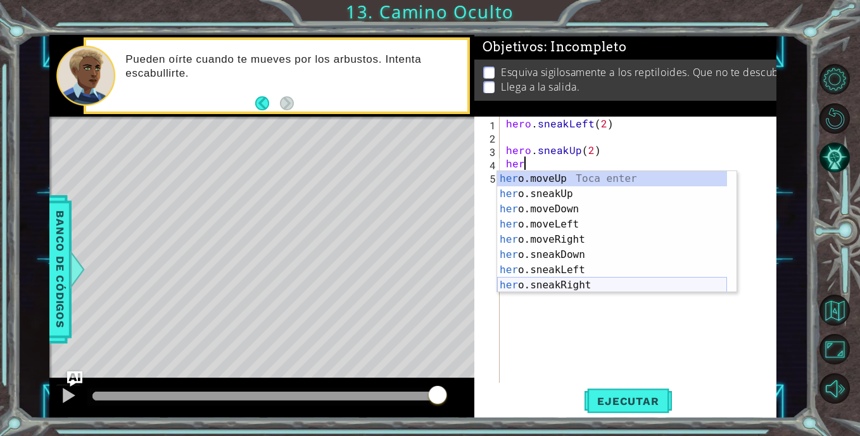
click at [569, 285] on div "her o.moveUp Toca enter her o.sneakUp Toca enter her o.moveDown Toca enter her …" at bounding box center [612, 247] width 230 height 152
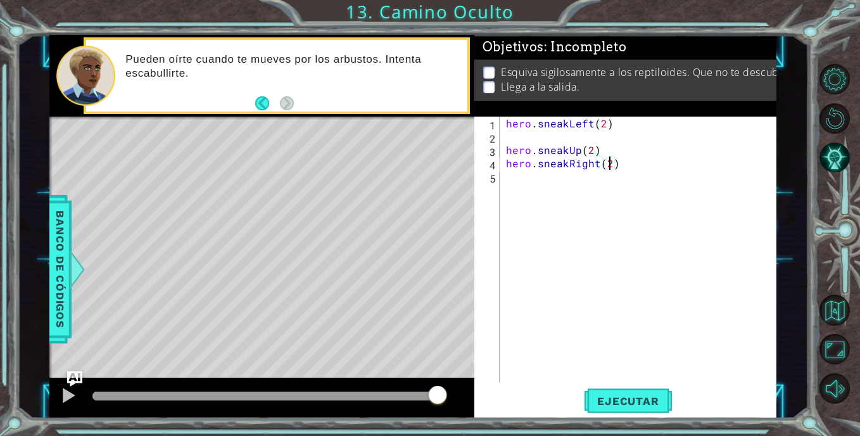
scroll to position [0, 6]
type textarea "hero.sneakRight(2)"
click at [613, 393] on button "Ejecutar" at bounding box center [628, 401] width 87 height 30
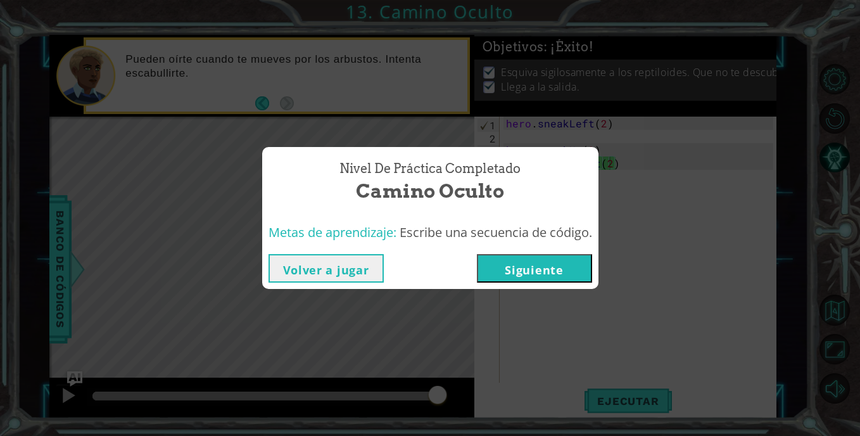
click at [549, 279] on button "Siguiente" at bounding box center [534, 268] width 115 height 29
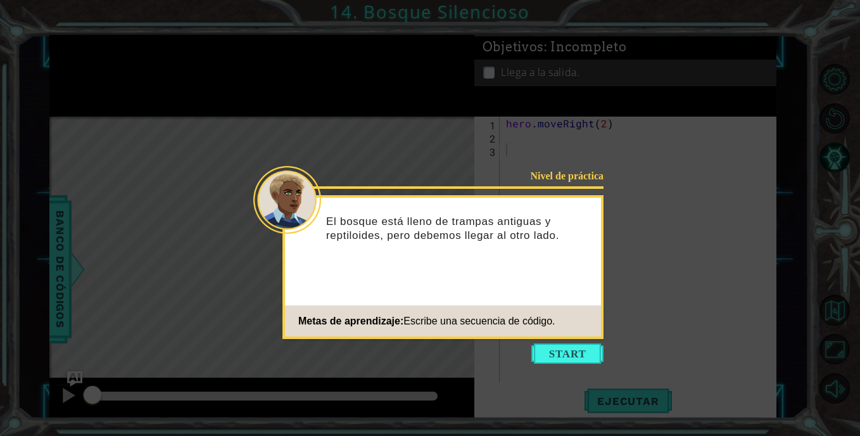
drag, startPoint x: 559, startPoint y: 355, endPoint x: 539, endPoint y: 355, distance: 19.6
click at [541, 357] on button "Start" at bounding box center [567, 353] width 72 height 20
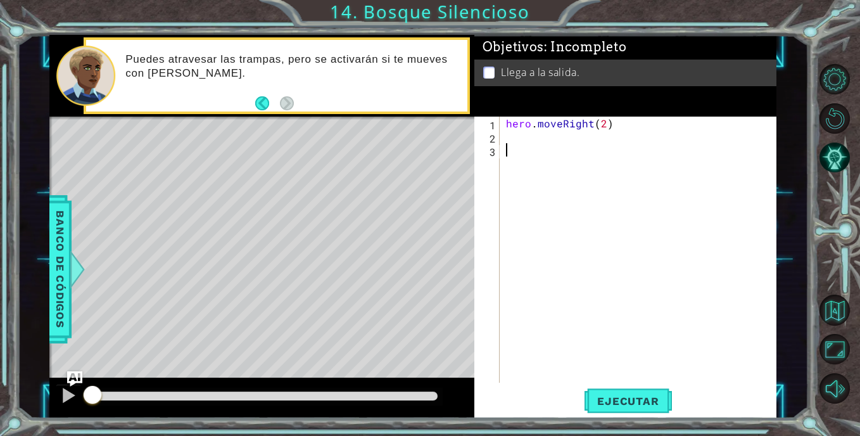
click at [525, 142] on div "hero . moveRight ( 2 )" at bounding box center [642, 263] width 276 height 293
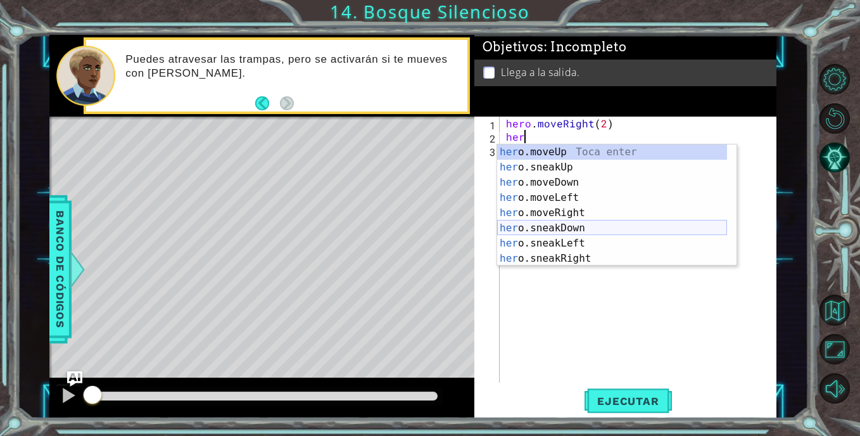
drag, startPoint x: 569, startPoint y: 231, endPoint x: 570, endPoint y: 220, distance: 11.4
click at [569, 230] on div "her o.moveUp Toca enter her o.sneakUp Toca enter her o.moveDown Toca enter her …" at bounding box center [612, 220] width 230 height 152
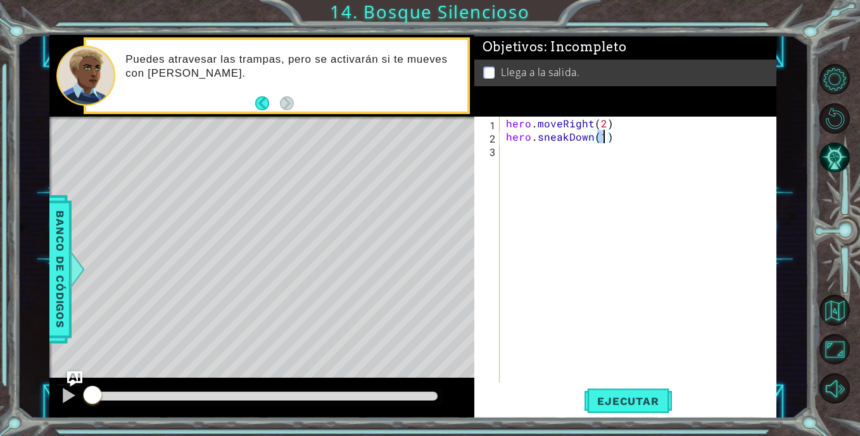
type textarea "hero.sneakDown(2)"
click at [556, 159] on div "hero . moveRight ( 2 ) hero . sneakDown ( 2 )" at bounding box center [642, 263] width 276 height 293
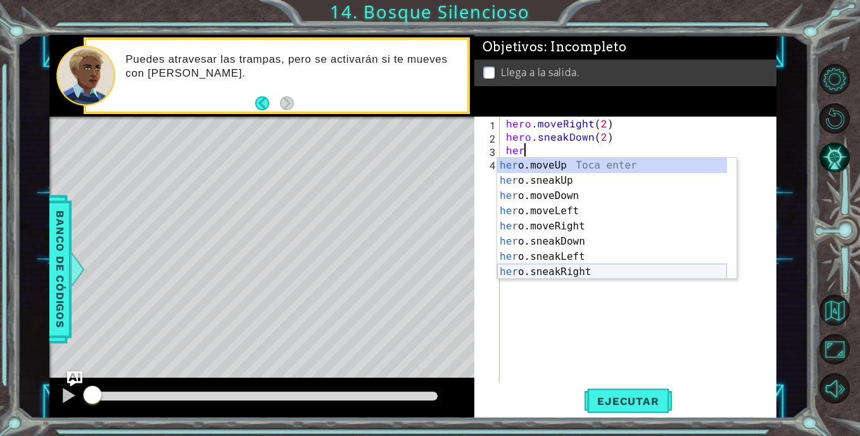
click at [579, 273] on div "her o.moveUp Toca enter her o.sneakUp Toca enter her o.moveDown Toca enter her …" at bounding box center [612, 234] width 230 height 152
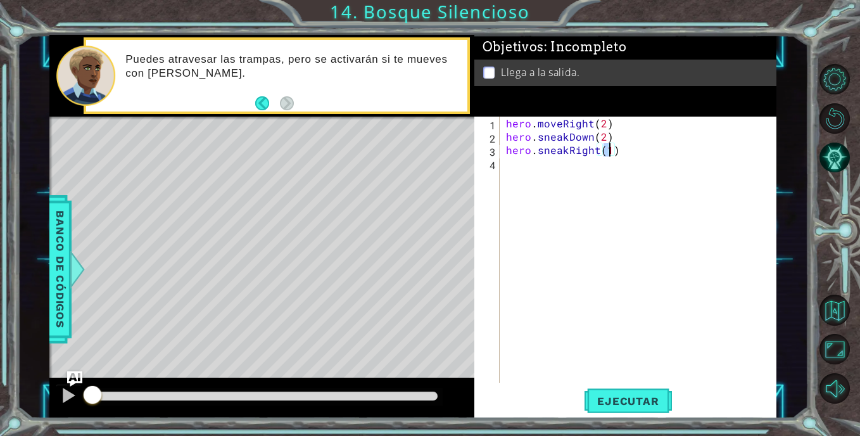
type textarea "hero.sneakRight(2)"
click at [543, 169] on div "hero . moveRight ( 2 ) hero . sneakDown ( 2 ) hero . sneakRight ( 2 )" at bounding box center [642, 263] width 276 height 293
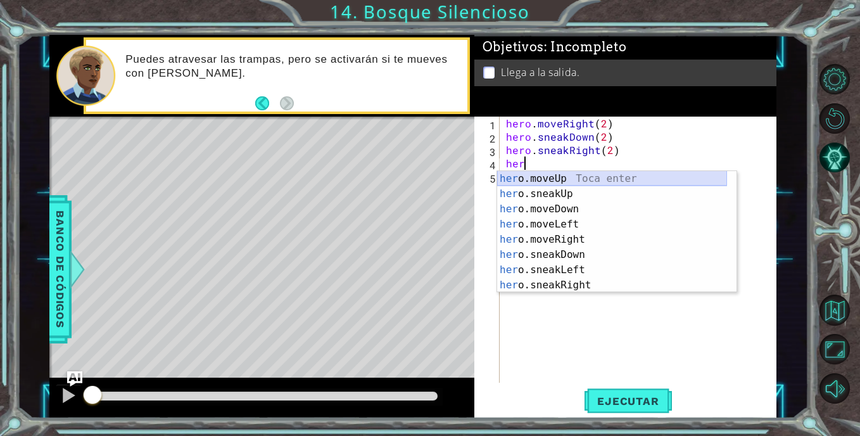
click at [566, 179] on div "her o.moveUp Toca enter her o.sneakUp Toca enter her o.moveDown Toca enter her …" at bounding box center [612, 247] width 230 height 152
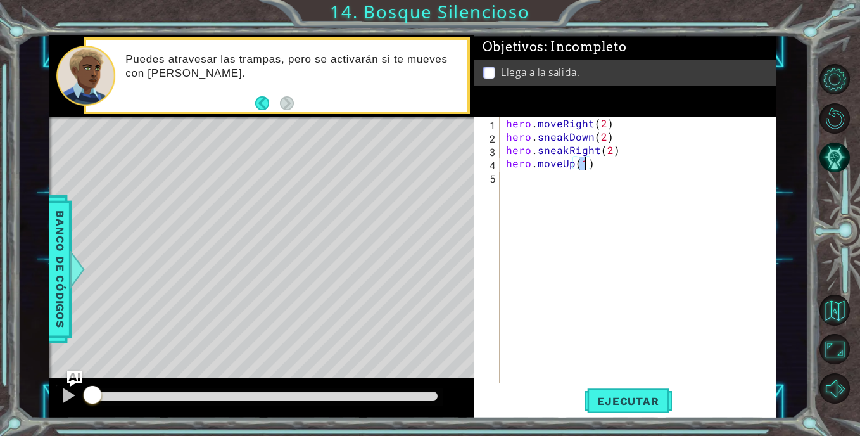
type textarea "hero.moveUp(2)"
click at [562, 193] on div "hero . moveRight ( 2 ) hero . sneakDown ( 2 ) hero . sneakRight ( 2 ) hero . mo…" at bounding box center [642, 263] width 276 height 293
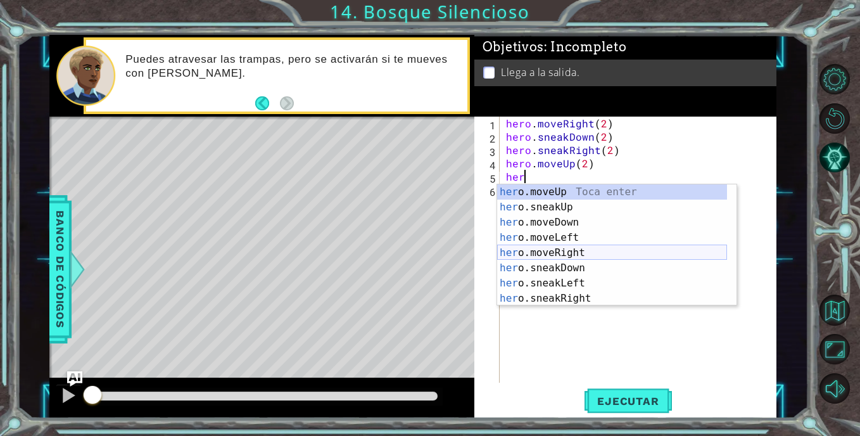
click at [568, 249] on div "her o.moveUp Toca enter her o.sneakUp Toca enter her o.moveDown Toca enter her …" at bounding box center [612, 260] width 230 height 152
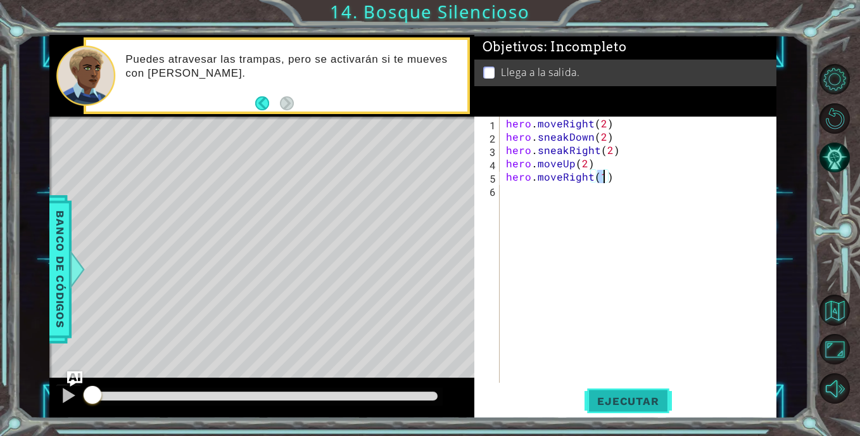
click at [599, 410] on button "Ejecutar" at bounding box center [628, 401] width 87 height 30
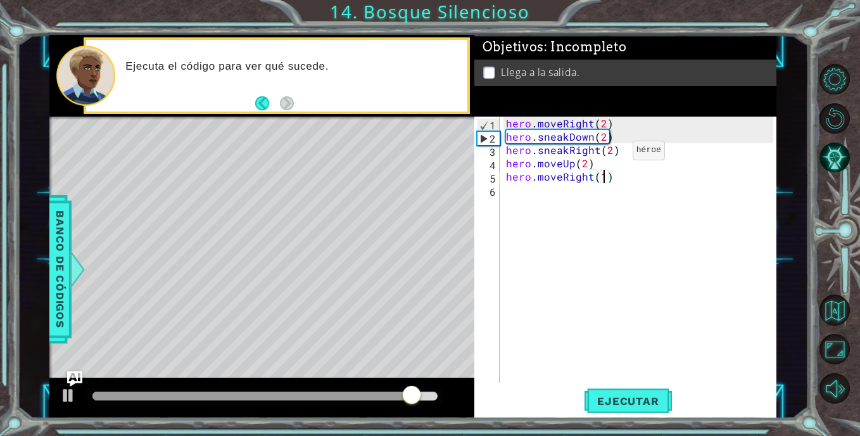
drag, startPoint x: 611, startPoint y: 153, endPoint x: 611, endPoint y: 169, distance: 15.8
click at [611, 155] on div "hero . moveRight ( 2 ) hero . sneakDown ( 2 ) hero . sneakRight ( 2 ) hero . mo…" at bounding box center [642, 263] width 276 height 293
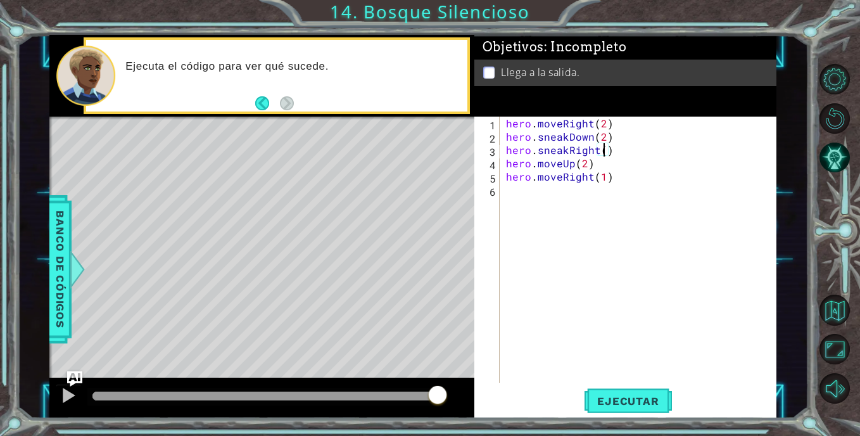
scroll to position [0, 6]
click at [635, 398] on span "Ejecutar" at bounding box center [628, 401] width 87 height 13
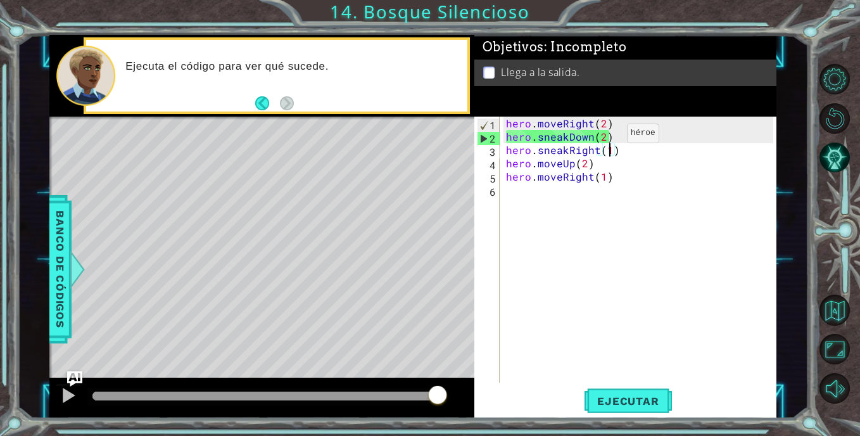
click at [605, 136] on div "hero . moveRight ( 2 ) hero . sneakDown ( 2 ) hero . sneakRight ( 1 ) hero . mo…" at bounding box center [642, 263] width 276 height 293
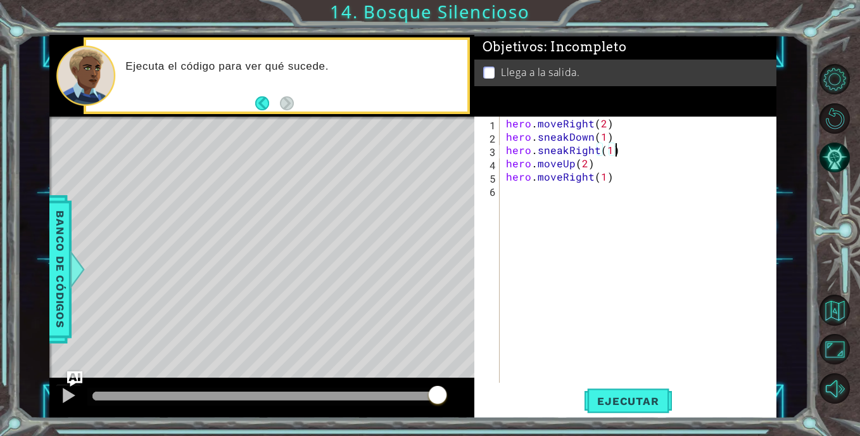
click at [612, 153] on div "hero . moveRight ( 2 ) hero . sneakDown ( 1 ) hero . sneakRight ( 1 ) hero . mo…" at bounding box center [642, 263] width 276 height 293
type textarea "hero.sneakRight(2)"
click at [630, 401] on span "Ejecutar" at bounding box center [628, 401] width 87 height 13
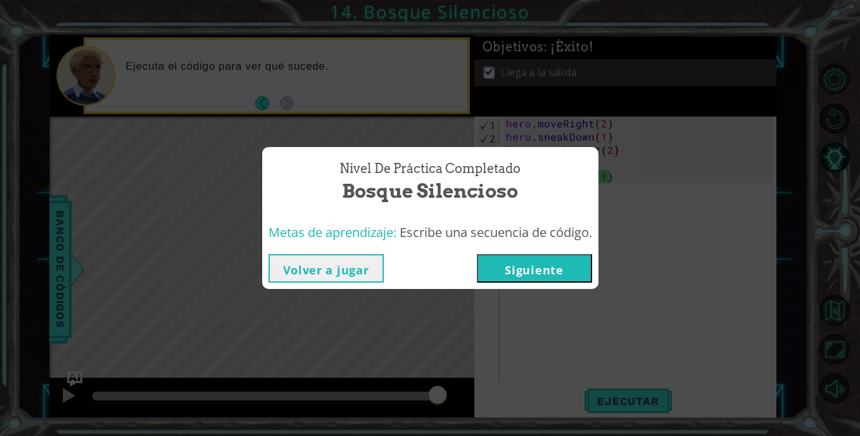
click at [552, 271] on button "Siguiente" at bounding box center [534, 268] width 115 height 29
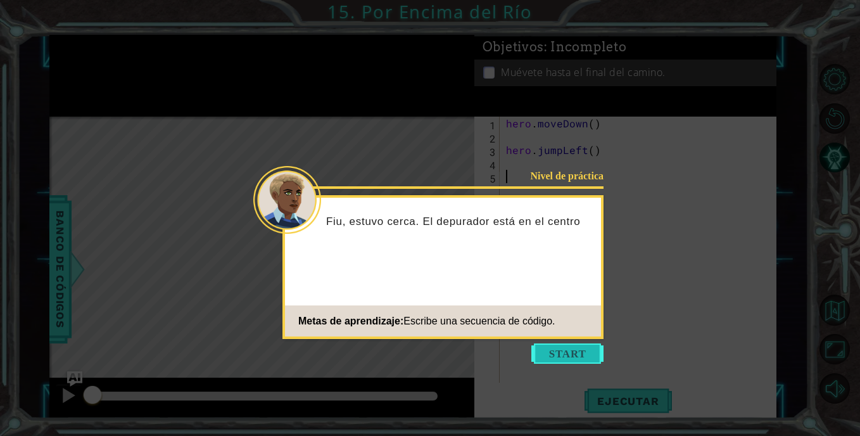
click at [577, 350] on button "Start" at bounding box center [567, 353] width 72 height 20
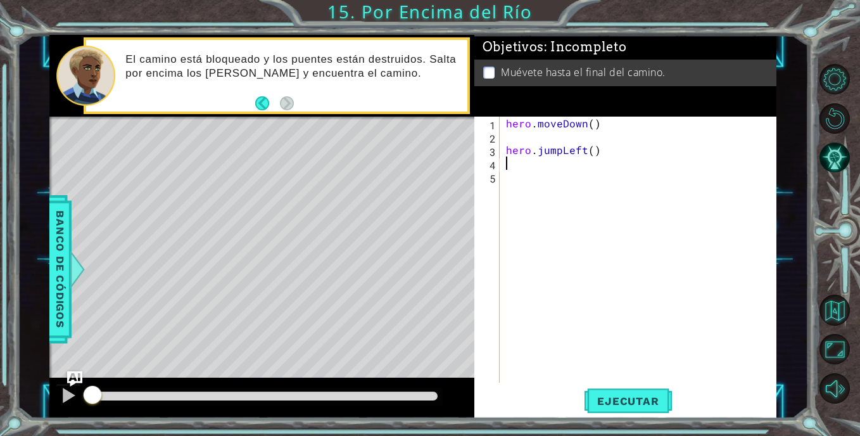
click at [525, 165] on div "hero . moveDown ( ) hero . jumpLeft ( )" at bounding box center [642, 263] width 276 height 293
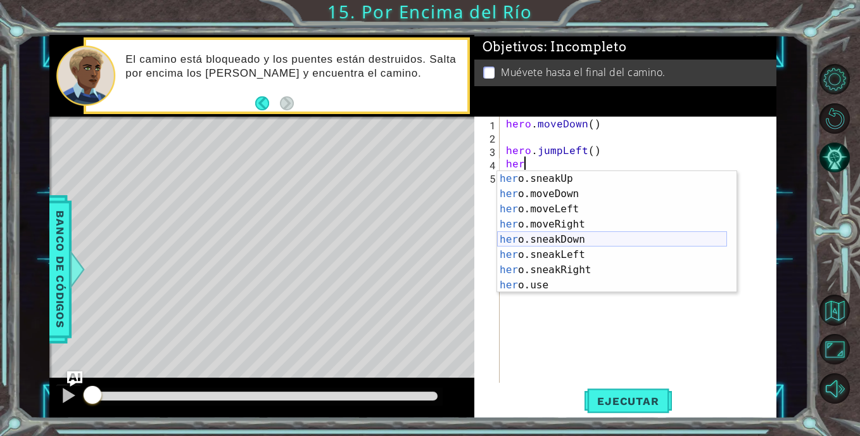
scroll to position [76, 0]
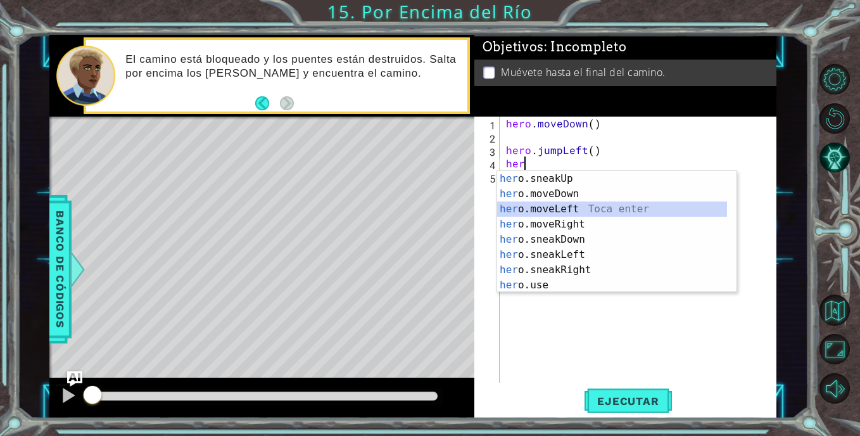
click at [567, 207] on div "her o.sneakUp Toca enter her o.moveDown Toca enter her o.moveLeft [PERSON_NAME]…" at bounding box center [612, 247] width 230 height 152
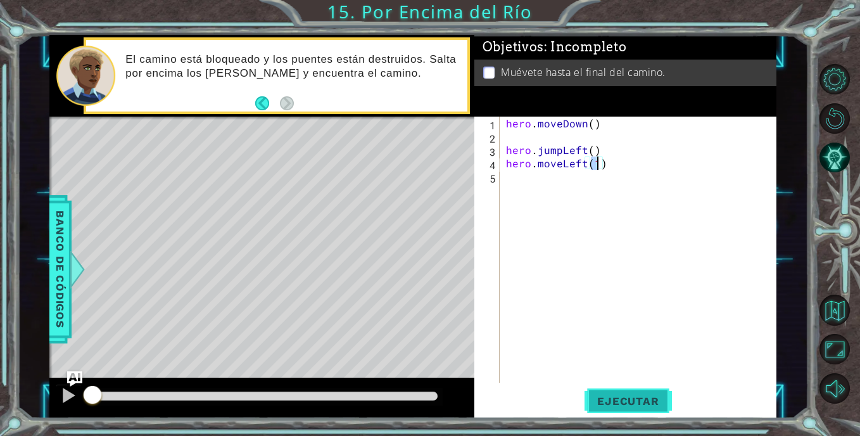
type textarea "hero.moveLeft(1)"
click at [620, 405] on span "Ejecutar" at bounding box center [628, 401] width 87 height 13
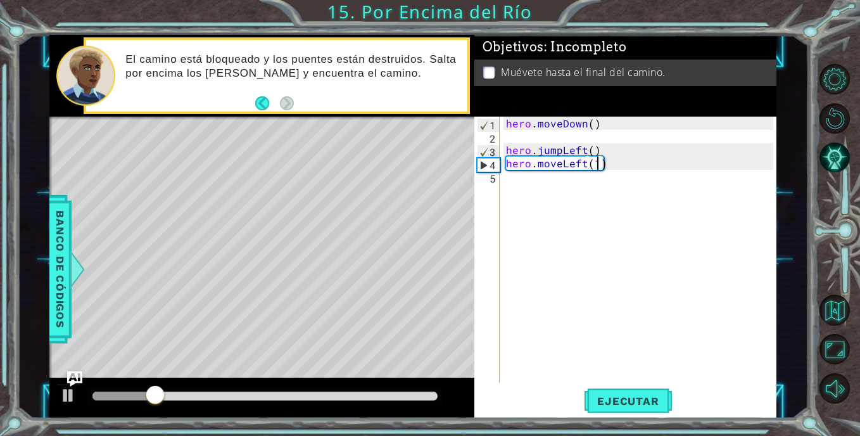
click at [542, 191] on div "hero . moveDown ( ) hero . jumpLeft ( ) hero . moveLeft ( 1 )" at bounding box center [642, 263] width 276 height 293
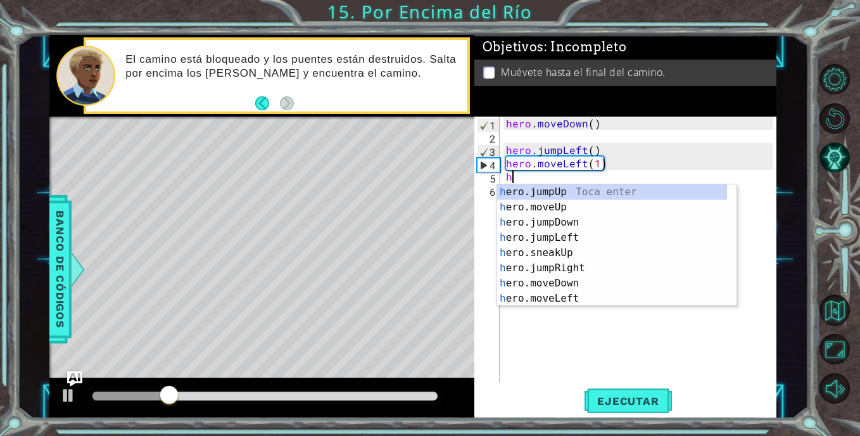
type textarea "her"
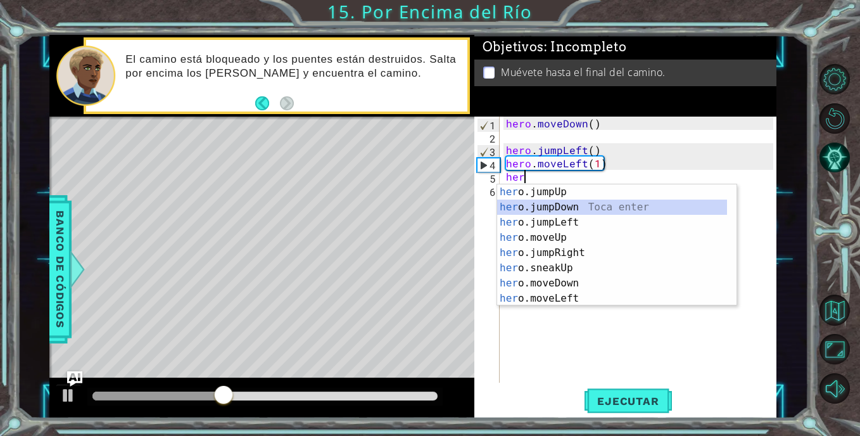
click at [599, 206] on div "her o.jumpUp Toca enter her o.jumpDown Toca enter her o.jumpLeft Toca enter her…" at bounding box center [612, 260] width 230 height 152
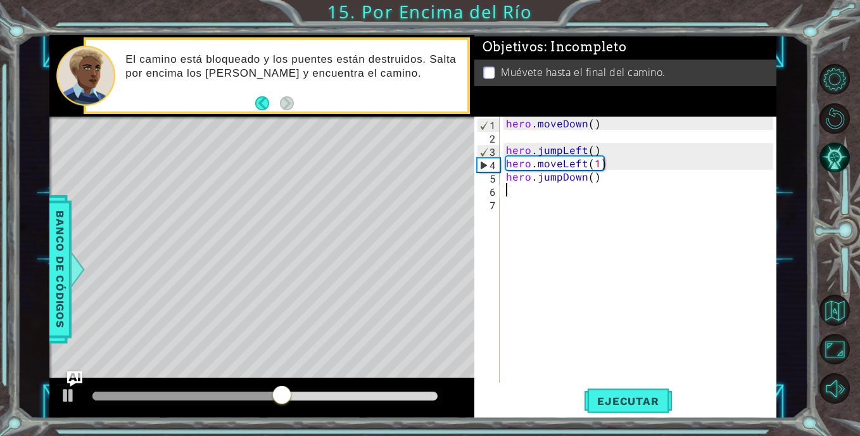
click at [508, 189] on div "hero . moveDown ( ) hero . jumpLeft ( ) hero . moveLeft ( 1 ) hero . jumpDown (…" at bounding box center [642, 263] width 276 height 293
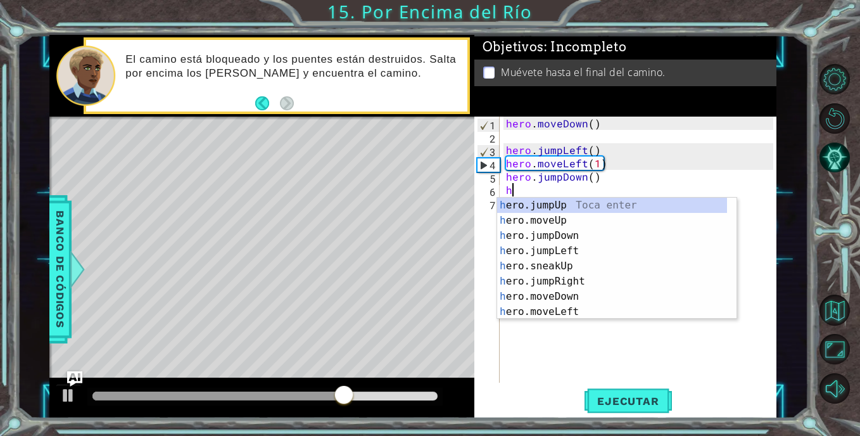
type textarea "her"
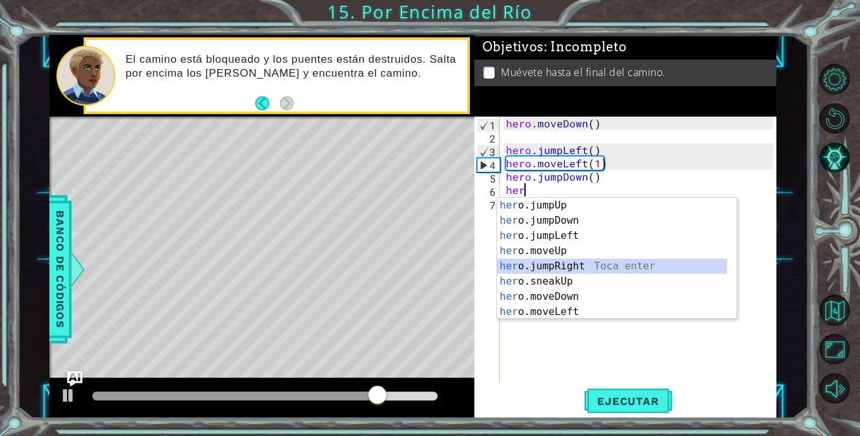
click at [592, 265] on div "her o.jumpUp Toca enter her o.jumpDown Toca enter her o.jumpLeft Toca enter her…" at bounding box center [612, 274] width 230 height 152
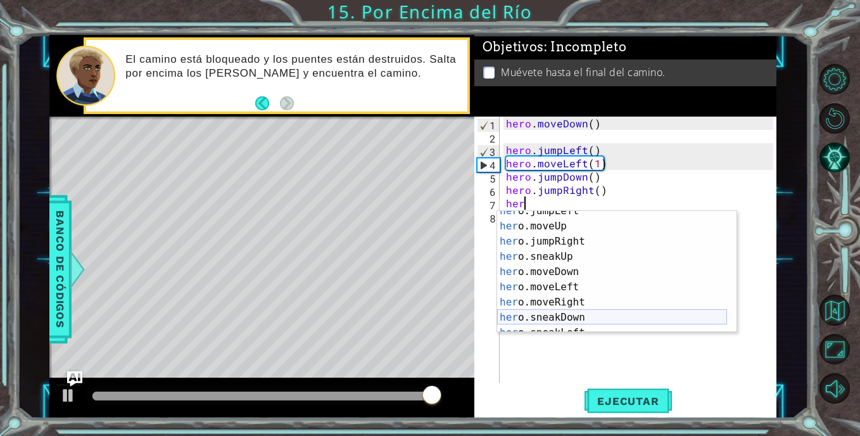
scroll to position [38, 0]
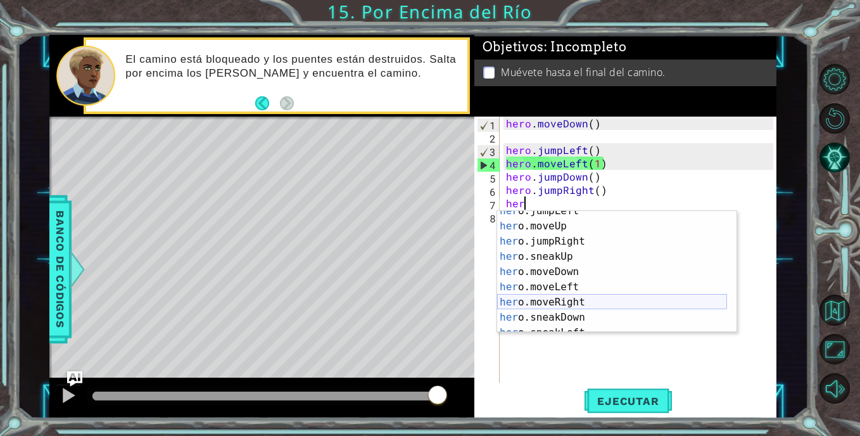
click at [581, 303] on div "her o.jumpLeft Toca enter her o.moveUp Toca enter her o.jumpRight Toca enter he…" at bounding box center [612, 279] width 230 height 152
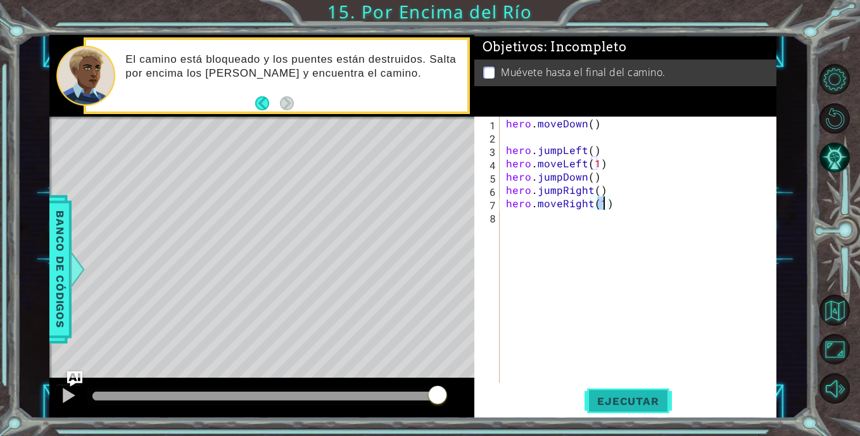
type textarea "hero.moveRight(1)"
click at [631, 403] on span "Ejecutar" at bounding box center [628, 401] width 87 height 13
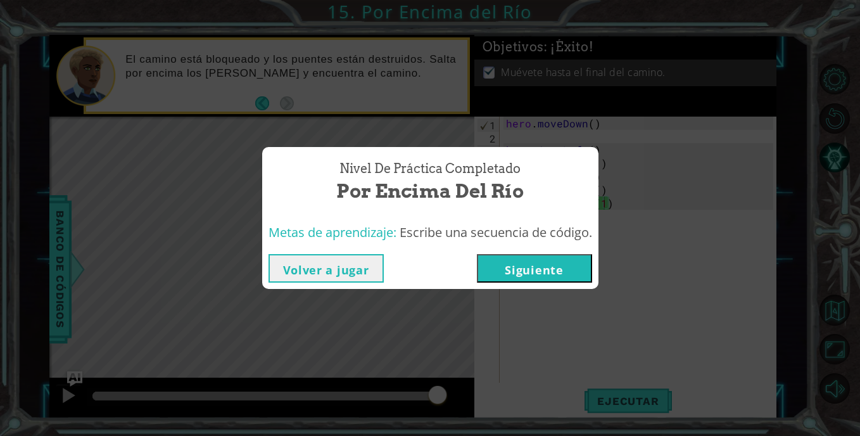
click at [528, 268] on button "Siguiente" at bounding box center [534, 268] width 115 height 29
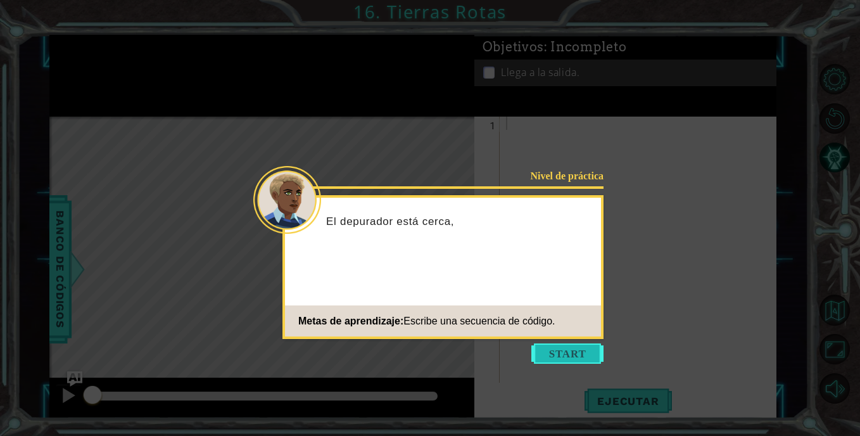
click at [576, 353] on button "Start" at bounding box center [567, 353] width 72 height 20
